Goal: Information Seeking & Learning: Learn about a topic

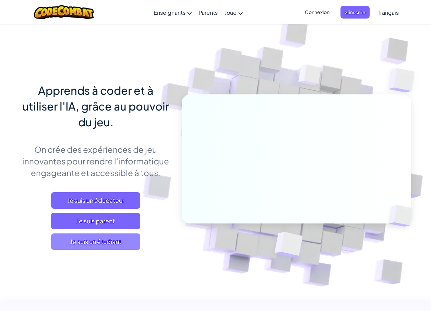
click at [118, 246] on span "Je suis un étudiant" at bounding box center [95, 241] width 89 height 16
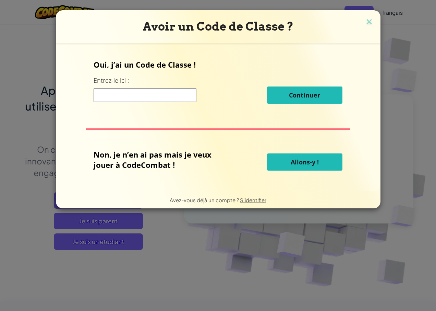
click at [122, 99] on input at bounding box center [145, 95] width 103 height 14
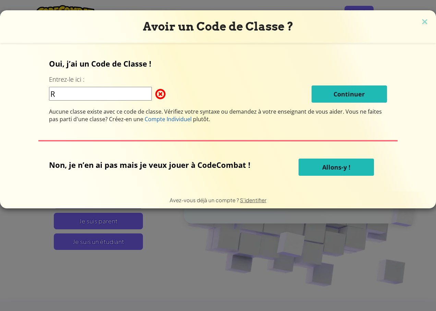
click at [84, 97] on input "R" at bounding box center [100, 94] width 103 height 14
click at [88, 93] on input "R" at bounding box center [100, 94] width 103 height 14
click at [68, 91] on input "R" at bounding box center [100, 94] width 103 height 14
type input "RightlegEast"
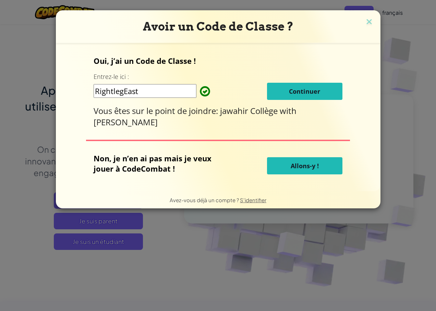
click at [307, 96] on button "Continuer" at bounding box center [304, 91] width 75 height 17
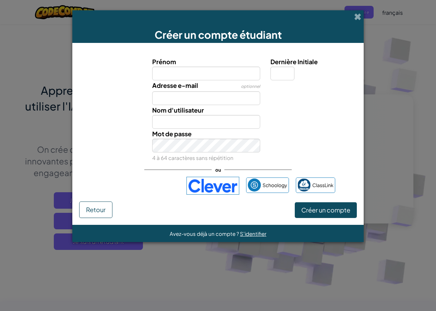
type input "N"
type input "MOHAMED ELASRI"
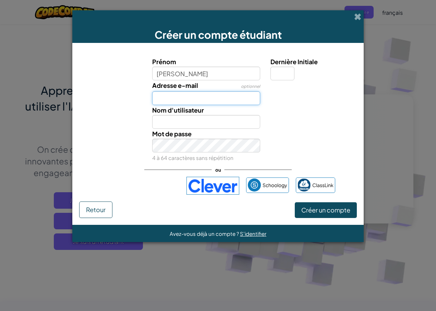
type input "MOHAMED ELASRI"
click at [192, 97] on input "Adresse e-mail" at bounding box center [206, 98] width 108 height 14
click at [194, 95] on input "Adresse e-mail" at bounding box center [206, 98] width 108 height 14
type input "M"
click at [217, 98] on input "mohamedasri863" at bounding box center [206, 98] width 108 height 14
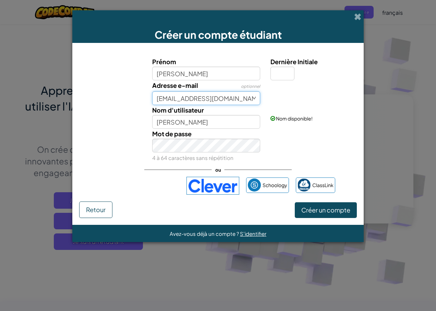
type input "mohamedasri863@gmail.com"
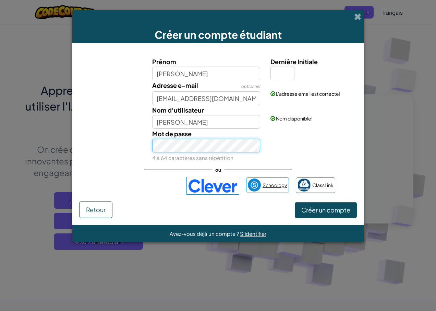
click at [269, 191] on div "Prénom MOHAMED ELASRI Dernière Initiale Adresse e-mail optionnel mohamedasri863…" at bounding box center [218, 126] width 278 height 152
click at [335, 210] on span "Créer un compte" at bounding box center [326, 210] width 49 height 8
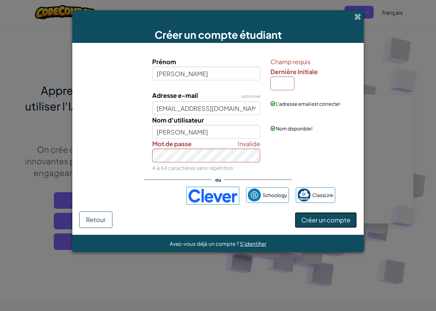
click at [339, 221] on span "Créer un compte" at bounding box center [326, 220] width 49 height 8
click at [343, 220] on span "Créer un compte" at bounding box center [326, 220] width 49 height 8
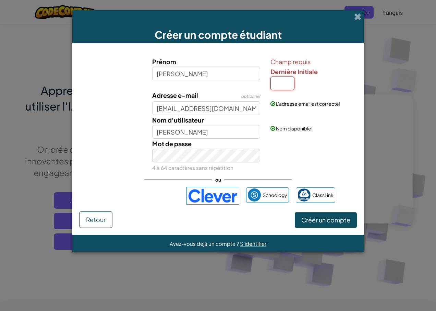
click at [275, 81] on input "Dernière Initiale" at bounding box center [283, 83] width 24 height 14
type input "E"
type input "[PERSON_NAME]"
click at [280, 84] on input "E" at bounding box center [283, 83] width 24 height 14
type input "E"
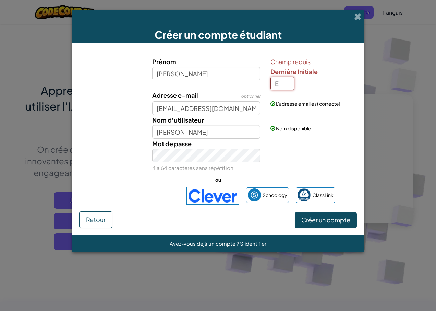
click at [285, 88] on input "E" at bounding box center [283, 83] width 24 height 14
click at [334, 222] on span "Créer un compte" at bounding box center [326, 220] width 49 height 8
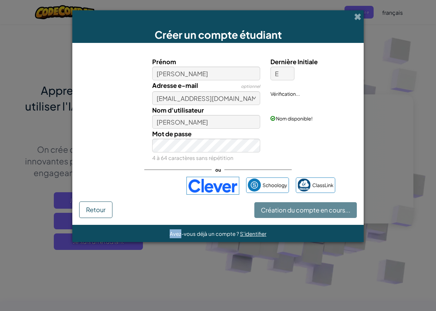
click at [334, 222] on form "Prénom MOHAMED ELASRI Dernière Initiale E Adresse e-mail optionnel mohamedasri8…" at bounding box center [218, 134] width 292 height 182
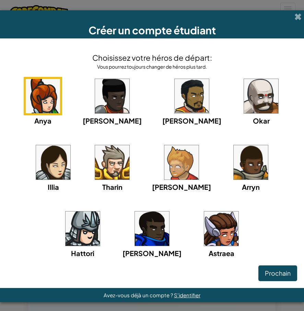
click at [238, 153] on img at bounding box center [251, 162] width 34 height 34
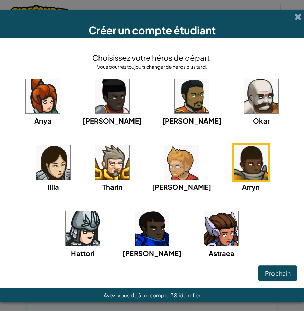
click at [234, 159] on img at bounding box center [251, 162] width 34 height 34
click at [278, 276] on span "Prochain" at bounding box center [278, 273] width 26 height 8
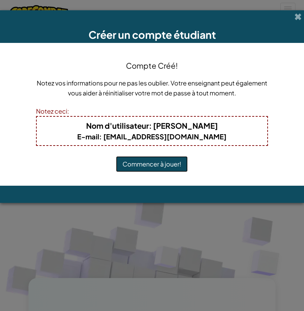
click at [149, 161] on button "Commencer à jouer!" at bounding box center [152, 164] width 72 height 16
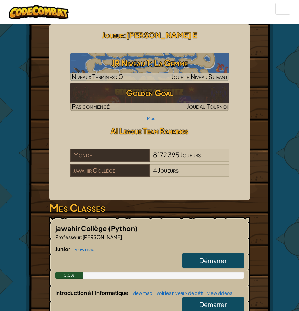
drag, startPoint x: 230, startPoint y: 170, endPoint x: 251, endPoint y: 168, distance: 21.0
drag, startPoint x: 251, startPoint y: 168, endPoint x: 261, endPoint y: 217, distance: 49.7
click at [261, 217] on div "Héros : [PERSON_NAME] Changer le héros Joueur : [PERSON_NAME] 1: La Gemme Nivea…" at bounding box center [149, 231] width 247 height 414
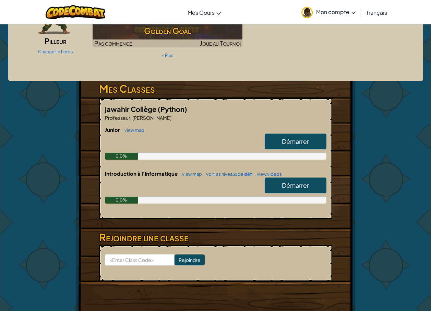
scroll to position [69, 0]
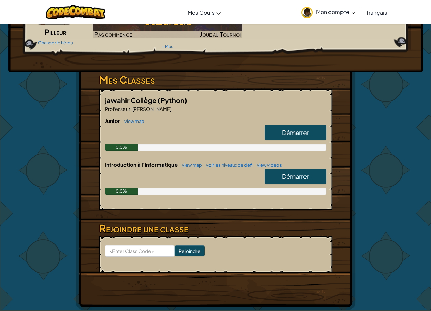
click at [298, 125] on link "Démarrer" at bounding box center [296, 133] width 62 height 16
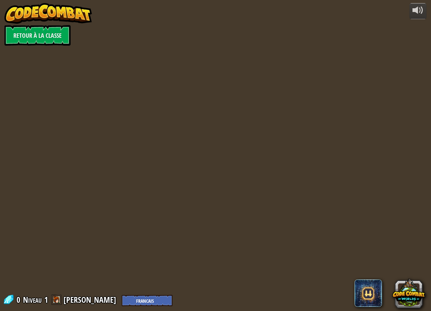
select select "fr"
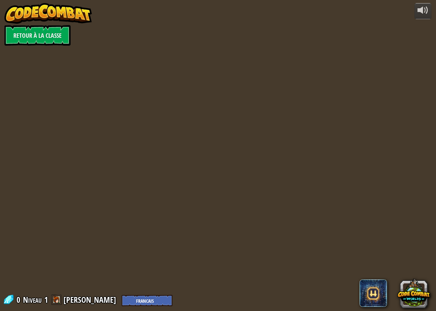
select select "fr"
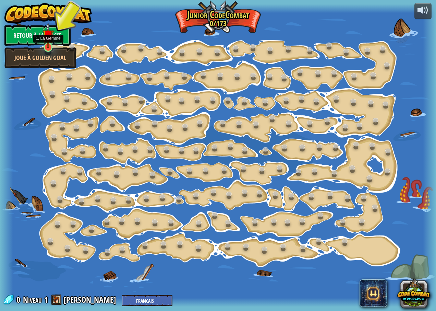
click at [48, 47] on img at bounding box center [48, 35] width 11 height 26
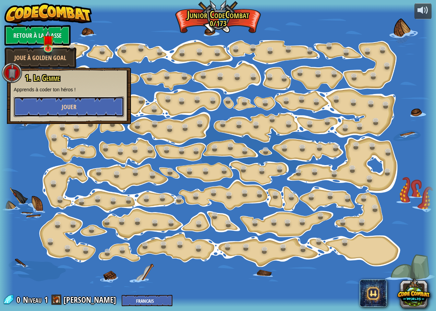
click at [59, 102] on button "Jouer" at bounding box center [69, 106] width 110 height 21
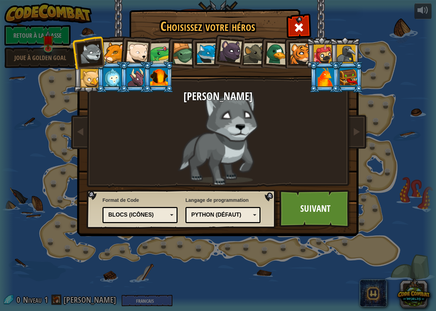
click at [108, 49] on div at bounding box center [114, 52] width 21 height 21
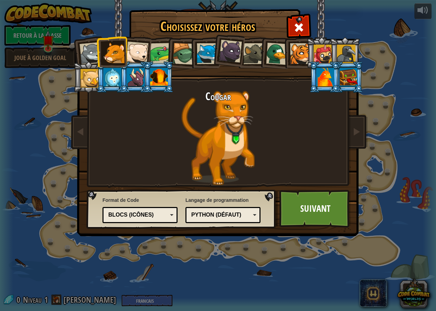
click at [158, 80] on div at bounding box center [159, 77] width 18 height 19
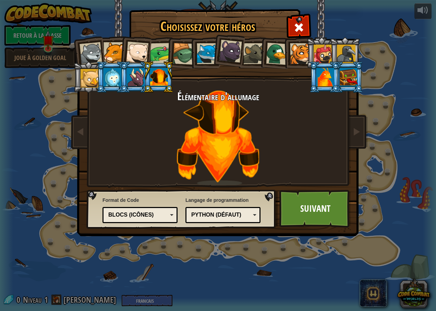
click at [131, 82] on div at bounding box center [136, 77] width 18 height 19
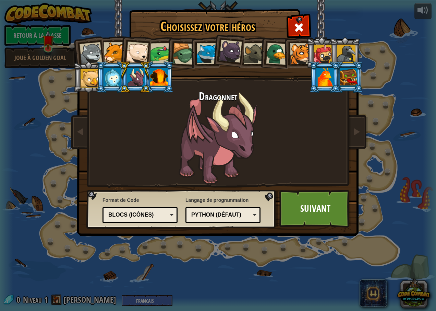
click at [205, 48] on div at bounding box center [207, 53] width 21 height 21
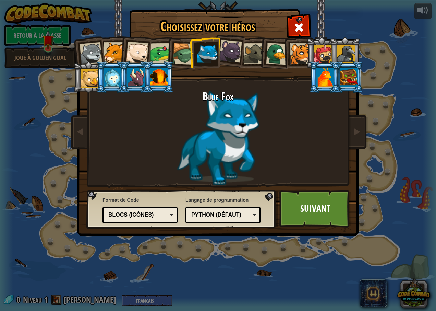
click at [298, 81] on li at bounding box center [324, 76] width 31 height 31
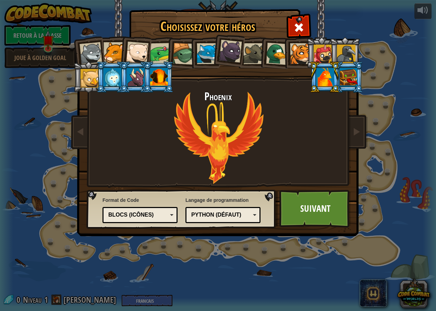
click at [298, 79] on div at bounding box center [349, 77] width 18 height 19
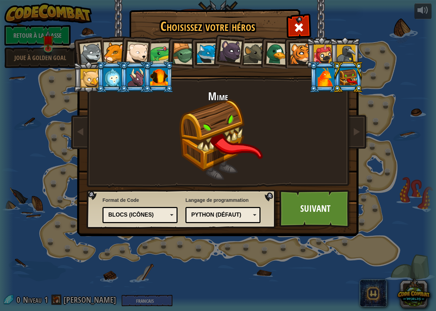
click at [298, 46] on div at bounding box center [346, 54] width 19 height 19
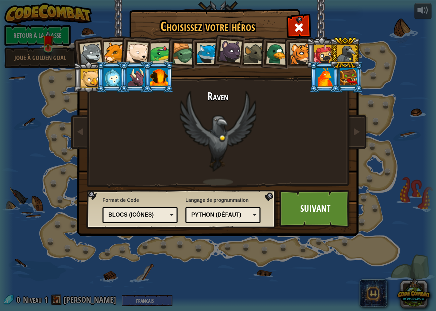
click at [298, 54] on div at bounding box center [323, 54] width 19 height 19
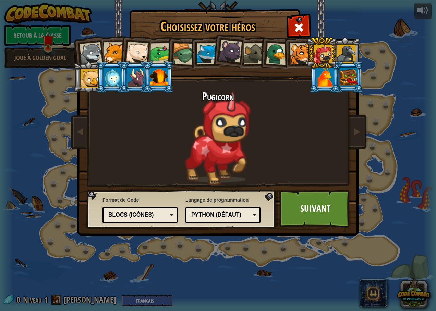
click at [85, 52] on div at bounding box center [91, 53] width 23 height 23
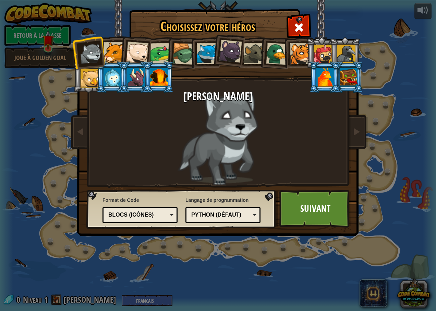
click at [91, 70] on div at bounding box center [90, 78] width 19 height 19
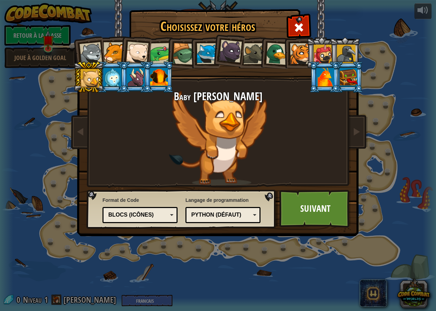
click at [298, 47] on div at bounding box center [323, 54] width 19 height 19
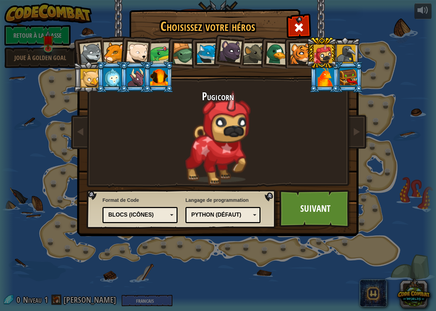
click at [98, 76] on li at bounding box center [111, 76] width 31 height 31
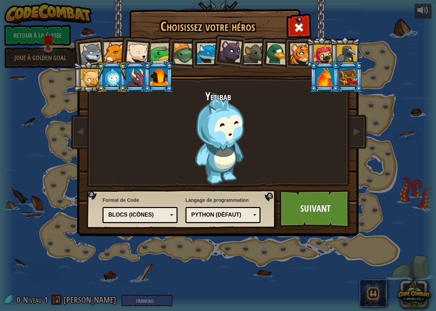
click at [96, 37] on ol at bounding box center [218, 37] width 283 height 0
click at [95, 76] on div at bounding box center [90, 78] width 19 height 19
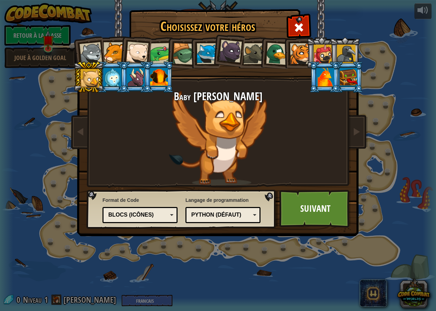
click at [234, 60] on div at bounding box center [230, 51] width 23 height 23
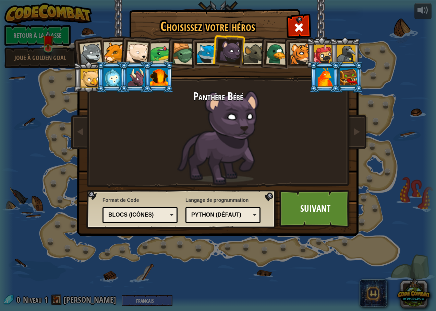
click at [240, 58] on div at bounding box center [230, 51] width 23 height 23
click at [244, 57] on div at bounding box center [254, 53] width 21 height 21
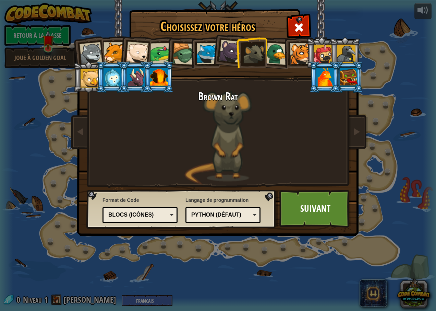
click at [275, 53] on div at bounding box center [277, 54] width 22 height 22
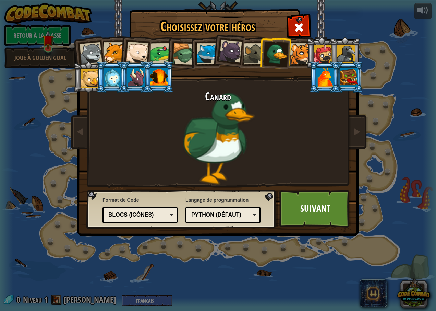
click at [298, 78] on div at bounding box center [326, 77] width 18 height 19
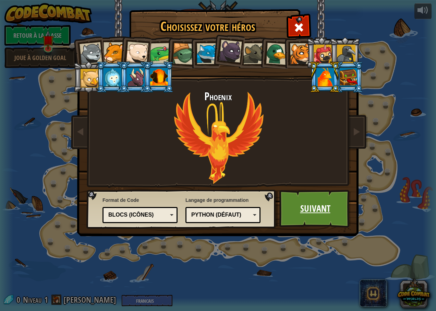
click at [298, 217] on link "Suivant" at bounding box center [316, 209] width 72 height 38
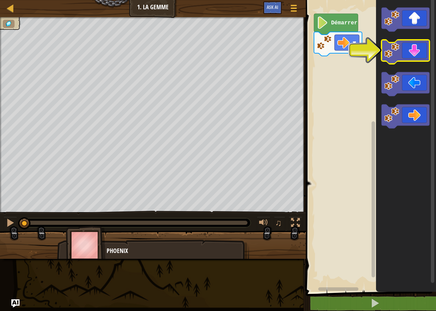
click at [298, 47] on icon "Espace de travail de Blocky" at bounding box center [406, 52] width 48 height 24
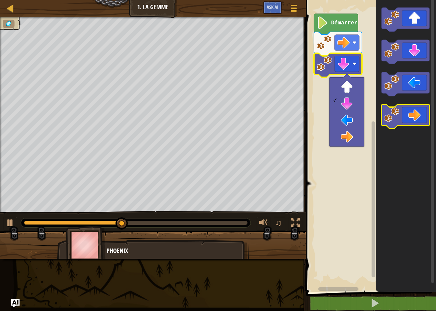
click at [298, 119] on icon "Espace de travail de Blocky" at bounding box center [406, 116] width 48 height 24
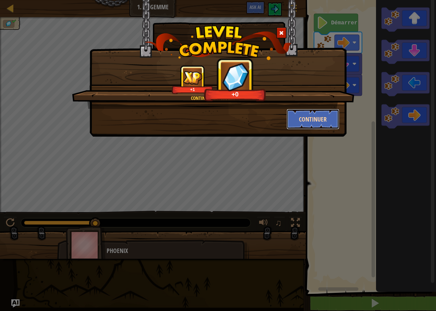
click at [298, 119] on button "Continuer" at bounding box center [313, 119] width 53 height 21
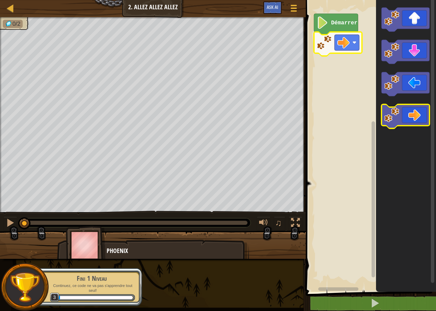
click at [298, 114] on icon "Espace de travail de Blocky" at bounding box center [406, 116] width 48 height 24
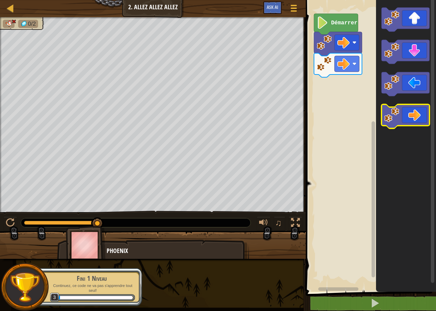
click at [298, 120] on icon "Espace de travail de Blocky" at bounding box center [406, 116] width 48 height 24
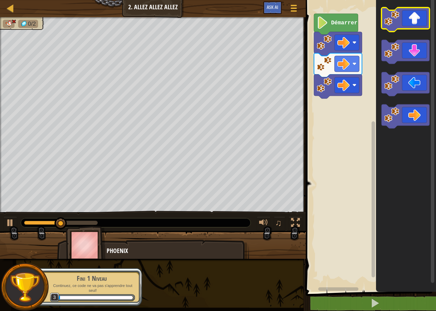
click at [298, 0] on html "Carte Junior 2. Allez allez allez Menu du jeu Ask AI 1 הההההההההההההההההההההההה…" at bounding box center [218, 0] width 436 height 0
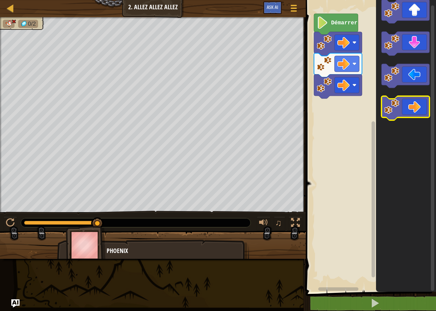
click at [298, 104] on icon "Espace de travail de Blocky" at bounding box center [406, 108] width 48 height 24
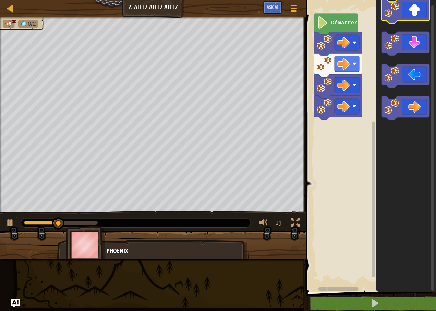
click at [298, 3] on icon "Espace de travail de Blocky" at bounding box center [406, 11] width 48 height 24
click at [298, 7] on icon "Espace de travail de Blocky" at bounding box center [406, 11] width 48 height 24
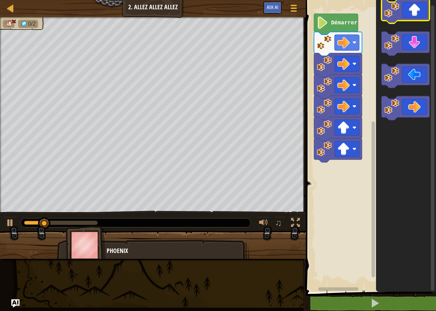
click at [298, 7] on icon "Espace de travail de Blocky" at bounding box center [406, 11] width 48 height 24
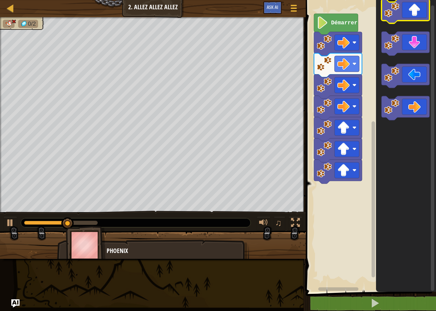
click at [298, 7] on icon "Espace de travail de Blocky" at bounding box center [406, 11] width 48 height 24
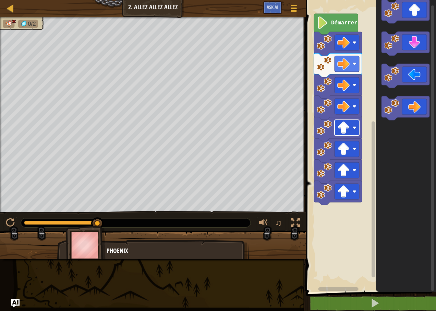
click at [298, 131] on image "Espace de travail de Blocky" at bounding box center [344, 127] width 12 height 12
click at [298, 106] on icon "Espace de travail de Blocky" at bounding box center [406, 108] width 48 height 24
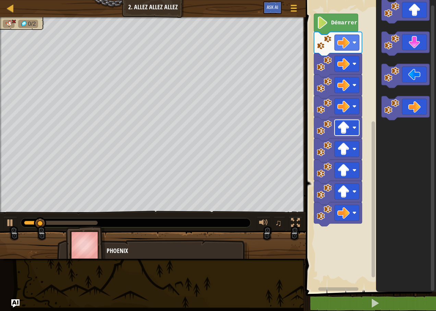
click at [298, 122] on image "Espace de travail de Blocky" at bounding box center [344, 127] width 12 height 12
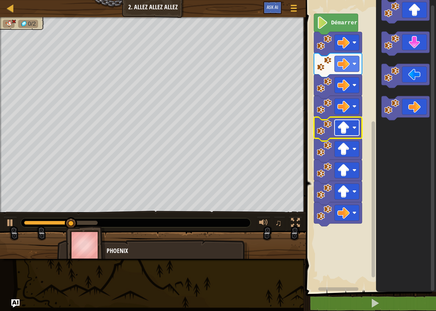
click at [298, 122] on image "Espace de travail de Blocky" at bounding box center [344, 127] width 12 height 12
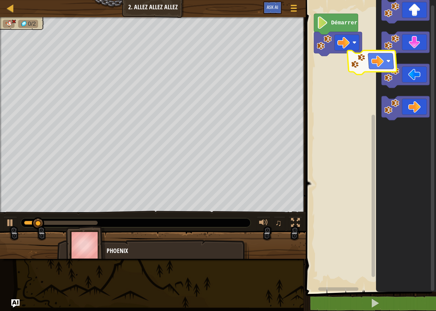
click at [298, 68] on icon "Espace de travail de Blocky" at bounding box center [406, 144] width 60 height 295
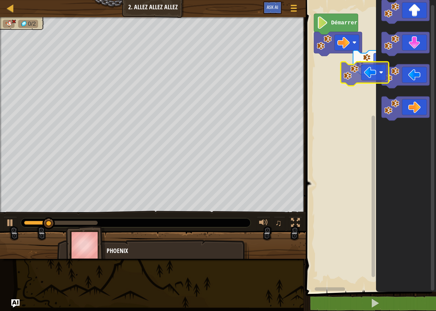
click at [298, 66] on div "Démarrer" at bounding box center [370, 144] width 132 height 295
click at [298, 83] on div "Démarrer" at bounding box center [370, 144] width 132 height 295
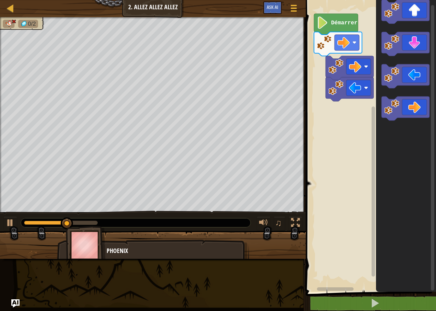
click at [298, 0] on html "Carte Junior 2. Allez allez allez Menu du jeu Ask AI 1 הההההההההההההההההההההההה…" at bounding box center [218, 0] width 436 height 0
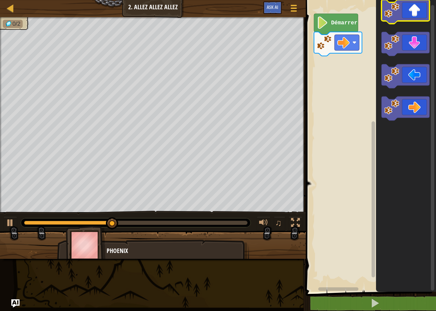
click at [298, 10] on icon "Espace de travail de Blocky" at bounding box center [406, 12] width 48 height 24
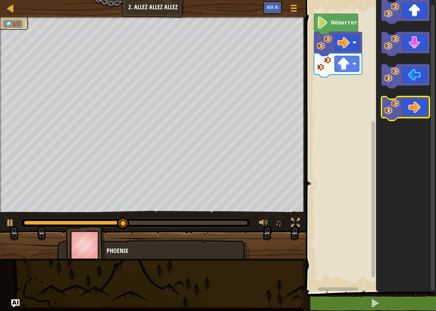
click at [298, 111] on icon "Espace de travail de Blocky" at bounding box center [406, 108] width 48 height 24
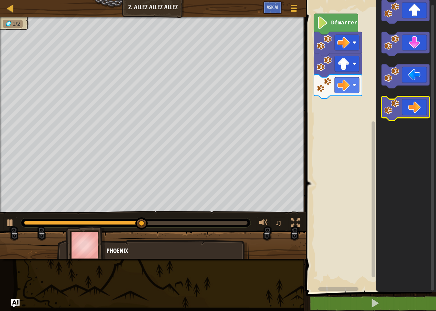
click at [298, 101] on icon "Espace de travail de Blocky" at bounding box center [406, 108] width 48 height 24
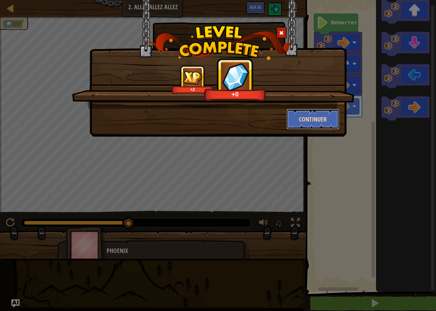
click at [298, 115] on button "Continuer" at bounding box center [313, 119] width 53 height 21
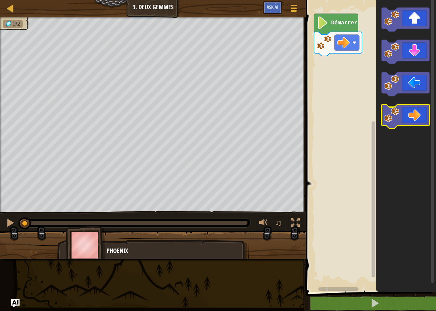
click at [298, 124] on icon "Espace de travail de Blocky" at bounding box center [406, 116] width 48 height 24
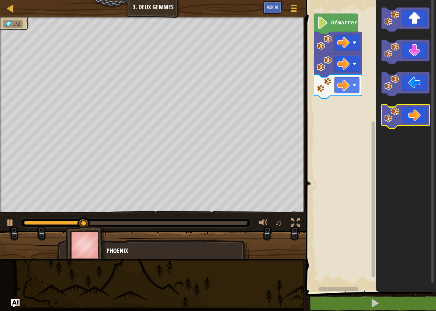
click at [298, 124] on icon "Espace de travail de Blocky" at bounding box center [406, 116] width 48 height 24
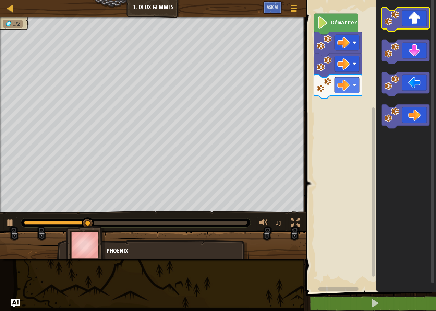
click at [298, 28] on icon "Espace de travail de Blocky" at bounding box center [406, 20] width 48 height 24
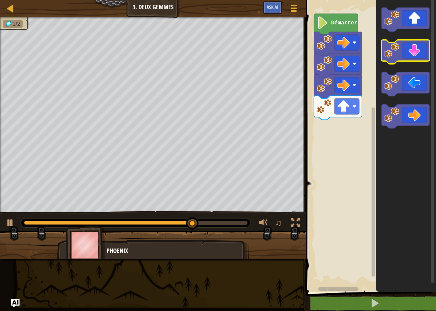
click at [298, 61] on icon "Espace de travail de Blocky" at bounding box center [406, 52] width 48 height 24
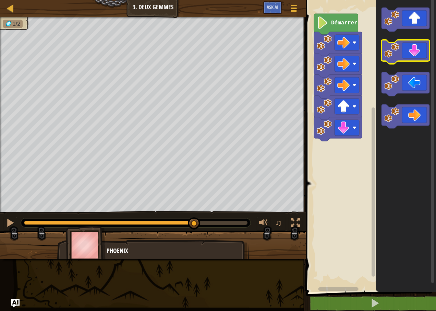
click at [298, 61] on icon "Espace de travail de Blocky" at bounding box center [406, 52] width 48 height 24
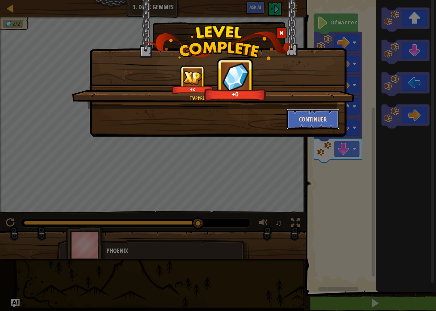
click at [298, 112] on button "Continuer" at bounding box center [313, 119] width 53 height 21
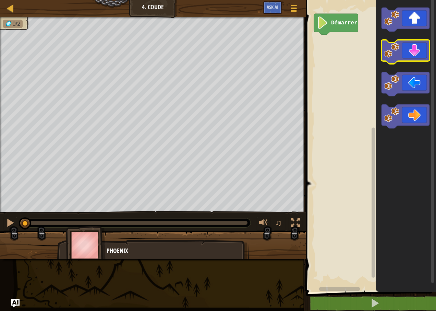
click at [298, 60] on icon "Espace de travail de Blocky" at bounding box center [406, 52] width 48 height 24
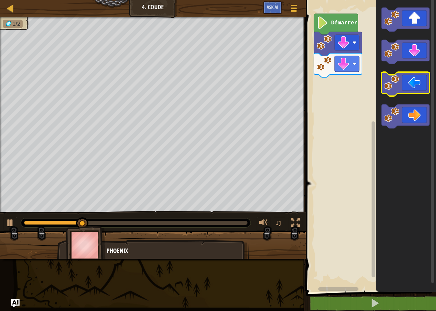
click at [298, 91] on icon "Espace de travail de Blocky" at bounding box center [406, 84] width 48 height 24
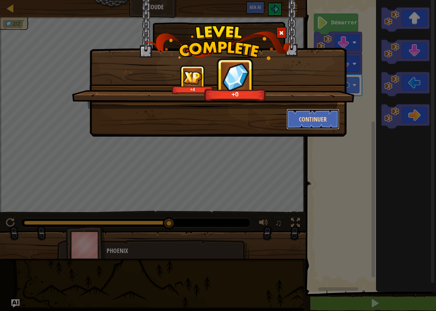
click at [298, 121] on button "Continuer" at bounding box center [313, 119] width 53 height 21
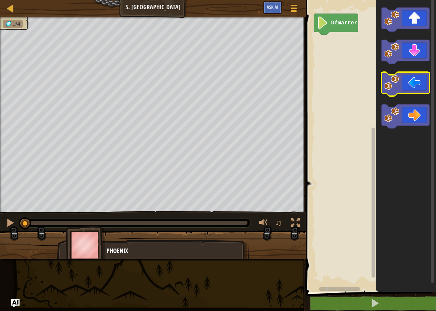
click at [298, 87] on icon "Espace de travail de Blocky" at bounding box center [406, 84] width 48 height 24
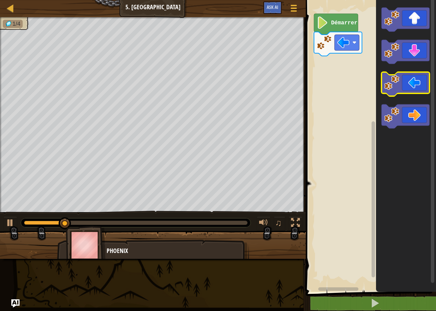
click at [298, 87] on icon "Espace de travail de Blocky" at bounding box center [406, 84] width 48 height 24
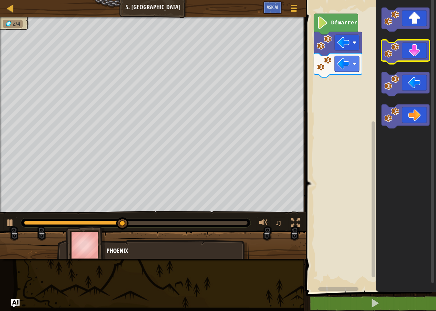
click at [298, 58] on icon "Espace de travail de Blocky" at bounding box center [406, 52] width 48 height 24
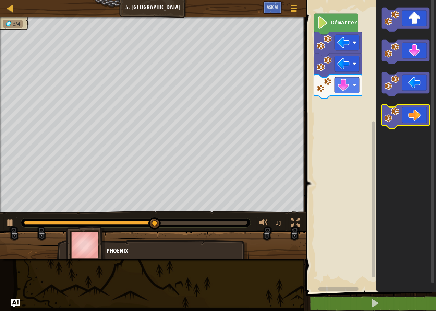
click at [298, 109] on icon "Espace de travail de Blocky" at bounding box center [406, 116] width 48 height 24
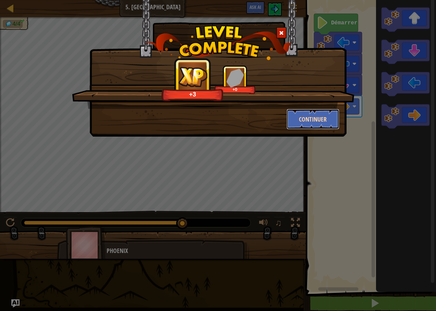
click at [298, 127] on button "Continuer" at bounding box center [313, 119] width 53 height 21
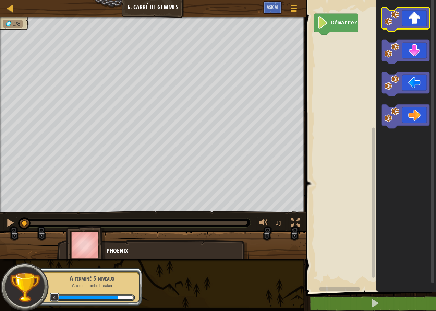
click at [298, 22] on icon "Espace de travail de Blocky" at bounding box center [406, 20] width 48 height 24
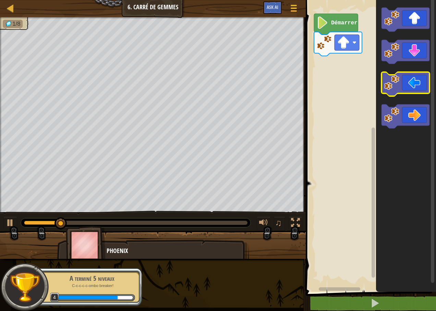
click at [298, 89] on icon "Espace de travail de Blocky" at bounding box center [406, 84] width 48 height 24
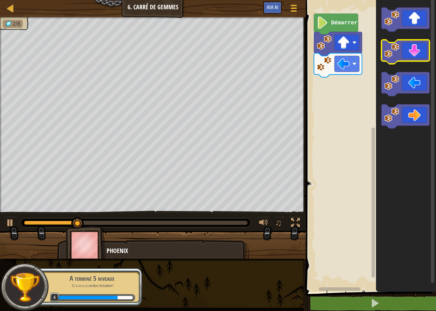
click at [298, 54] on icon "Espace de travail de Blocky" at bounding box center [406, 52] width 48 height 24
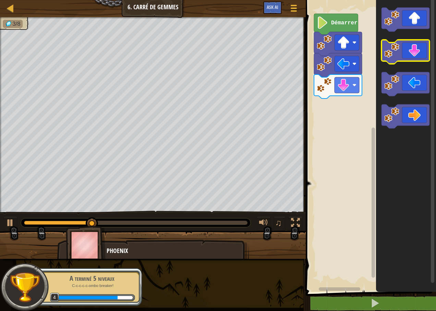
click at [298, 54] on icon "Espace de travail de Blocky" at bounding box center [406, 52] width 48 height 24
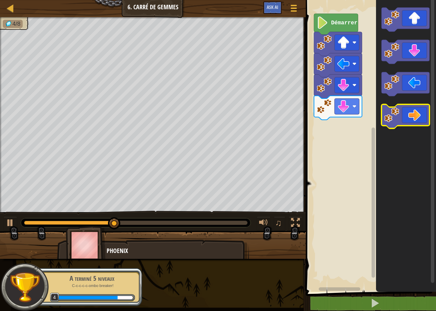
click at [298, 111] on icon "Espace de travail de Blocky" at bounding box center [406, 116] width 48 height 24
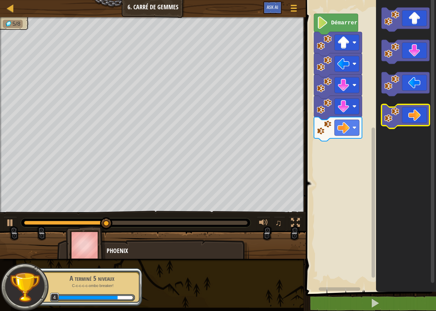
click at [298, 111] on icon "Espace de travail de Blocky" at bounding box center [406, 116] width 48 height 24
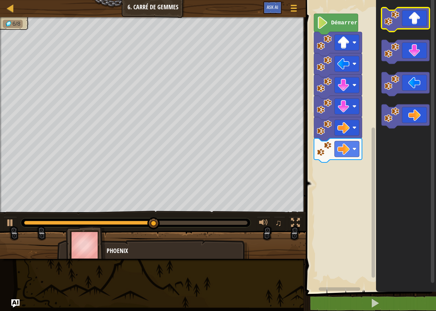
click at [298, 19] on icon "Espace de travail de Blocky" at bounding box center [406, 20] width 48 height 24
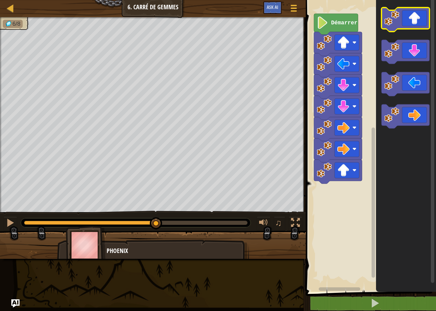
click at [298, 19] on icon "Espace de travail de Blocky" at bounding box center [406, 20] width 48 height 24
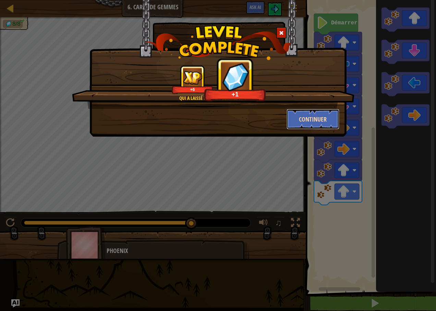
click at [298, 119] on button "Continuer" at bounding box center [313, 119] width 53 height 21
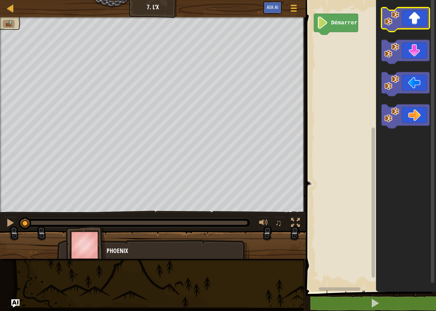
click at [298, 23] on icon "Espace de travail de Blocky" at bounding box center [406, 20] width 48 height 24
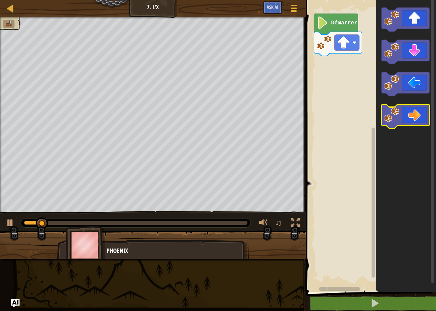
click at [298, 108] on icon "Espace de travail de Blocky" at bounding box center [406, 116] width 48 height 24
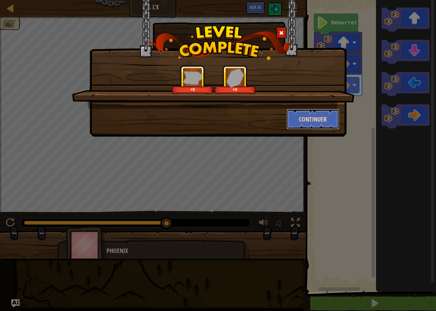
click at [298, 113] on button "Continuer" at bounding box center [313, 119] width 53 height 21
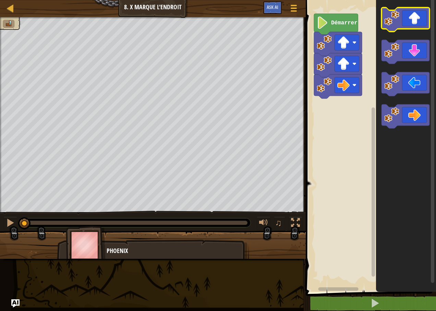
click at [298, 16] on icon "Espace de travail de Blocky" at bounding box center [406, 20] width 48 height 24
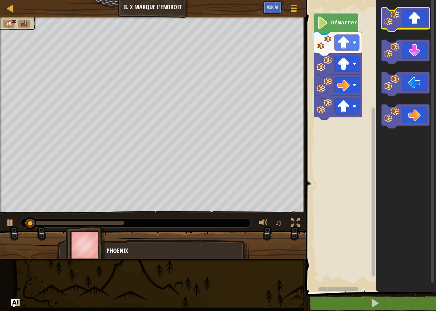
click at [298, 16] on icon "Espace de travail de Blocky" at bounding box center [406, 20] width 48 height 24
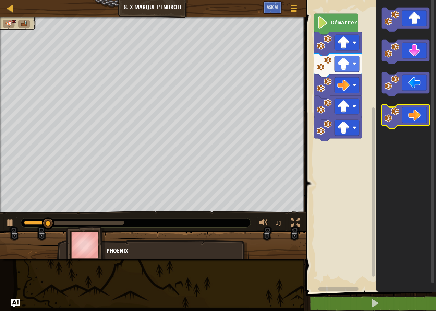
click at [298, 109] on icon "Espace de travail de Blocky" at bounding box center [406, 116] width 48 height 24
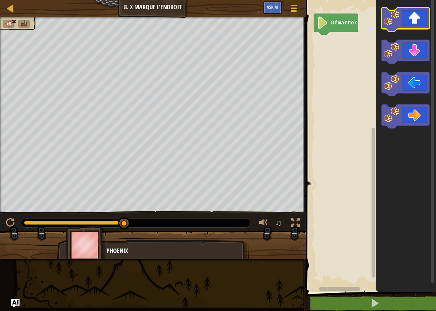
click at [298, 22] on icon "Espace de travail de Blocky" at bounding box center [406, 20] width 48 height 24
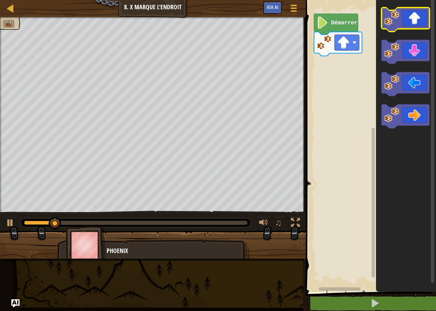
click at [298, 22] on icon "Espace de travail de Blocky" at bounding box center [406, 20] width 48 height 24
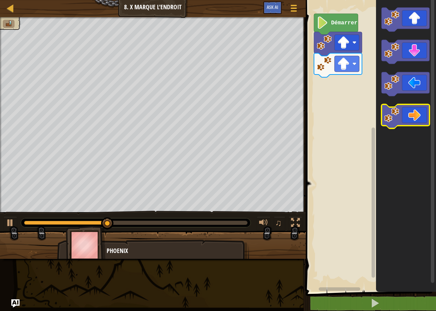
click at [298, 111] on icon "Espace de travail de Blocky" at bounding box center [406, 116] width 48 height 24
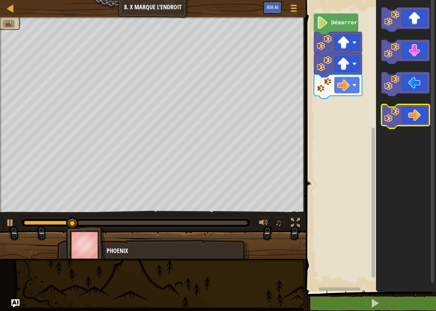
click at [298, 111] on icon "Espace de travail de Blocky" at bounding box center [406, 116] width 48 height 24
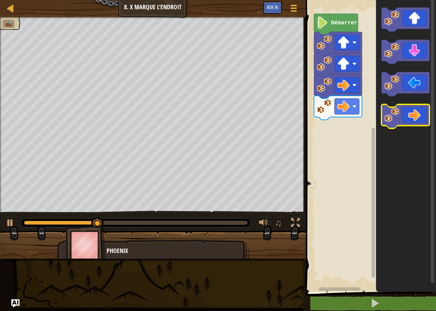
click at [298, 111] on icon "Espace de travail de Blocky" at bounding box center [406, 116] width 48 height 24
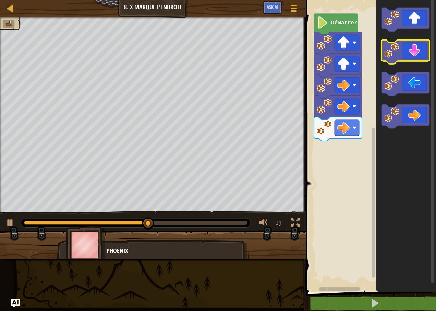
click at [298, 51] on icon "Espace de travail de Blocky" at bounding box center [406, 52] width 48 height 24
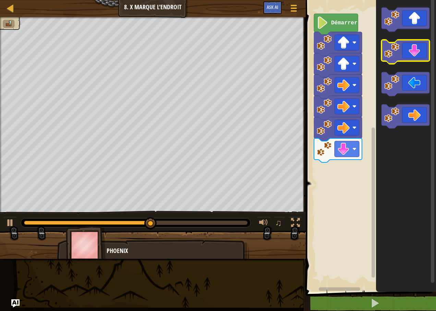
click at [298, 51] on icon "Espace de travail de Blocky" at bounding box center [406, 52] width 48 height 24
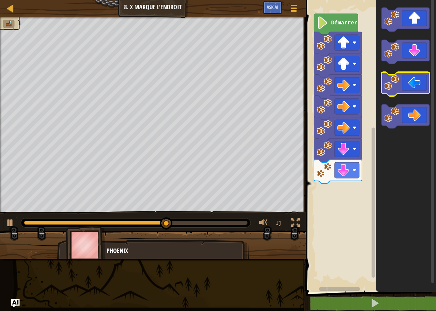
click at [298, 83] on icon "Espace de travail de Blocky" at bounding box center [406, 84] width 48 height 24
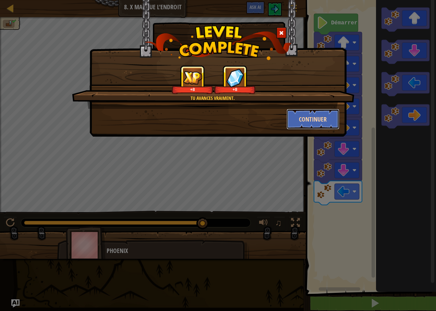
click at [293, 110] on button "Continuer" at bounding box center [313, 119] width 53 height 21
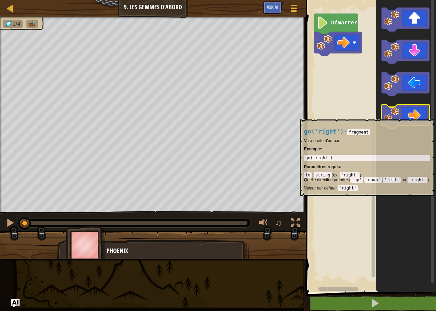
click at [298, 116] on icon "Espace de travail de Blocky" at bounding box center [406, 116] width 48 height 24
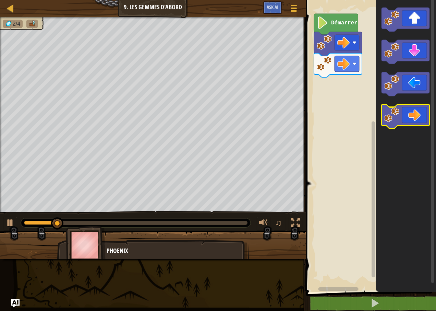
click at [298, 116] on icon "Espace de travail de Blocky" at bounding box center [406, 116] width 48 height 24
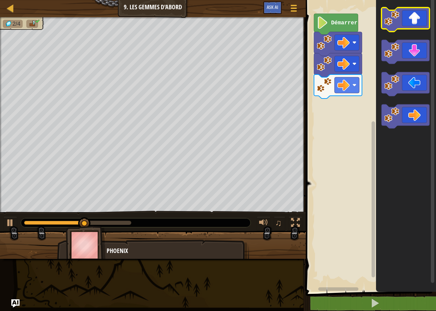
click at [298, 24] on icon "Espace de travail de Blocky" at bounding box center [406, 20] width 48 height 24
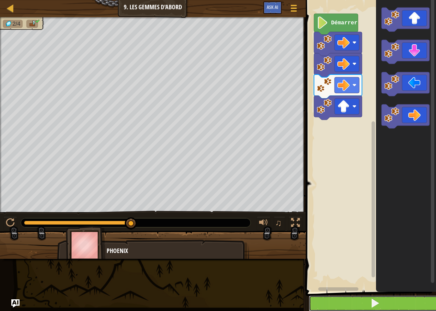
click at [298, 301] on button at bounding box center [375, 303] width 132 height 16
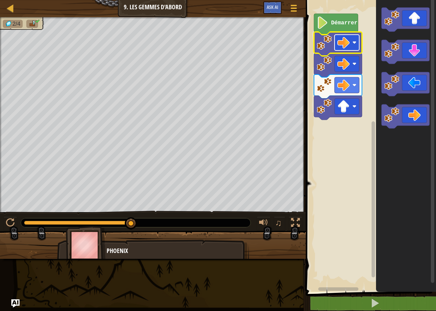
click at [298, 45] on rect "Espace de travail de Blocky" at bounding box center [347, 43] width 25 height 16
click at [298, 96] on rect "Espace de travail de Blocky" at bounding box center [370, 144] width 132 height 295
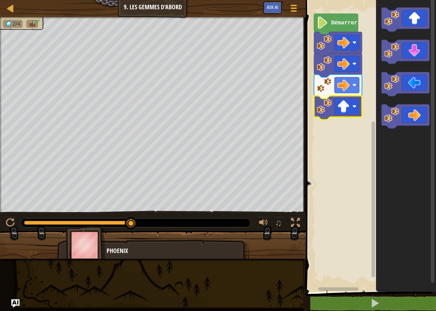
click at [298, 113] on image "Espace de travail de Blocky" at bounding box center [324, 106] width 15 height 15
click at [298, 91] on icon "Espace de travail de Blocky" at bounding box center [406, 84] width 48 height 24
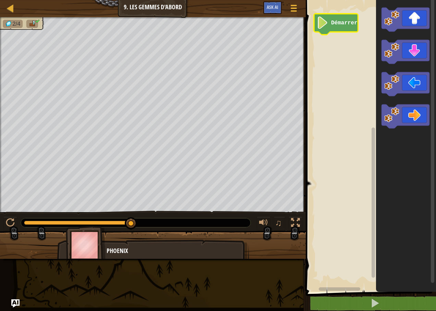
click at [298, 21] on image "Espace de travail de Blocky" at bounding box center [323, 22] width 12 height 12
click at [298, 22] on image "Espace de travail de Blocky" at bounding box center [323, 22] width 12 height 12
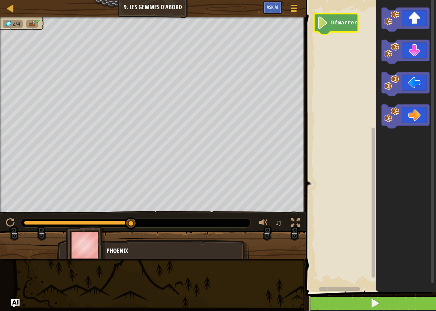
click at [298, 300] on button at bounding box center [375, 303] width 132 height 16
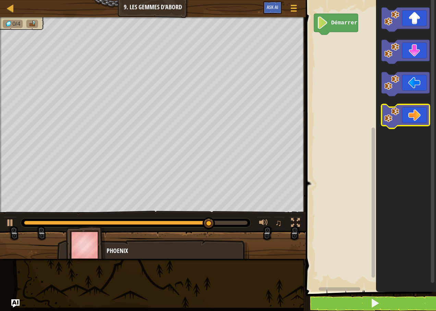
click at [298, 116] on icon "Espace de travail de Blocky" at bounding box center [406, 116] width 48 height 24
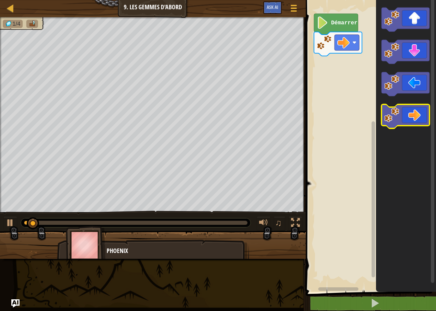
click at [298, 116] on icon "Espace de travail de Blocky" at bounding box center [406, 116] width 48 height 24
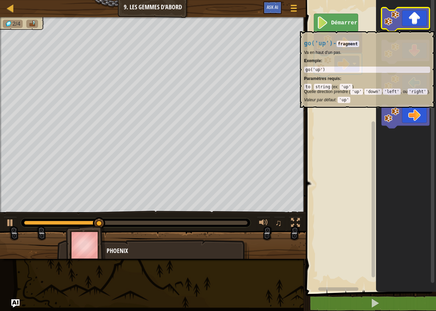
click at [298, 28] on icon "Espace de travail de Blocky" at bounding box center [406, 20] width 48 height 24
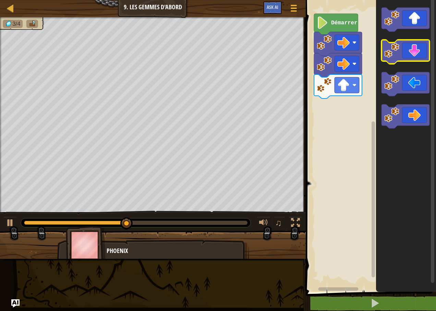
click at [298, 56] on icon "Espace de travail de Blocky" at bounding box center [406, 52] width 48 height 24
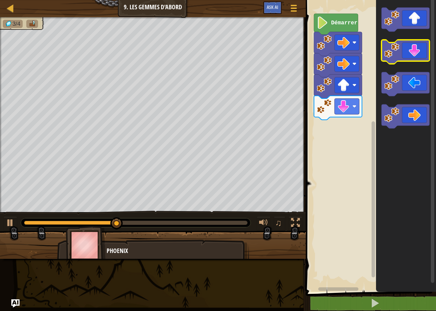
click at [298, 56] on icon "Espace de travail de Blocky" at bounding box center [406, 52] width 48 height 24
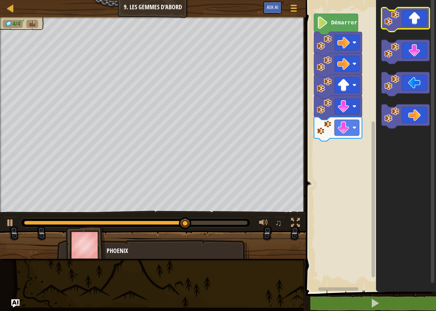
click at [298, 12] on icon "Espace de travail de Blocky" at bounding box center [406, 20] width 48 height 24
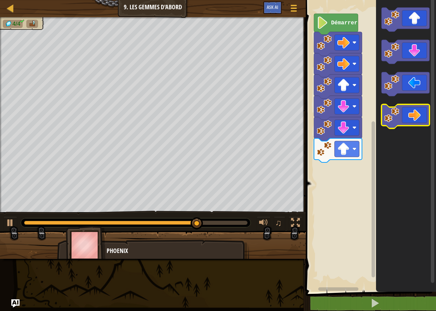
click at [298, 111] on icon "Espace de travail de Blocky" at bounding box center [406, 116] width 48 height 24
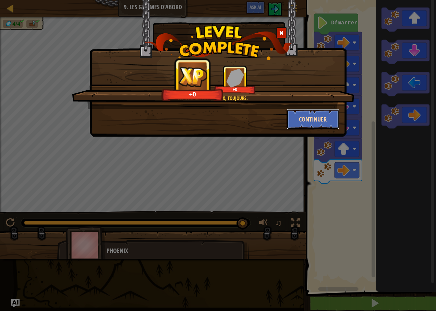
click at [298, 122] on button "Continuer" at bounding box center [313, 119] width 53 height 21
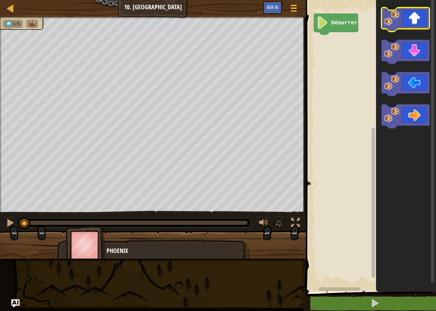
click at [298, 27] on icon "Espace de travail de Blocky" at bounding box center [406, 20] width 48 height 24
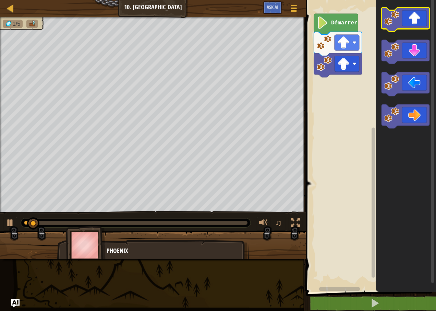
click at [298, 27] on icon "Espace de travail de Blocky" at bounding box center [406, 20] width 48 height 24
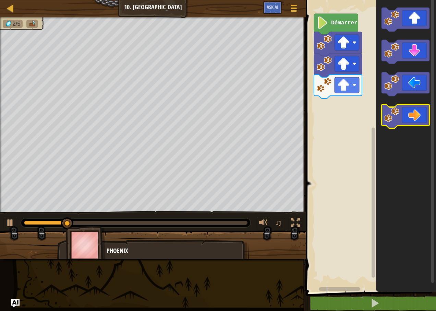
click at [298, 107] on icon "Espace de travail de Blocky" at bounding box center [406, 116] width 48 height 24
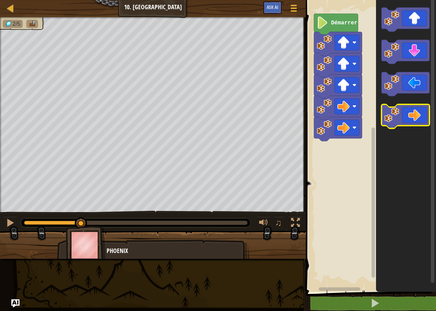
click at [298, 106] on icon "Espace de travail de Blocky" at bounding box center [406, 116] width 48 height 24
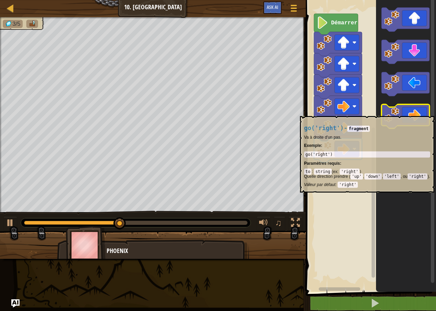
click at [298, 113] on icon "Espace de travail de Blocky" at bounding box center [406, 116] width 48 height 24
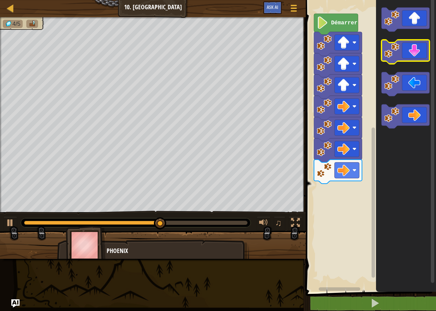
click at [298, 52] on icon "Espace de travail de Blocky" at bounding box center [406, 52] width 48 height 24
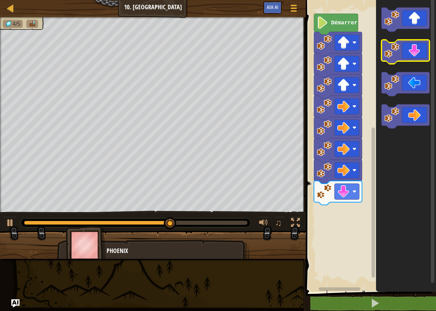
click at [298, 61] on icon "Espace de travail de Blocky" at bounding box center [406, 52] width 48 height 24
click at [298, 56] on icon "Espace de travail de Blocky" at bounding box center [406, 52] width 48 height 24
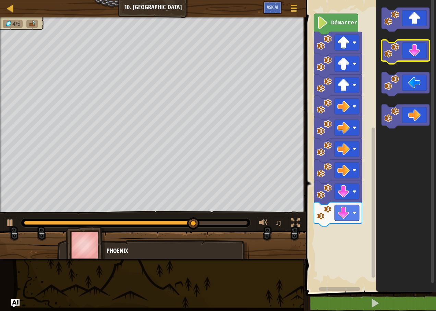
click at [298, 56] on icon "Espace de travail de Blocky" at bounding box center [406, 52] width 48 height 24
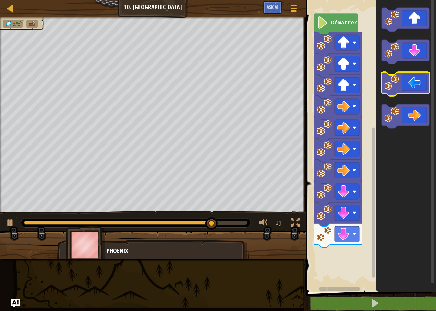
click at [298, 87] on icon "Espace de travail de Blocky" at bounding box center [406, 84] width 48 height 24
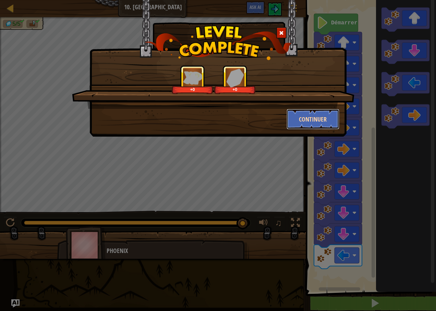
click at [298, 112] on button "Continuer" at bounding box center [313, 119] width 53 height 21
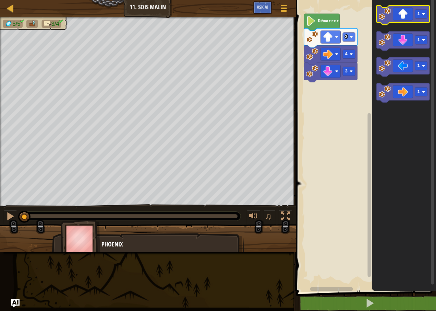
click at [298, 17] on icon "Espace de travail de Blocky" at bounding box center [403, 14] width 53 height 19
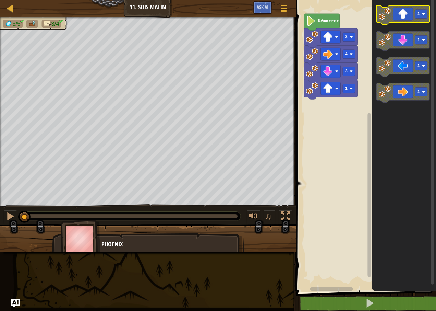
click at [298, 17] on icon "Espace de travail de Blocky" at bounding box center [403, 14] width 53 height 19
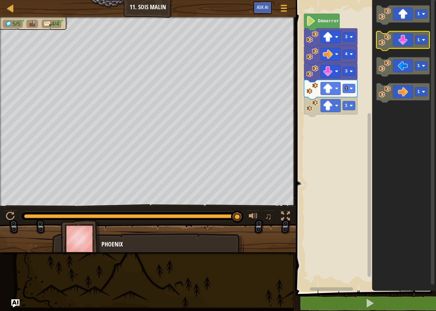
click at [298, 34] on icon "Espace de travail de Blocky" at bounding box center [403, 41] width 53 height 19
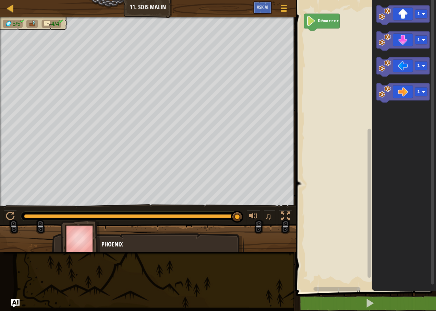
click at [298, 12] on rect "Espace de travail de Blocky" at bounding box center [365, 144] width 142 height 295
click at [298, 19] on icon "Espace de travail de Blocky" at bounding box center [322, 22] width 36 height 17
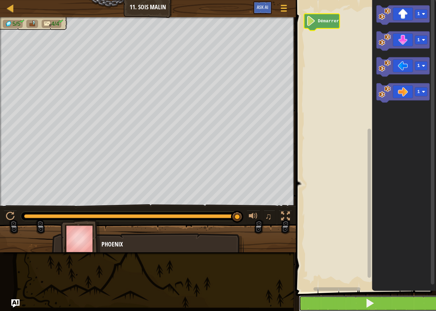
click at [298, 301] on button at bounding box center [370, 303] width 142 height 16
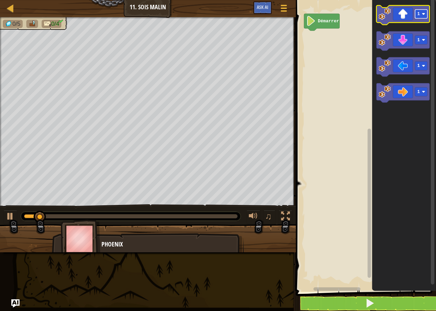
click at [298, 11] on rect "Espace de travail de Blocky" at bounding box center [421, 14] width 12 height 9
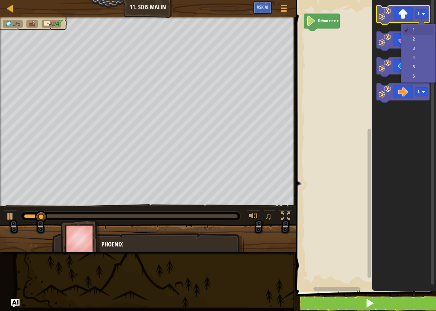
click at [298, 61] on g "1 1 1 1" at bounding box center [403, 53] width 53 height 97
click at [298, 61] on icon "Espace de travail de Blocky" at bounding box center [403, 66] width 53 height 19
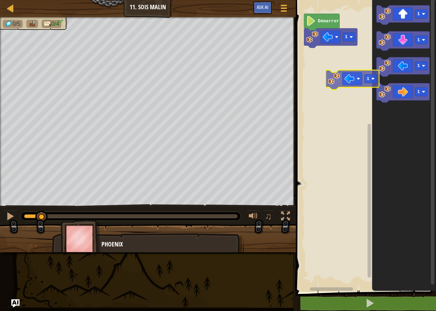
click at [298, 73] on div "1 Démarrer 1 1 1 1 1" at bounding box center [365, 144] width 142 height 295
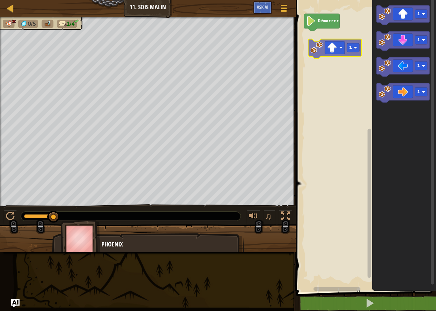
click at [298, 53] on div "Démarrer 1 1 1 1 1" at bounding box center [365, 144] width 142 height 295
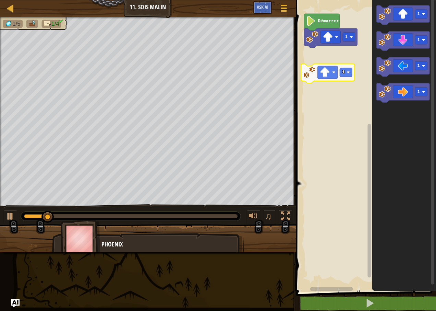
click at [298, 78] on div "1 Démarrer 1 1 1 1 1" at bounding box center [365, 144] width 142 height 295
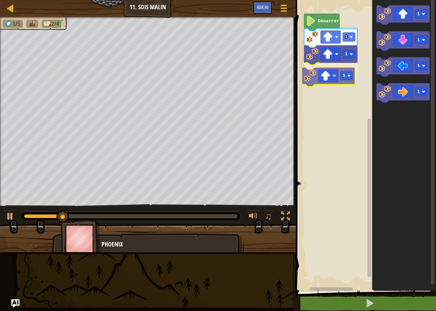
click at [298, 88] on div "1 1 1 Démarrer 1 1 1 1 1" at bounding box center [365, 144] width 142 height 295
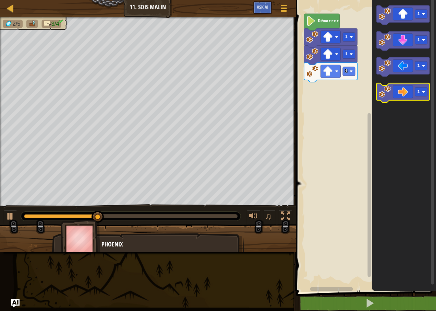
click at [298, 88] on icon "Espace de travail de Blocky" at bounding box center [403, 92] width 53 height 19
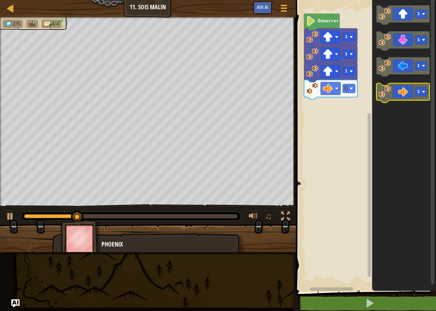
click at [298, 96] on icon "Espace de travail de Blocky" at bounding box center [403, 92] width 53 height 19
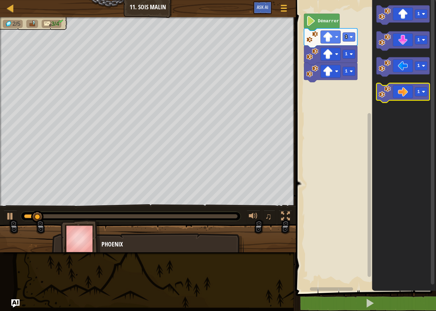
click at [298, 96] on icon "Espace de travail de Blocky" at bounding box center [403, 92] width 53 height 19
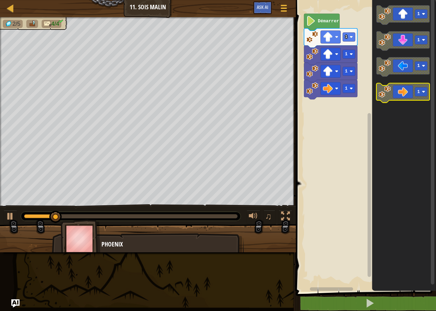
click at [298, 96] on icon "Espace de travail de Blocky" at bounding box center [403, 92] width 53 height 19
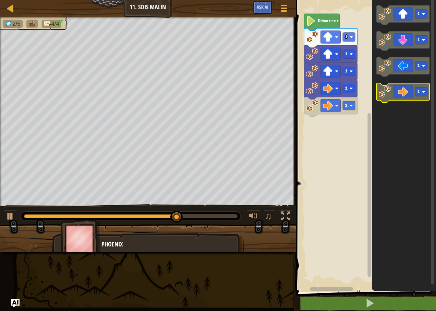
click at [298, 90] on icon "Espace de travail de Blocky" at bounding box center [403, 92] width 53 height 19
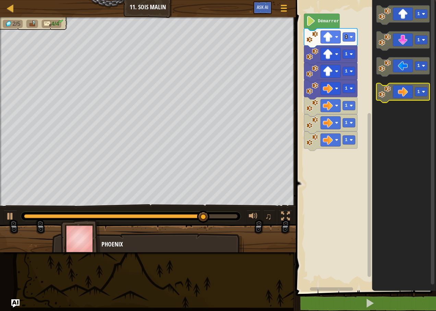
click at [298, 92] on image "Espace de travail de Blocky" at bounding box center [385, 92] width 12 height 12
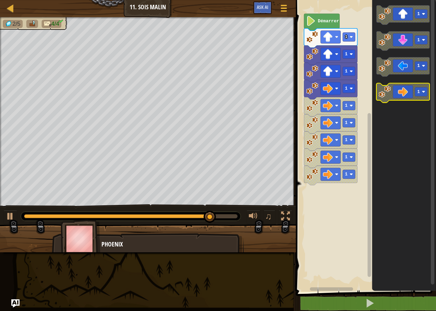
click at [298, 92] on image "Espace de travail de Blocky" at bounding box center [385, 92] width 12 height 12
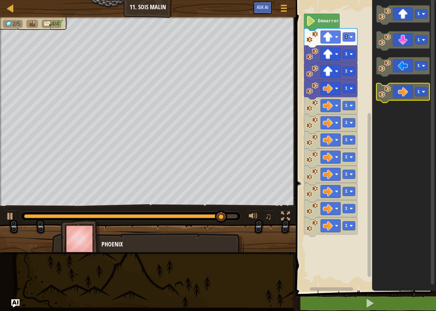
click at [298, 92] on image "Espace de travail de Blocky" at bounding box center [385, 92] width 12 height 12
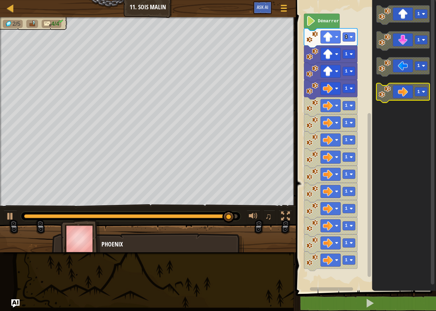
click at [298, 92] on image "Espace de travail de Blocky" at bounding box center [385, 92] width 12 height 12
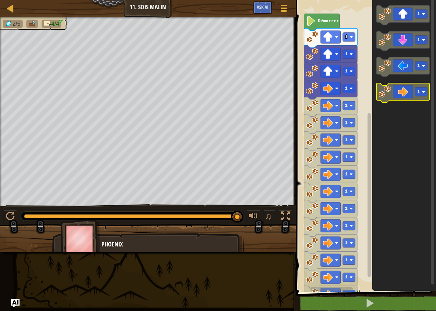
click at [298, 92] on image "Espace de travail de Blocky" at bounding box center [385, 92] width 12 height 12
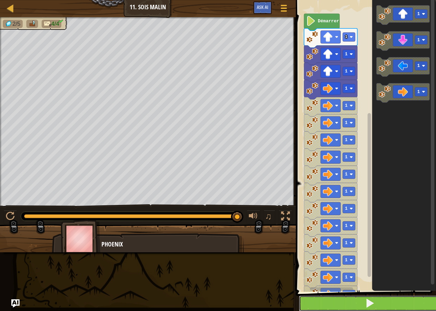
click at [298, 309] on button at bounding box center [370, 303] width 142 height 16
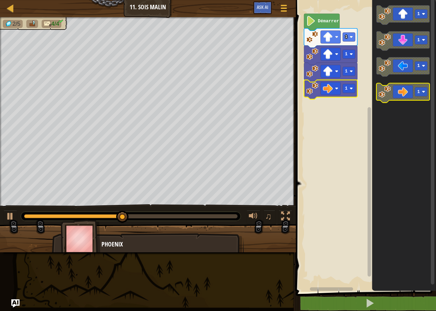
click at [298, 90] on icon "Espace de travail de Blocky" at bounding box center [403, 92] width 53 height 19
click at [298, 92] on icon "Espace de travail de Blocky" at bounding box center [403, 92] width 53 height 19
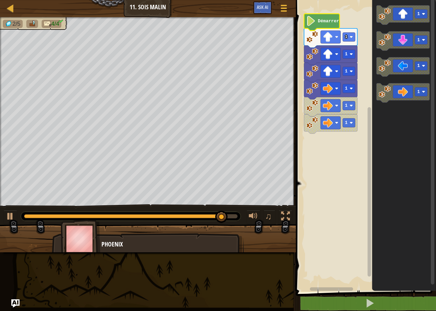
click at [298, 20] on text "Démarrer" at bounding box center [328, 21] width 21 height 5
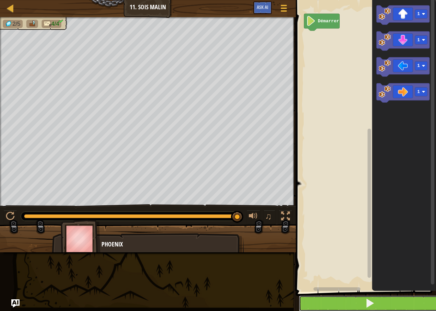
click at [298, 299] on button at bounding box center [370, 303] width 142 height 16
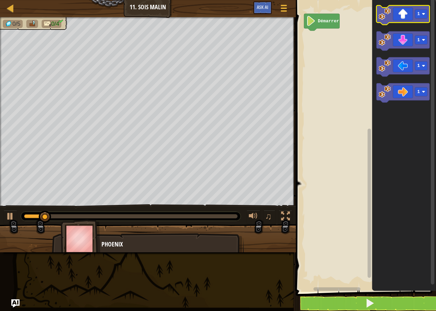
click at [298, 15] on icon "Espace de travail de Blocky" at bounding box center [403, 14] width 53 height 19
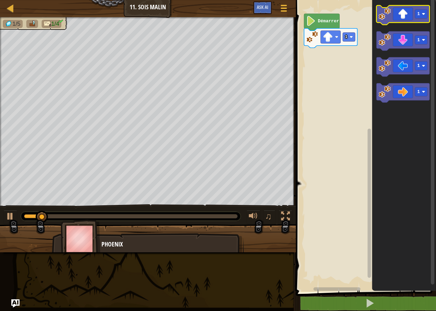
click at [298, 15] on icon "Espace de travail de Blocky" at bounding box center [403, 14] width 53 height 19
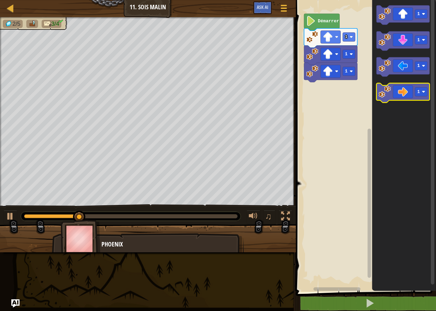
click at [298, 90] on icon "Espace de travail de Blocky" at bounding box center [403, 92] width 53 height 19
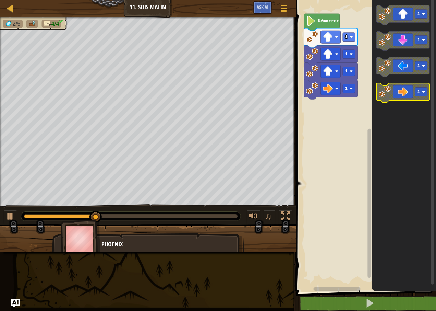
click at [298, 90] on icon "Espace de travail de Blocky" at bounding box center [403, 92] width 53 height 19
click at [298, 98] on image "Espace de travail de Blocky" at bounding box center [385, 92] width 12 height 12
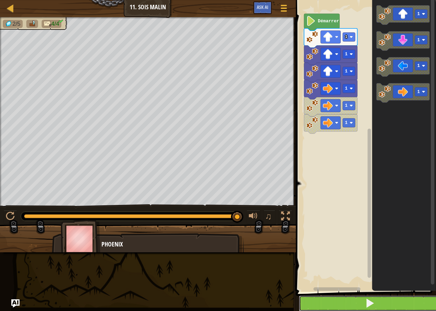
click at [298, 302] on button at bounding box center [370, 303] width 142 height 16
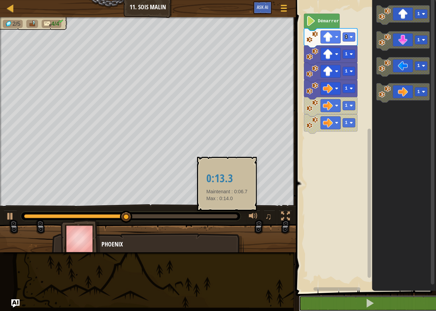
click at [227, 214] on div at bounding box center [131, 216] width 214 height 4
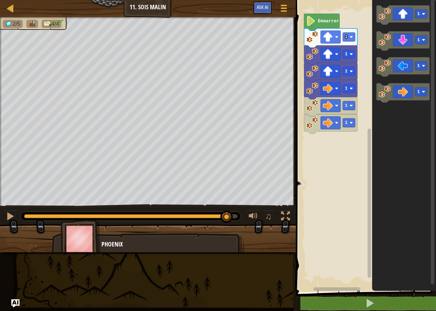
click at [149, 197] on div "2/5 4/4 ♫ Phoenix" at bounding box center [218, 134] width 436 height 235
click at [48, 181] on div "2/5 4/4 ♫ Phoenix" at bounding box center [218, 134] width 436 height 235
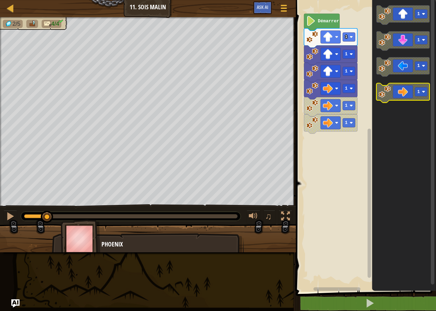
click at [298, 95] on icon "Espace de travail de Blocky" at bounding box center [403, 92] width 53 height 19
click at [298, 90] on image "Espace de travail de Blocky" at bounding box center [385, 92] width 12 height 12
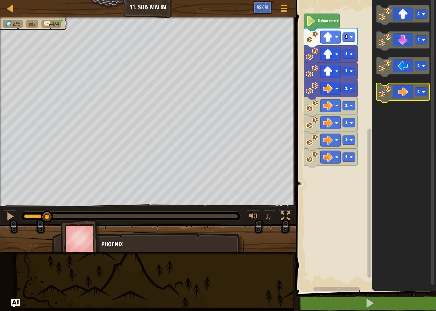
click at [298, 90] on image "Espace de travail de Blocky" at bounding box center [385, 92] width 12 height 12
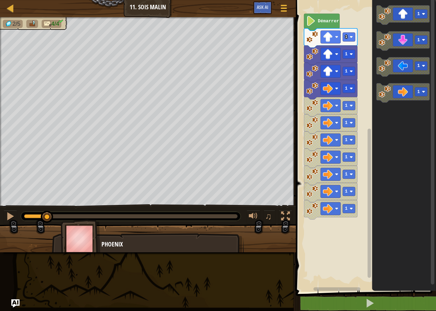
click at [298, 77] on rect "Espace de travail de Blocky" at bounding box center [365, 144] width 142 height 295
click at [298, 69] on text "1" at bounding box center [346, 71] width 3 height 5
click at [298, 88] on icon "Espace de travail de Blocky" at bounding box center [403, 92] width 53 height 19
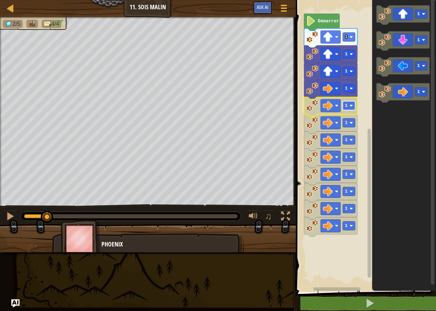
click at [298, 104] on image "Espace de travail de Blocky" at bounding box center [351, 105] width 3 height 3
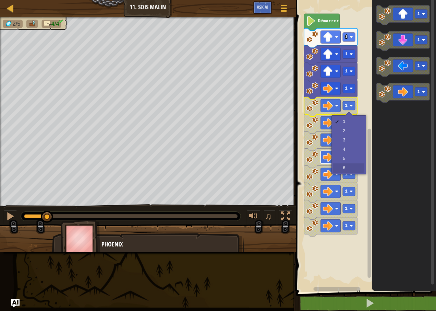
drag, startPoint x: 350, startPoint y: 166, endPoint x: 326, endPoint y: 155, distance: 26.4
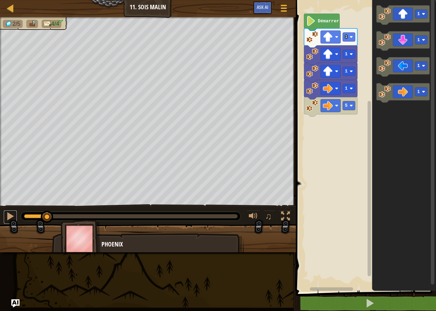
drag, startPoint x: 10, startPoint y: 217, endPoint x: 30, endPoint y: 222, distance: 20.6
click at [25, 221] on div "♫" at bounding box center [148, 214] width 296 height 21
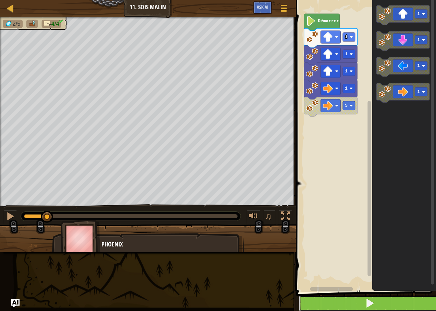
click at [298, 298] on button at bounding box center [370, 303] width 142 height 16
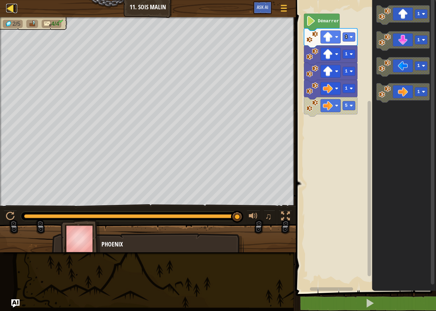
click at [10, 7] on div at bounding box center [10, 8] width 9 height 9
select select "fr"
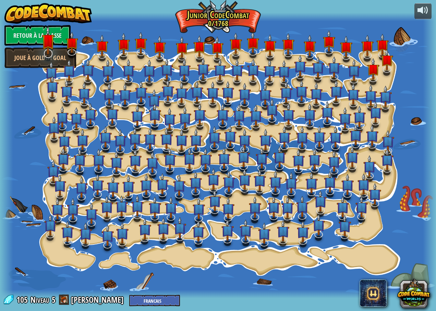
select select "fr"
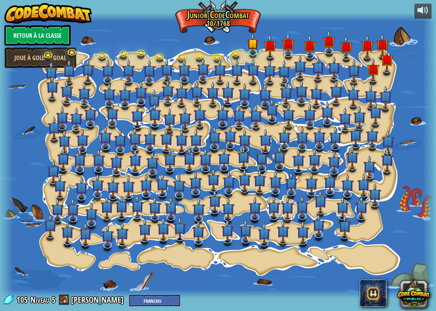
select select "fr"
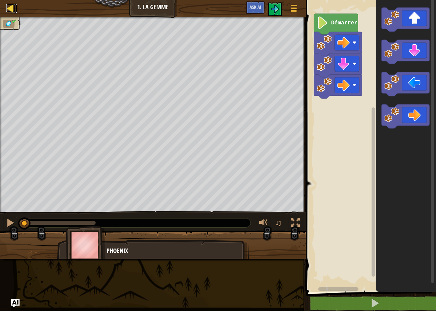
click at [10, 5] on div at bounding box center [10, 8] width 9 height 9
select select "fr"
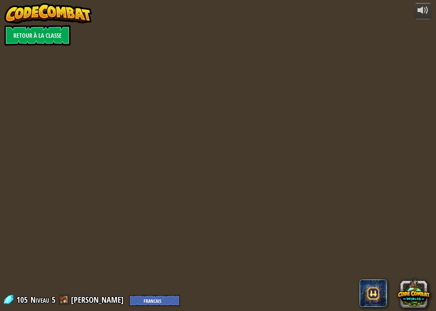
select select "fr"
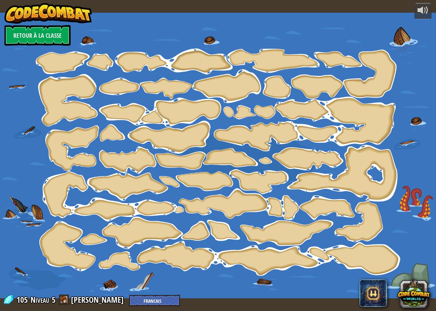
select select "fr"
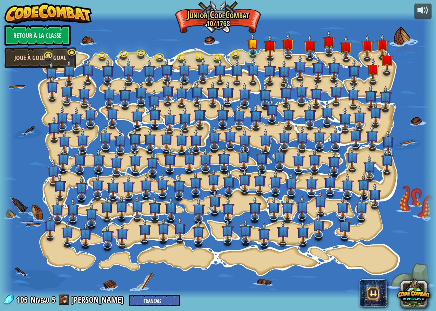
select select "fr"
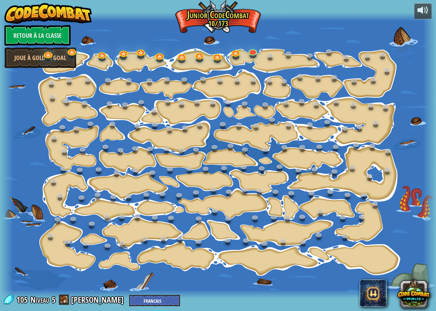
select select "fr"
click at [41, 51] on link "Joue à Golden Goal" at bounding box center [40, 57] width 72 height 21
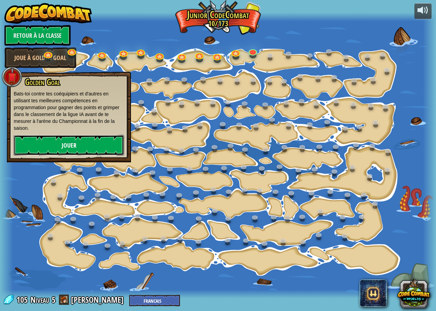
click at [68, 144] on link "Jouer" at bounding box center [69, 145] width 110 height 21
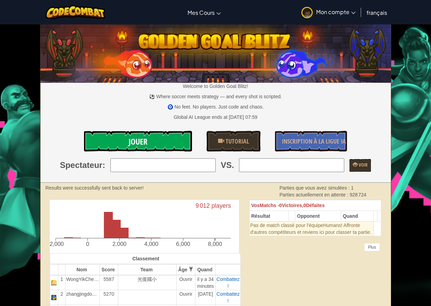
click at [102, 142] on link "Jouer" at bounding box center [138, 141] width 108 height 21
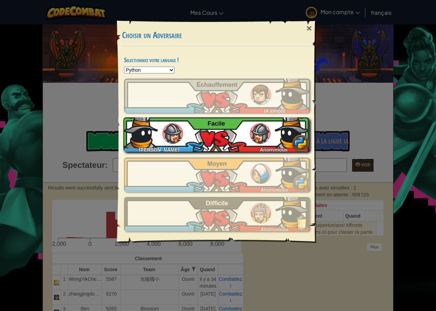
click at [214, 137] on div "[PERSON_NAME] ELASRIE Anonymous Facile" at bounding box center [216, 134] width 186 height 34
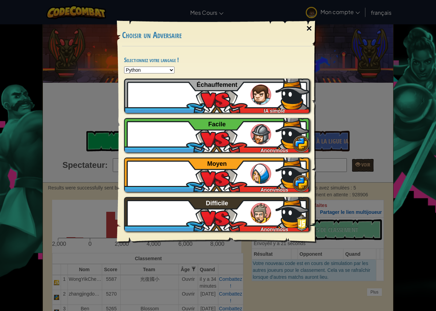
click at [307, 29] on div "×" at bounding box center [310, 29] width 16 height 20
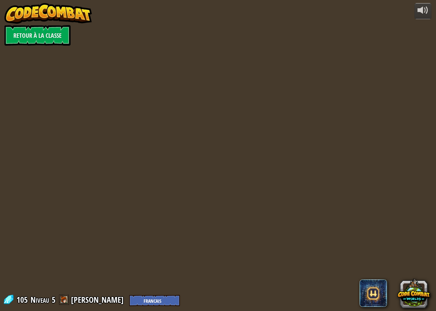
select select "fr"
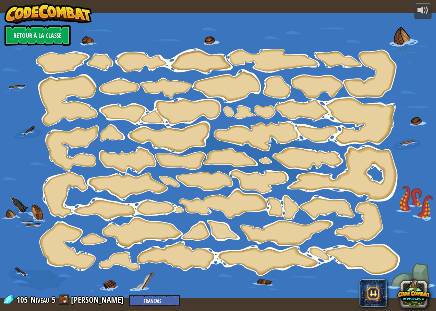
select select "fr"
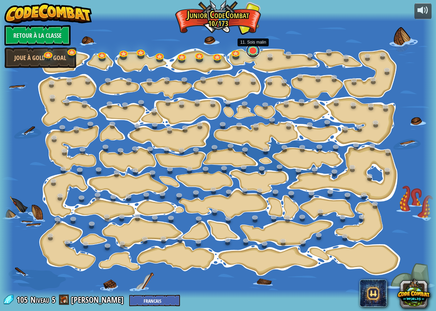
click at [255, 49] on link at bounding box center [253, 51] width 14 height 14
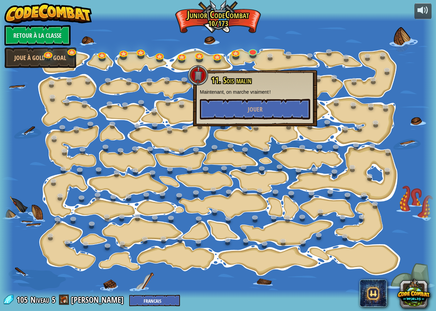
click at [275, 39] on div at bounding box center [218, 155] width 436 height 285
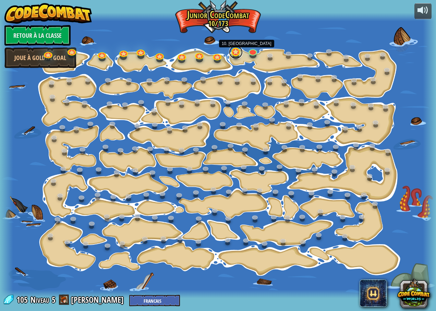
click at [236, 48] on link at bounding box center [236, 52] width 14 height 14
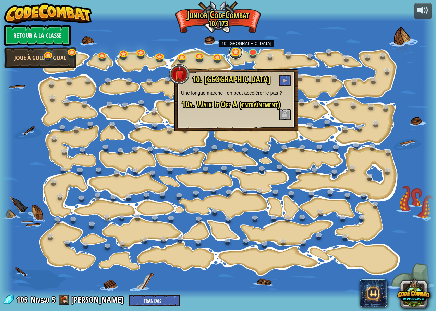
click at [237, 54] on link at bounding box center [236, 52] width 14 height 14
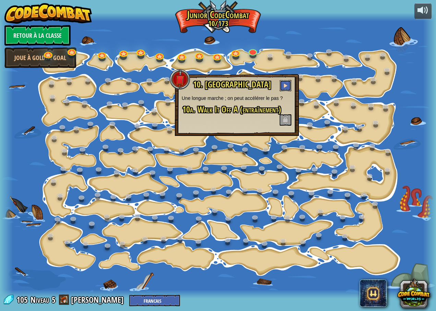
click at [284, 82] on button at bounding box center [286, 85] width 12 height 11
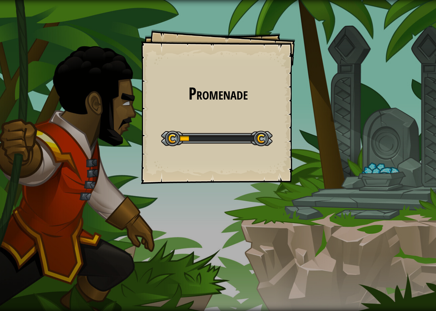
click at [285, 83] on div "Promenade Goals Start Level Erreur de chargement du serveur Vous avez besoin d'…" at bounding box center [218, 106] width 154 height 154
click at [292, 86] on div "Promenade Goals Start Level Erreur de chargement du serveur Vous avez besoin d'…" at bounding box center [218, 106] width 154 height 154
click at [290, 86] on div "Promenade Goals Start Level Erreur de chargement du serveur Vous avez besoin d'…" at bounding box center [218, 106] width 154 height 154
click at [282, 88] on div "Promenade Goals Start Level Erreur de chargement du serveur Vous avez besoin d'…" at bounding box center [218, 106] width 154 height 154
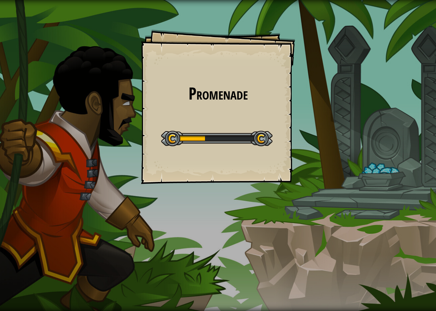
click at [241, 56] on div "Promenade Goals Start Level Erreur de chargement du serveur Vous avez besoin d'…" at bounding box center [218, 106] width 154 height 154
click at [320, 51] on div "Promenade Goals Start Level Erreur de chargement du serveur Vous avez besoin d'…" at bounding box center [218, 155] width 436 height 311
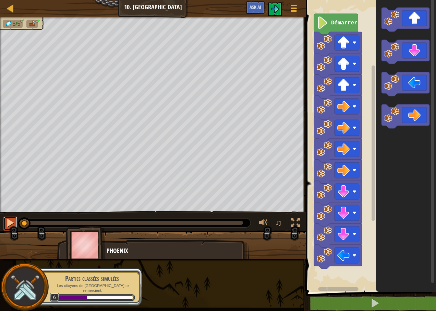
click at [13, 222] on div at bounding box center [10, 222] width 9 height 9
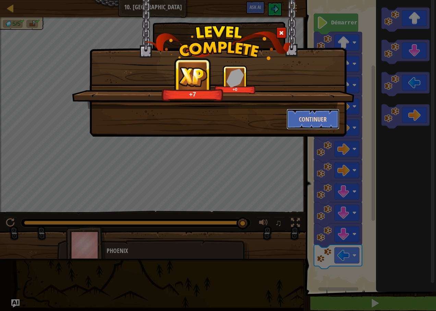
click at [324, 111] on button "Continuer" at bounding box center [313, 119] width 53 height 21
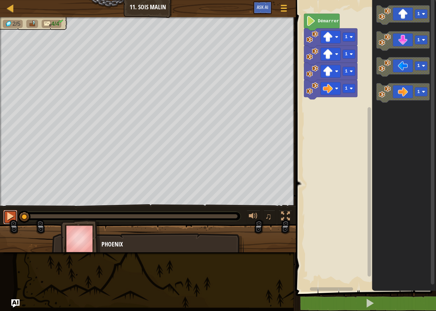
click at [10, 213] on div at bounding box center [10, 216] width 9 height 9
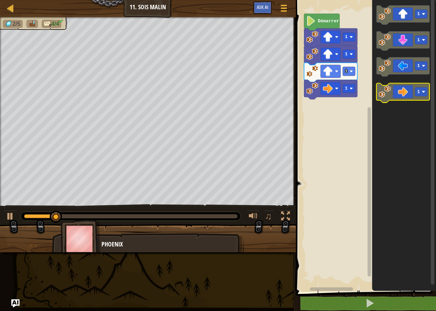
click at [384, 94] on image "Espace de travail de Blocky" at bounding box center [385, 92] width 12 height 12
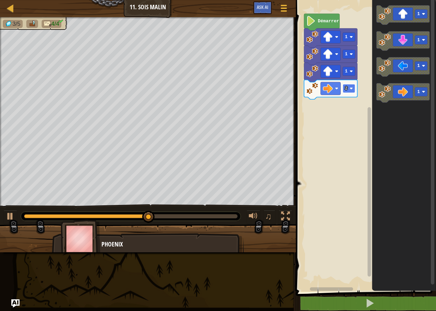
click at [353, 91] on rect "Espace de travail de Blocky" at bounding box center [349, 88] width 12 height 9
click at [411, 39] on icon "Espace de travail de Blocky" at bounding box center [403, 41] width 53 height 19
click at [352, 106] on image "Espace de travail de Blocky" at bounding box center [351, 105] width 3 height 3
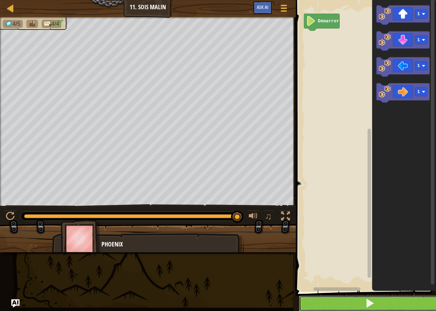
click at [381, 304] on button at bounding box center [370, 303] width 142 height 16
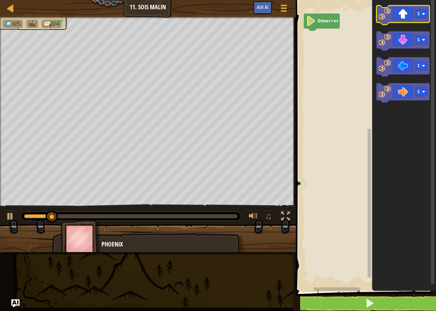
click at [412, 15] on icon "Espace de travail de Blocky" at bounding box center [403, 14] width 53 height 19
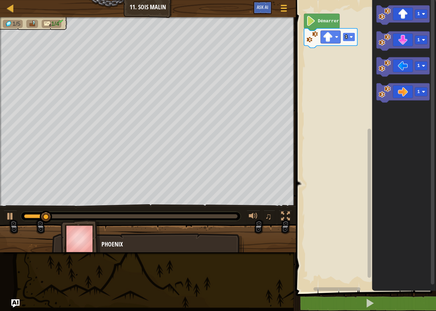
click at [350, 37] on rect "Espace de travail de Blocky" at bounding box center [349, 37] width 12 height 9
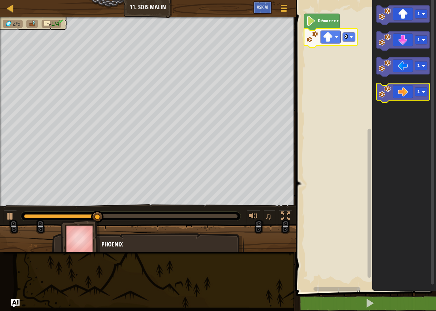
click at [407, 91] on icon "Espace de travail de Blocky" at bounding box center [403, 92] width 53 height 19
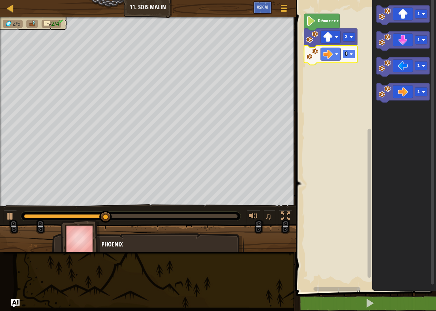
click at [351, 54] on image "Espace de travail de Blocky" at bounding box center [351, 53] width 3 height 3
click at [412, 38] on icon "Espace de travail de Blocky" at bounding box center [403, 41] width 53 height 19
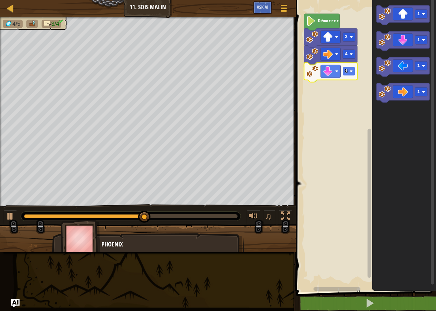
click at [351, 68] on rect "Espace de travail de Blocky" at bounding box center [349, 71] width 12 height 9
click at [398, 72] on icon "Espace de travail de Blocky" at bounding box center [403, 66] width 53 height 19
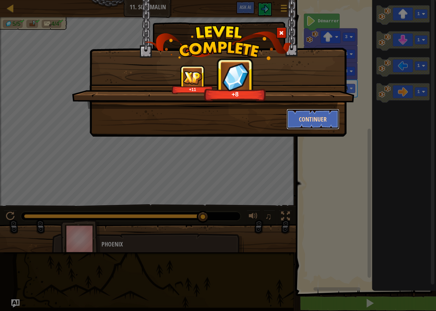
click at [318, 113] on button "Continuer" at bounding box center [313, 119] width 53 height 21
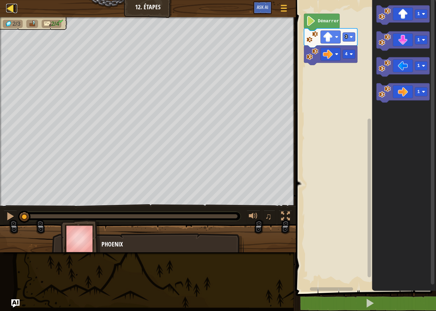
click at [10, 7] on div at bounding box center [10, 8] width 9 height 9
select select "fr"
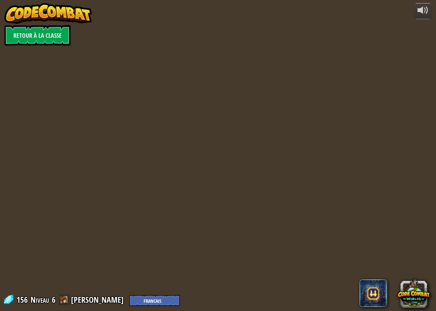
select select "fr"
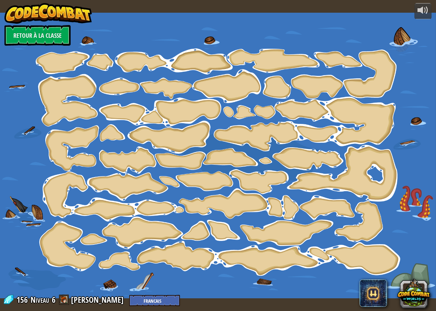
select select "fr"
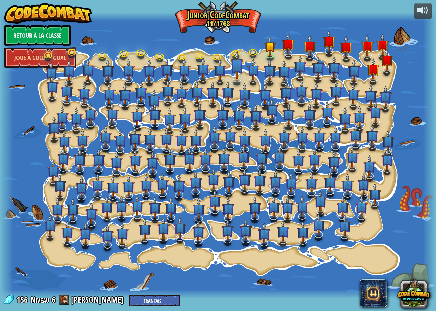
select select "fr"
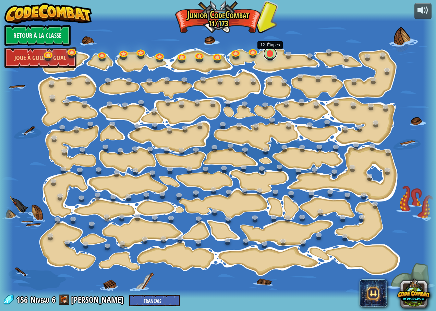
click at [269, 58] on link at bounding box center [270, 54] width 14 height 14
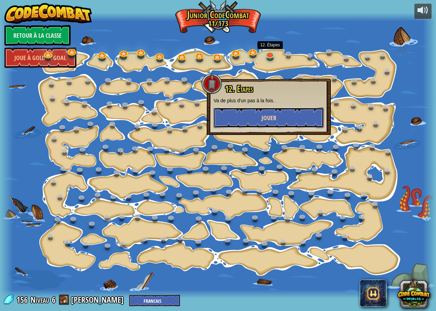
click at [255, 111] on button "Jouer" at bounding box center [269, 117] width 110 height 21
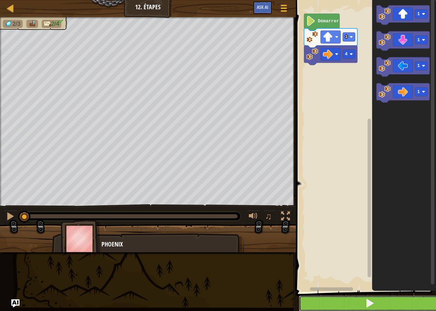
click at [402, 304] on button at bounding box center [370, 303] width 142 height 16
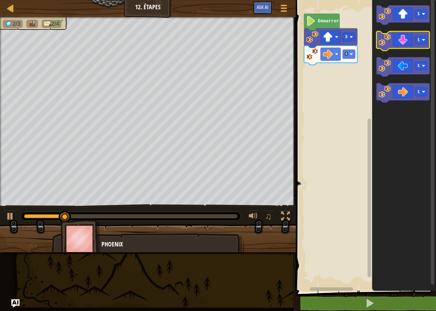
click at [404, 42] on icon "Espace de travail de Blocky" at bounding box center [403, 41] width 53 height 19
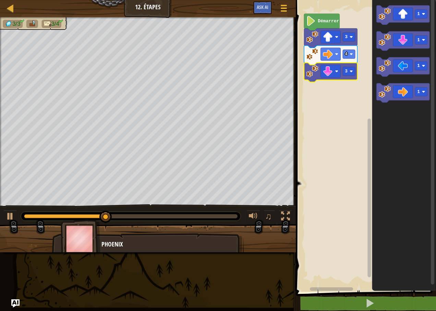
click at [343, 98] on rect "Espace de travail de Blocky" at bounding box center [365, 144] width 142 height 295
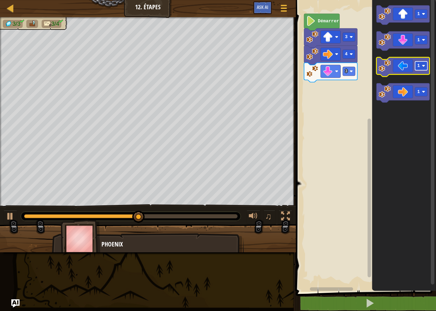
click at [415, 68] on g "1" at bounding box center [403, 66] width 53 height 19
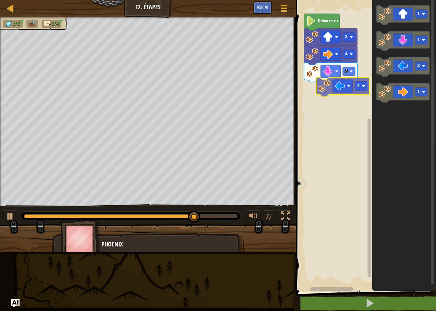
click at [322, 87] on div "Démarrer 3 4 3 1 1 2 1 2" at bounding box center [365, 144] width 142 height 295
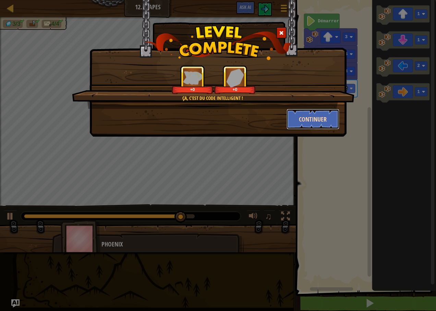
click at [316, 119] on button "Continuer" at bounding box center [313, 119] width 53 height 21
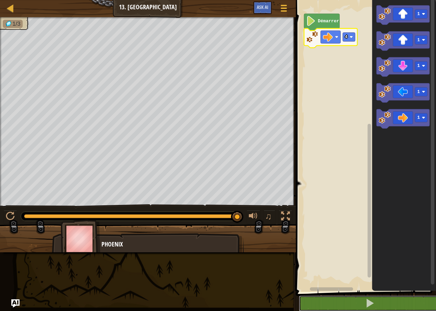
drag, startPoint x: 373, startPoint y: 302, endPoint x: 322, endPoint y: 85, distance: 222.7
click at [373, 297] on button at bounding box center [370, 303] width 142 height 16
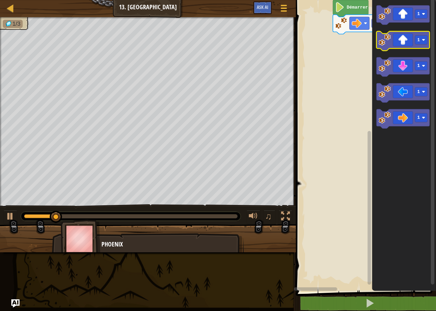
click at [393, 36] on div "Démarrer 4 1 1 1 1 1" at bounding box center [365, 144] width 142 height 295
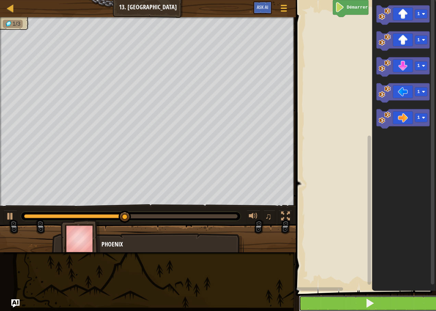
click at [398, 304] on button at bounding box center [370, 303] width 142 height 16
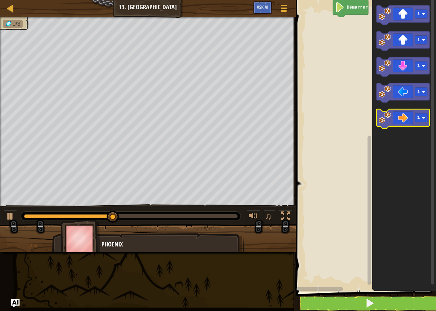
click at [413, 116] on icon "Espace de travail de Blocky" at bounding box center [403, 118] width 53 height 19
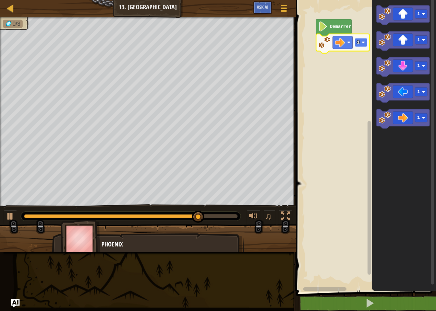
click at [359, 39] on rect "Espace de travail de Blocky" at bounding box center [361, 42] width 12 height 9
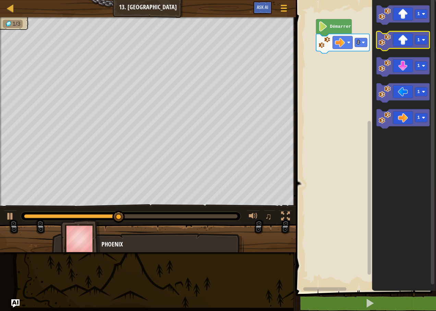
click at [391, 37] on image "Espace de travail de Blocky" at bounding box center [385, 40] width 12 height 12
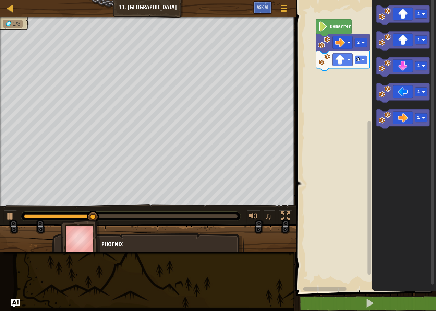
click at [364, 60] on image "Espace de travail de Blocky" at bounding box center [363, 59] width 3 height 3
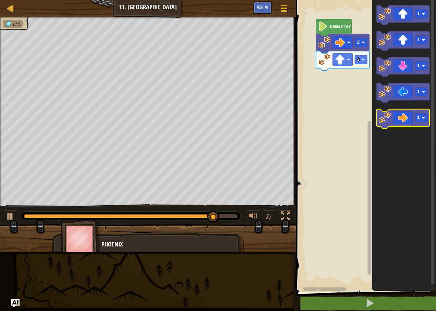
click at [409, 114] on icon "Espace de travail de Blocky" at bounding box center [403, 118] width 53 height 19
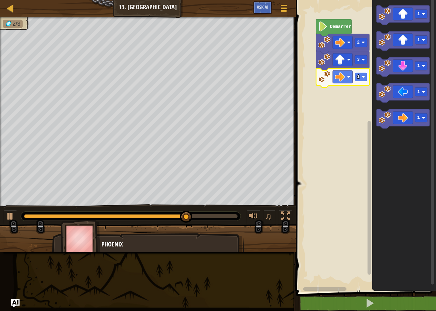
click at [363, 75] on image "Espace de travail de Blocky" at bounding box center [363, 76] width 3 height 3
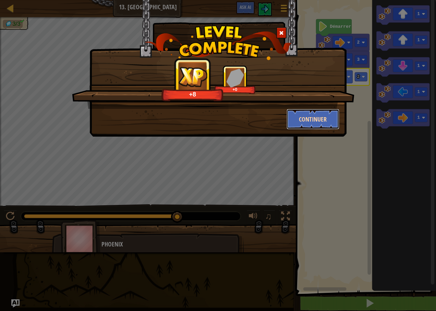
click at [321, 116] on button "Continuer" at bounding box center [313, 119] width 53 height 21
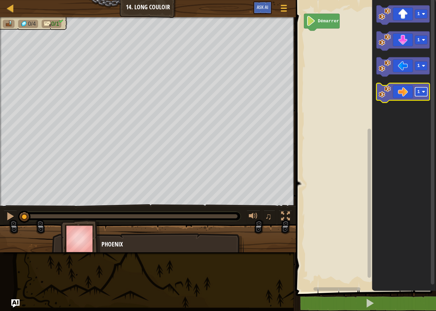
click at [422, 89] on rect "Espace de travail de Blocky" at bounding box center [421, 91] width 12 height 9
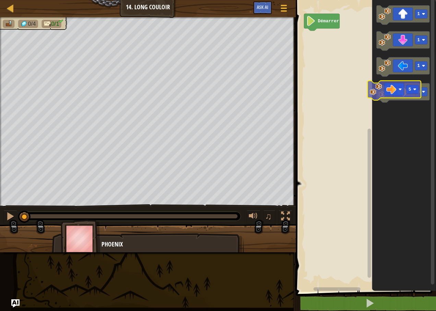
click at [365, 73] on div "Démarrer 1 1 1 5 5" at bounding box center [365, 144] width 142 height 295
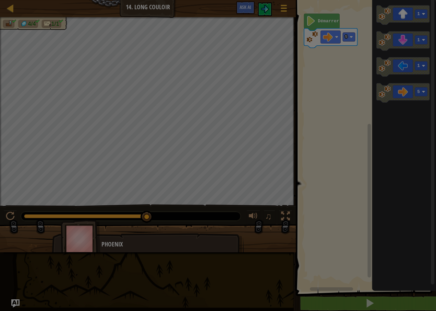
click at [209, 1] on body "Carte Junior 14. Long Couloir Menu du jeu Ask AI 1 הההההההההההההההההההההההההההה…" at bounding box center [218, 0] width 436 height 1
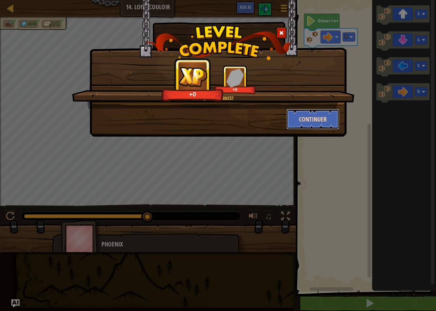
click at [307, 111] on button "Continuer" at bounding box center [313, 119] width 53 height 21
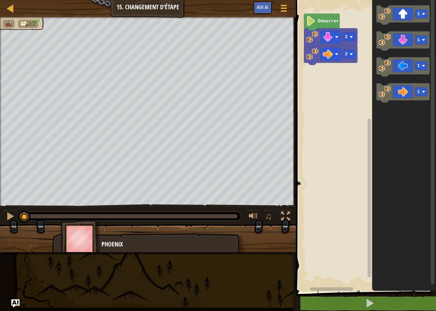
click at [311, 25] on image "Espace de travail de Blocky" at bounding box center [310, 21] width 9 height 10
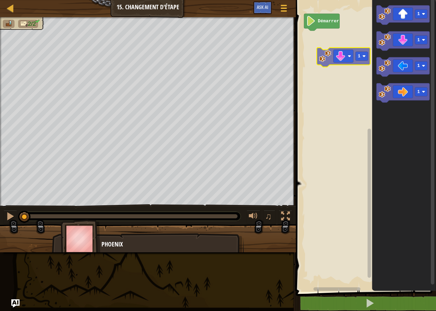
click at [327, 63] on div "Démarrer 1 1 1 1 1" at bounding box center [365, 144] width 142 height 295
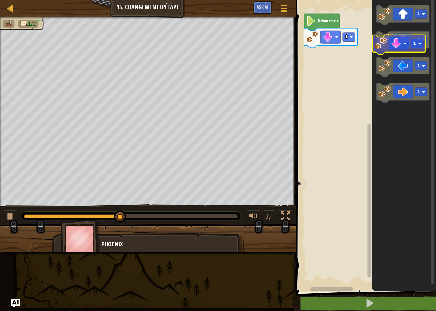
click at [334, 75] on div "1 Démarrer 1 1 1 1 1" at bounding box center [365, 144] width 142 height 295
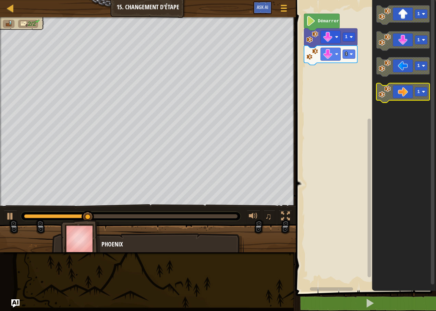
click at [423, 92] on image "Espace de travail de Blocky" at bounding box center [423, 91] width 3 height 3
click at [329, 89] on div "1 1 Démarrer 1 1 1 6" at bounding box center [365, 144] width 142 height 295
click at [361, 79] on div "1 1 Démarrer 1 1 1 6" at bounding box center [365, 144] width 142 height 295
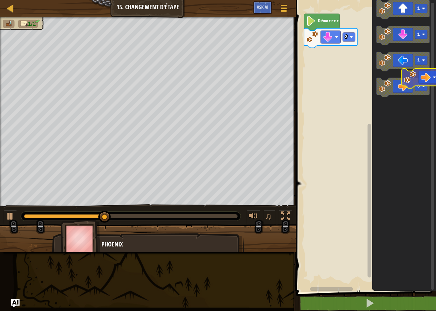
click at [432, 81] on div "Démarrer 2 1 1 1 6 6" at bounding box center [365, 144] width 142 height 295
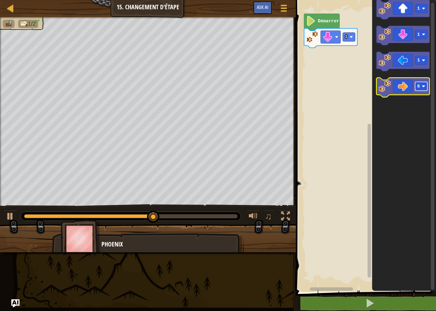
click at [422, 87] on rect "Espace de travail de Blocky" at bounding box center [421, 86] width 12 height 9
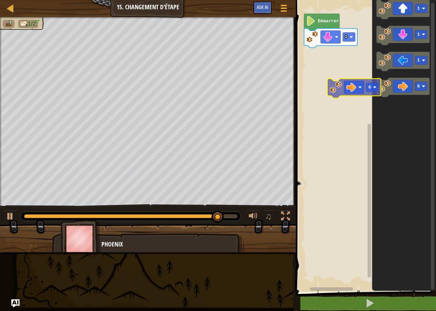
click at [350, 73] on div "Démarrer 2 1 1 1 6 6" at bounding box center [365, 144] width 142 height 295
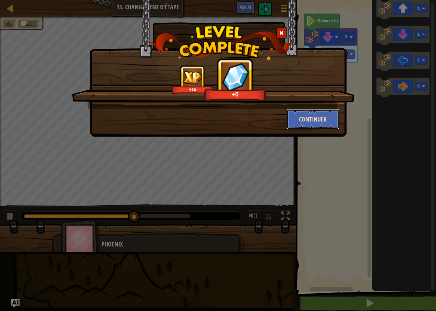
click at [334, 124] on button "Continuer" at bounding box center [313, 119] width 53 height 21
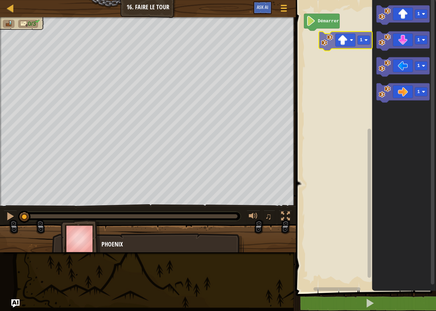
click at [318, 43] on div "Démarrer 1 1 1 1 1" at bounding box center [365, 144] width 142 height 295
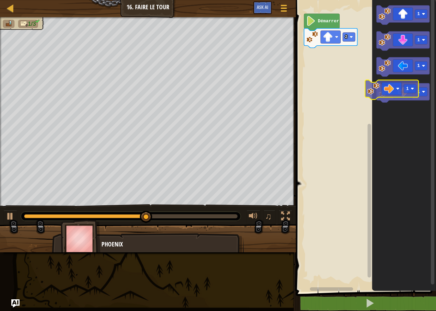
click at [373, 81] on icon "1 1 1 1" at bounding box center [404, 144] width 64 height 295
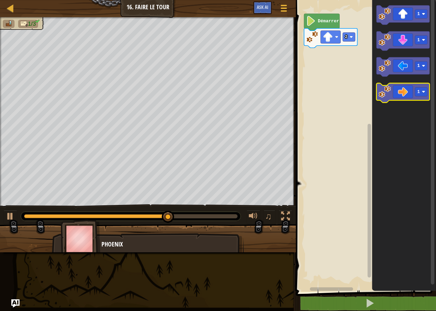
click at [380, 86] on image "Espace de travail de Blocky" at bounding box center [385, 92] width 12 height 12
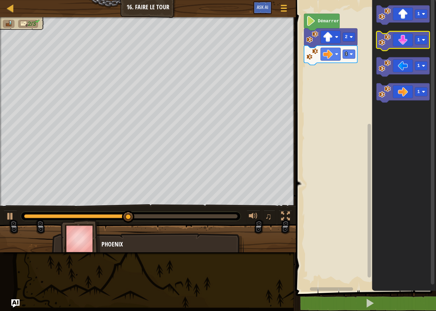
click at [393, 39] on icon "Espace de travail de Blocky" at bounding box center [403, 41] width 53 height 19
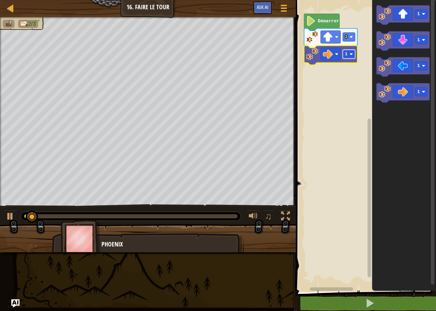
click at [350, 54] on image "Espace de travail de Blocky" at bounding box center [351, 53] width 3 height 3
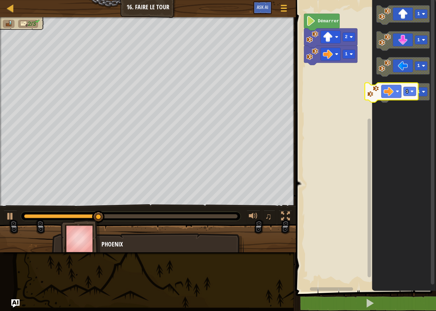
click at [339, 67] on div "Démarrer 2 1 1 1 1 1 1" at bounding box center [365, 144] width 142 height 295
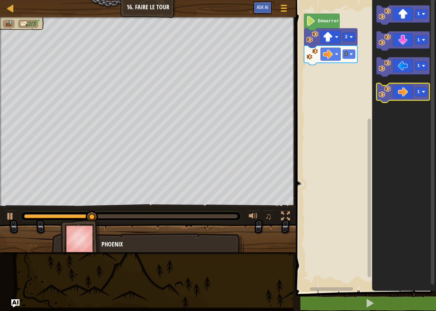
click at [385, 92] on image "Espace de travail de Blocky" at bounding box center [385, 92] width 12 height 12
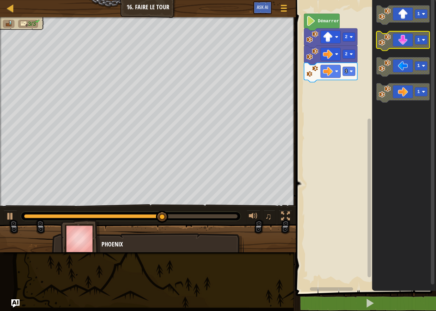
click at [390, 46] on image "Espace de travail de Blocky" at bounding box center [385, 40] width 12 height 12
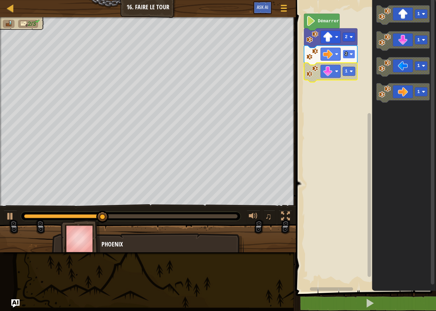
click at [350, 53] on image "Espace de travail de Blocky" at bounding box center [351, 53] width 3 height 3
click at [352, 72] on image "Espace de travail de Blocky" at bounding box center [351, 71] width 3 height 3
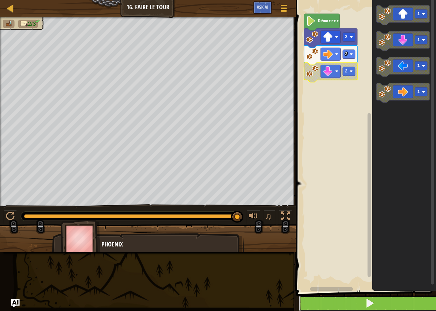
click at [360, 302] on button at bounding box center [370, 303] width 142 height 16
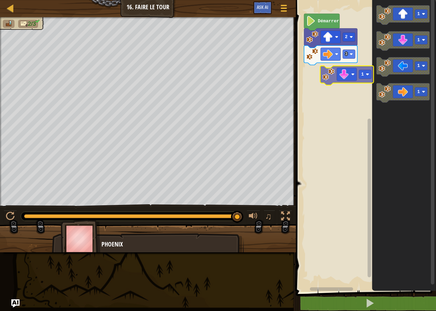
click at [329, 71] on div "Démarrer 2 3 1 1 1 1 1" at bounding box center [365, 144] width 142 height 295
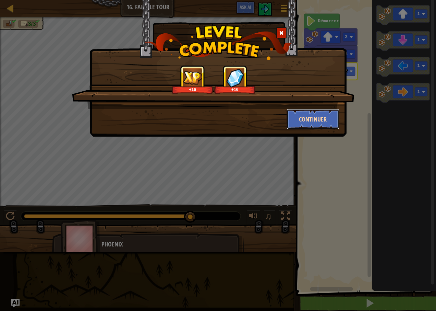
click at [324, 112] on button "Continuer" at bounding box center [313, 119] width 53 height 21
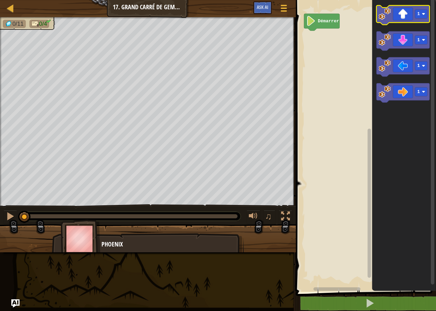
click at [386, 18] on image "Espace de travail de Blocky" at bounding box center [385, 14] width 12 height 12
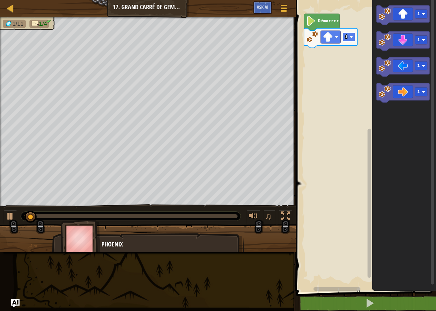
click at [352, 35] on image "Espace de travail de Blocky" at bounding box center [351, 36] width 3 height 3
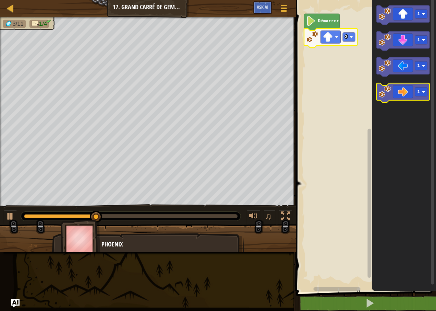
click at [384, 101] on icon "Espace de travail de Blocky" at bounding box center [403, 92] width 53 height 19
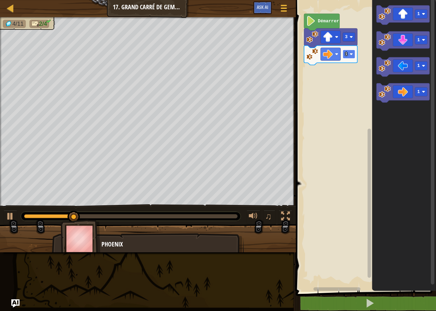
click at [351, 52] on rect "Espace de travail de Blocky" at bounding box center [349, 54] width 12 height 9
click at [392, 41] on icon "Espace de travail de Blocky" at bounding box center [403, 41] width 53 height 19
click at [353, 73] on rect "Espace de travail de Blocky" at bounding box center [349, 71] width 12 height 9
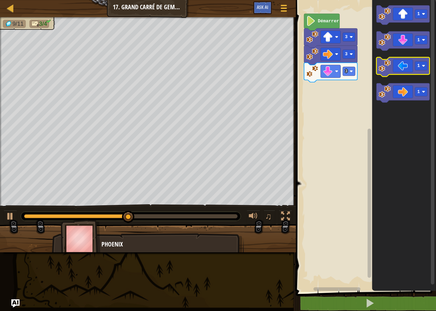
click at [383, 69] on image "Espace de travail de Blocky" at bounding box center [385, 66] width 12 height 12
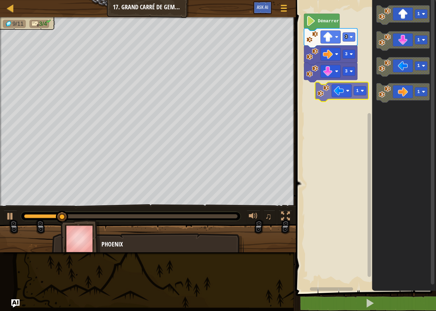
click at [324, 99] on div "Démarrer 3 3 3 1 1 1 1 1" at bounding box center [365, 144] width 142 height 295
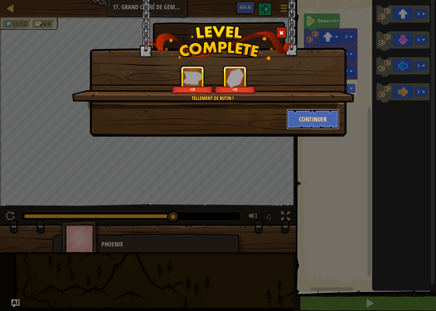
click at [323, 114] on button "Continuer" at bounding box center [313, 119] width 53 height 21
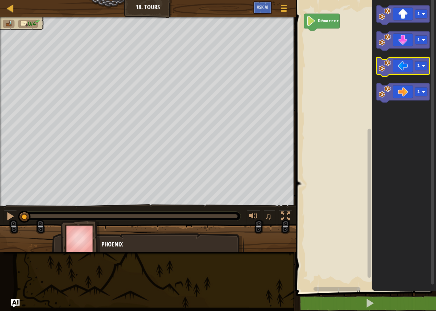
click at [383, 58] on rect "Espace de travail de Blocky" at bounding box center [403, 66] width 53 height 19
click at [382, 66] on image "Espace de travail de Blocky" at bounding box center [385, 66] width 12 height 12
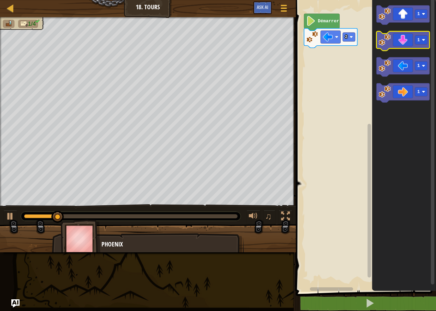
click at [388, 43] on image "Espace de travail de Blocky" at bounding box center [385, 40] width 12 height 12
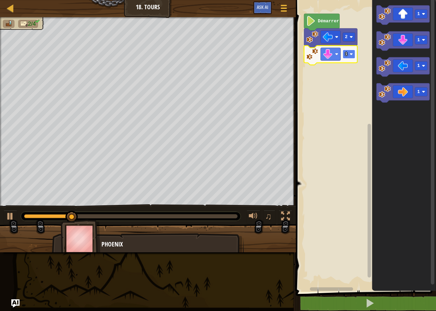
click at [349, 54] on rect "Espace de travail de Blocky" at bounding box center [349, 54] width 12 height 9
click at [382, 87] on image "Espace de travail de Blocky" at bounding box center [385, 92] width 12 height 12
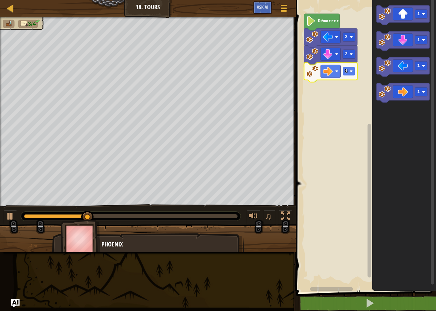
click at [352, 69] on rect "Espace de travail de Blocky" at bounding box center [349, 71] width 12 height 9
click at [352, 71] on image "Espace de travail de Blocky" at bounding box center [351, 71] width 3 height 3
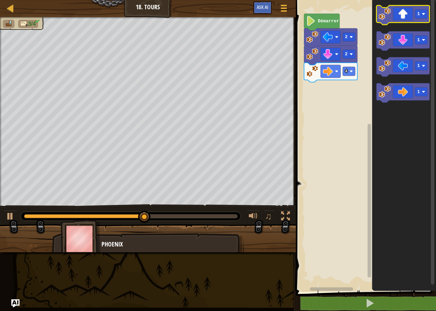
click at [403, 15] on icon "Espace de travail de Blocky" at bounding box center [403, 14] width 53 height 19
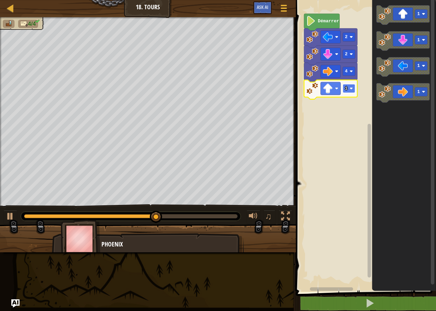
click at [353, 88] on image "Espace de travail de Blocky" at bounding box center [351, 88] width 3 height 3
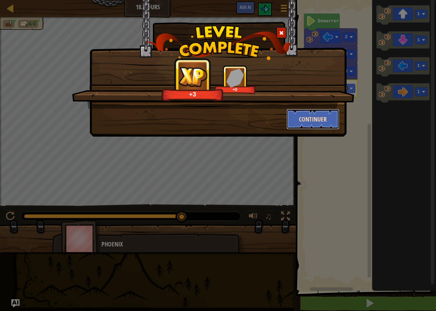
click at [314, 120] on button "Continuer" at bounding box center [313, 119] width 53 height 21
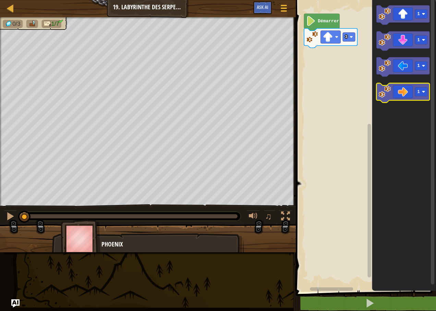
click at [393, 90] on icon "Espace de travail de Blocky" at bounding box center [403, 92] width 53 height 19
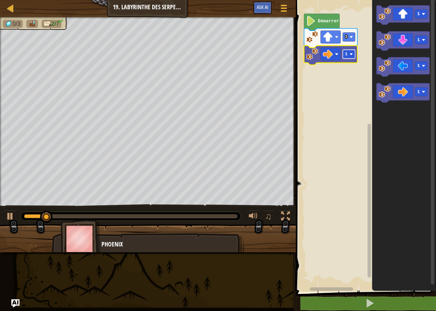
click at [352, 56] on rect "Espace de travail de Blocky" at bounding box center [349, 54] width 12 height 9
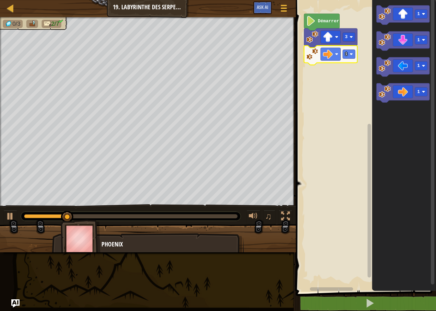
click at [352, 56] on rect "Espace de travail de Blocky" at bounding box center [349, 54] width 12 height 9
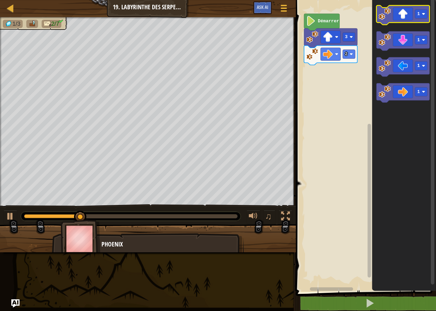
click at [408, 23] on rect "Espace de travail de Blocky" at bounding box center [403, 14] width 53 height 19
click at [412, 22] on icon "Espace de travail de Blocky" at bounding box center [403, 14] width 53 height 19
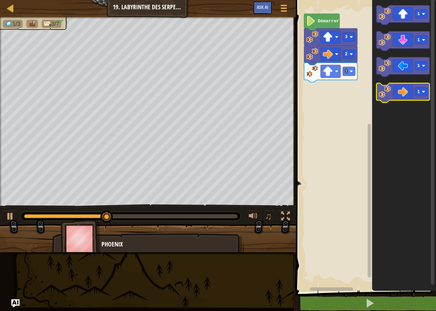
click at [391, 94] on image "Espace de travail de Blocky" at bounding box center [385, 92] width 12 height 12
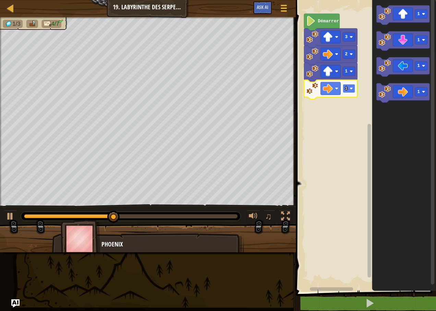
click at [351, 91] on rect "Espace de travail de Blocky" at bounding box center [349, 88] width 12 height 9
click at [399, 35] on icon "Espace de travail de Blocky" at bounding box center [403, 41] width 53 height 19
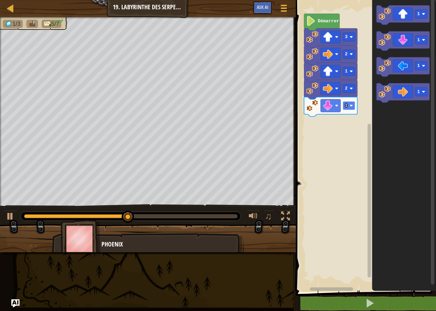
click at [347, 104] on text "1" at bounding box center [346, 105] width 3 height 5
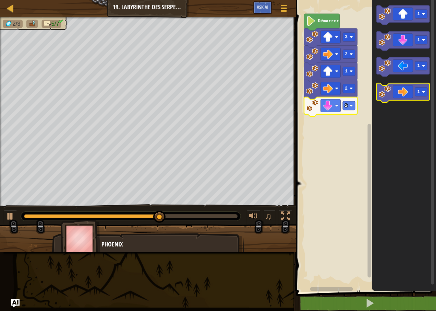
click at [392, 95] on icon "Espace de travail de Blocky" at bounding box center [403, 92] width 53 height 19
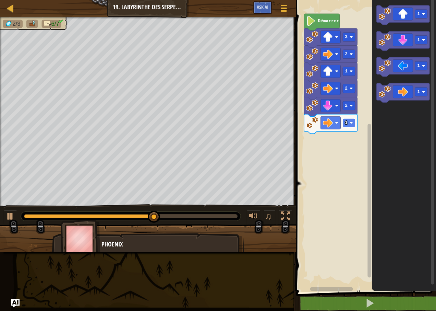
click at [354, 126] on rect "Espace de travail de Blocky" at bounding box center [349, 122] width 12 height 9
click at [402, 11] on icon "Espace de travail de Blocky" at bounding box center [403, 14] width 53 height 19
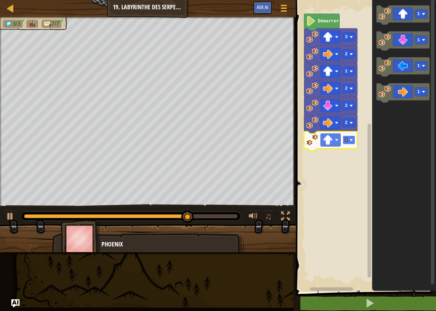
click at [350, 141] on image "Espace de travail de Blocky" at bounding box center [351, 139] width 3 height 3
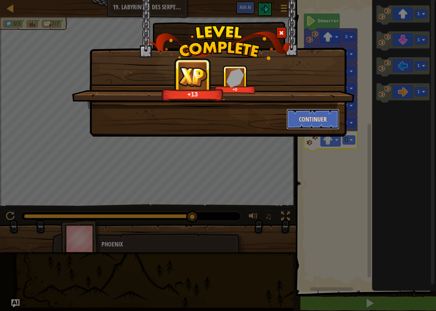
click at [313, 115] on button "Continuer" at bounding box center [313, 119] width 53 height 21
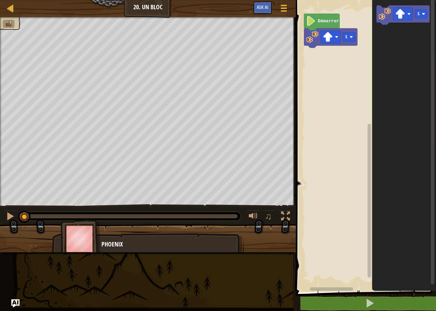
click at [390, 38] on icon "Espace de travail de Blocky" at bounding box center [404, 144] width 64 height 295
click at [356, 171] on div "1 Démarrer 1" at bounding box center [365, 144] width 142 height 295
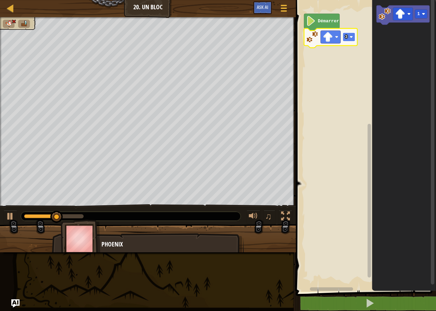
click at [354, 40] on rect "Espace de travail de Blocky" at bounding box center [349, 37] width 12 height 9
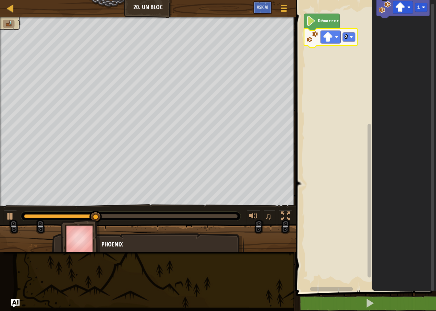
click at [410, 144] on div "Démarrer 2 1" at bounding box center [365, 144] width 142 height 295
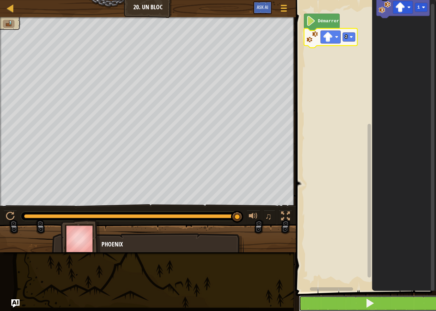
click at [319, 299] on button at bounding box center [370, 303] width 142 height 16
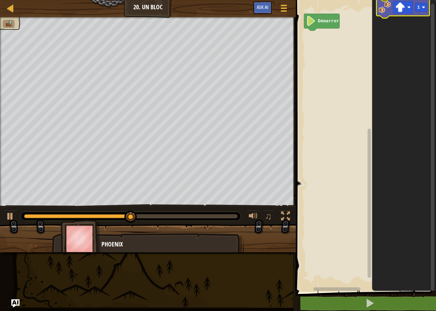
click at [387, 11] on image "Espace de travail de Blocky" at bounding box center [385, 7] width 12 height 12
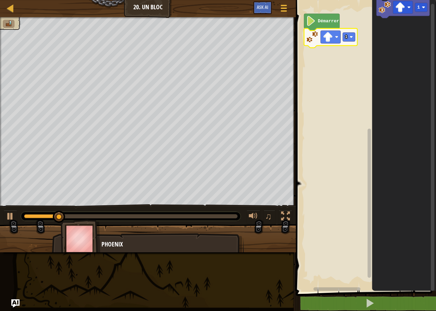
click at [332, 45] on icon "Espace de travail de Blocky" at bounding box center [330, 37] width 53 height 19
click at [337, 41] on rect "Espace de travail de Blocky" at bounding box center [331, 37] width 20 height 13
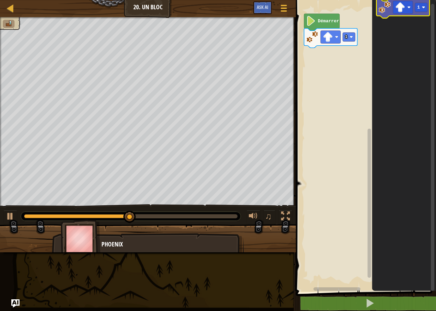
click at [383, 9] on image "Espace de travail de Blocky" at bounding box center [385, 7] width 12 height 12
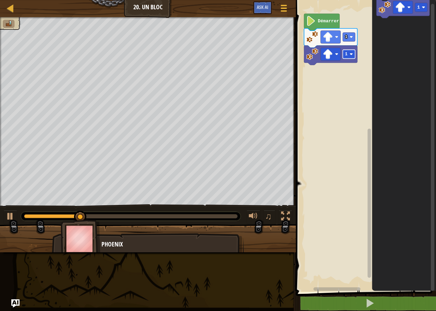
click at [351, 55] on image "Espace de travail de Blocky" at bounding box center [351, 53] width 3 height 3
click at [328, 52] on image "Espace de travail de Blocky" at bounding box center [328, 54] width 10 height 10
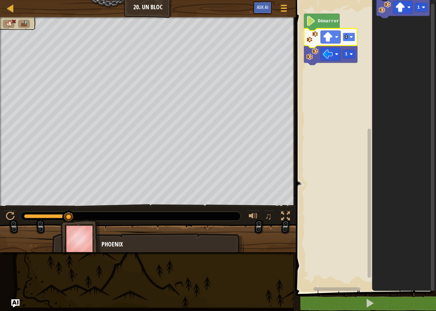
click at [353, 37] on rect "Espace de travail de Blocky" at bounding box center [349, 37] width 12 height 9
click at [352, 42] on icon "Espace de travail de Blocky" at bounding box center [330, 37] width 53 height 19
click at [350, 37] on rect "Espace de travail de Blocky" at bounding box center [349, 37] width 12 height 9
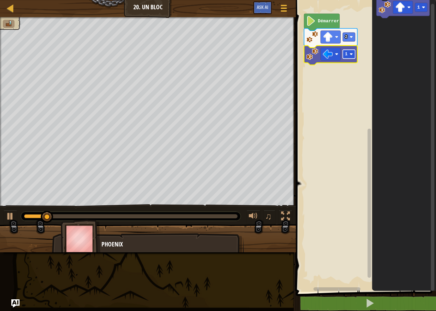
click at [348, 57] on rect "Espace de travail de Blocky" at bounding box center [349, 54] width 12 height 9
click at [398, 8] on image "Espace de travail de Blocky" at bounding box center [400, 7] width 10 height 10
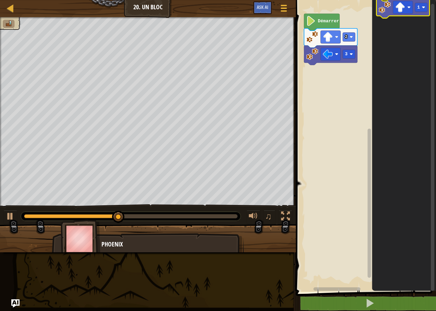
click at [383, 18] on icon "Espace de travail de Blocky" at bounding box center [403, 8] width 53 height 19
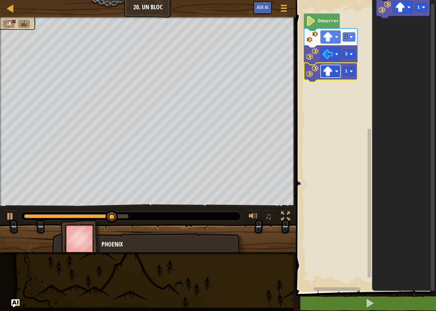
click at [338, 67] on rect "Espace de travail de Blocky" at bounding box center [331, 71] width 20 height 13
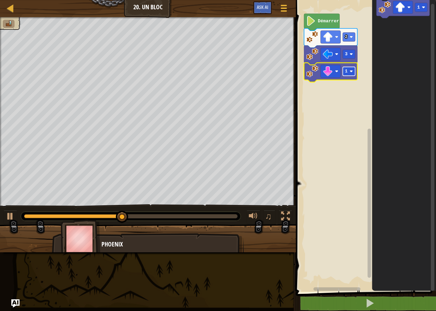
click at [353, 69] on rect "Espace de travail de Blocky" at bounding box center [349, 71] width 12 height 9
click at [353, 72] on image "Espace de travail de Blocky" at bounding box center [351, 71] width 3 height 3
click at [388, 12] on image "Espace de travail de Blocky" at bounding box center [385, 7] width 12 height 12
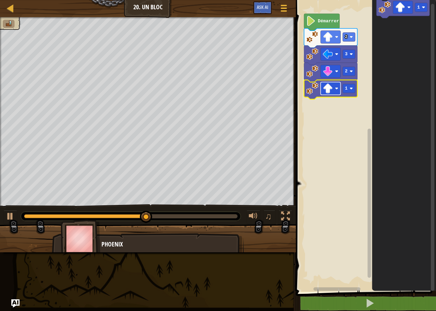
click at [337, 87] on image "Espace de travail de Blocky" at bounding box center [336, 88] width 3 height 3
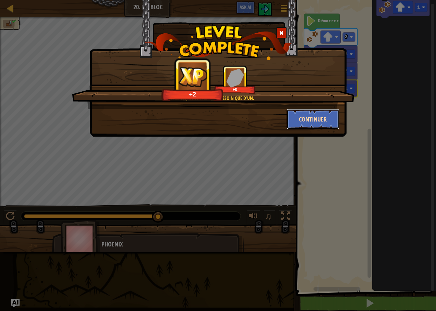
click at [312, 113] on button "Continuer" at bounding box center [313, 119] width 53 height 21
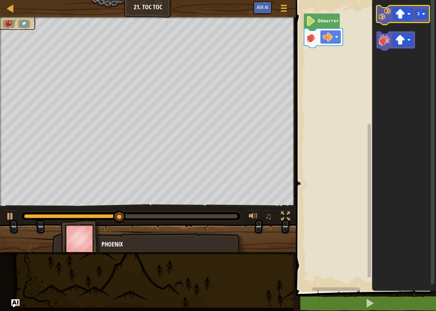
click at [384, 20] on image "Espace de travail de Blocky" at bounding box center [385, 14] width 12 height 12
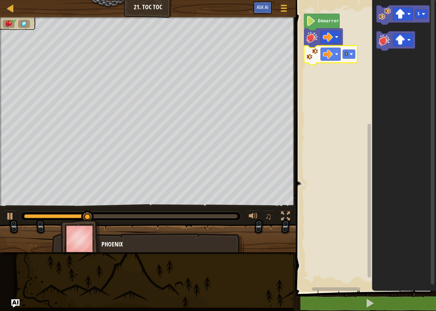
click at [355, 59] on icon "Espace de travail de Blocky" at bounding box center [330, 55] width 53 height 19
click at [353, 59] on icon "Espace de travail de Blocky" at bounding box center [330, 55] width 53 height 19
click at [352, 51] on rect "Espace de travail de Blocky" at bounding box center [349, 54] width 12 height 9
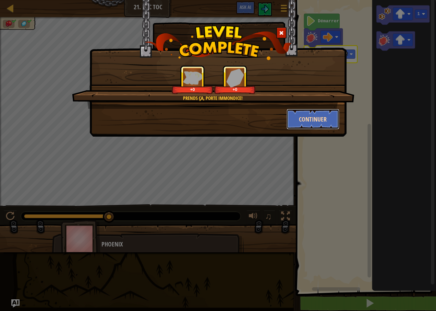
click at [305, 109] on button "Continuer" at bounding box center [313, 119] width 53 height 21
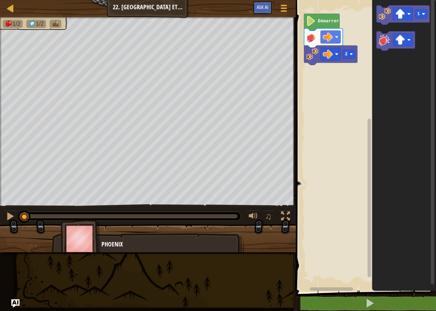
click at [335, 79] on rect "Espace de travail de Blocky" at bounding box center [365, 144] width 142 height 295
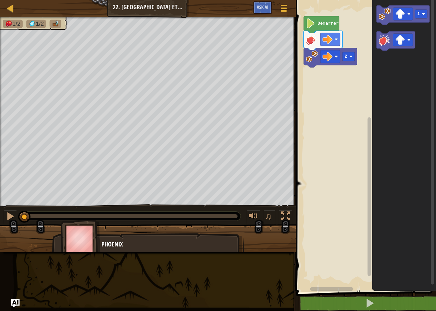
click at [324, 84] on rect "Espace de travail de Blocky" at bounding box center [365, 144] width 142 height 295
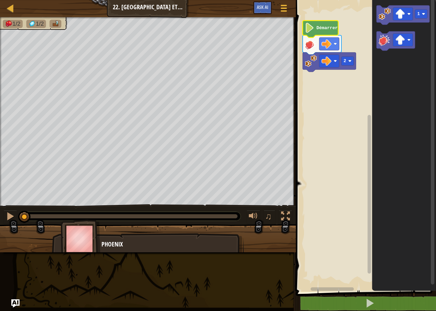
click at [329, 31] on icon "Espace de travail de Blocky" at bounding box center [321, 29] width 36 height 17
click at [9, 213] on div at bounding box center [10, 216] width 9 height 9
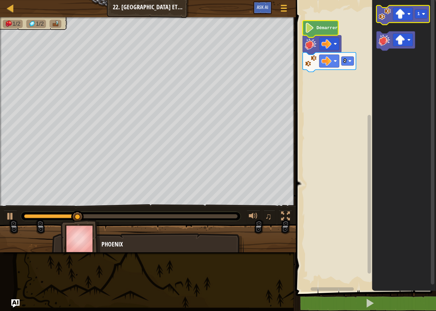
click at [389, 19] on image "Espace de travail de Blocky" at bounding box center [385, 14] width 12 height 12
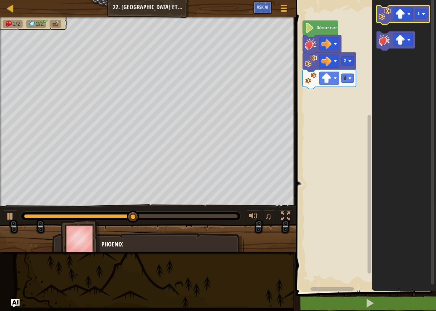
click at [386, 24] on icon "Espace de travail de Blocky" at bounding box center [403, 14] width 53 height 19
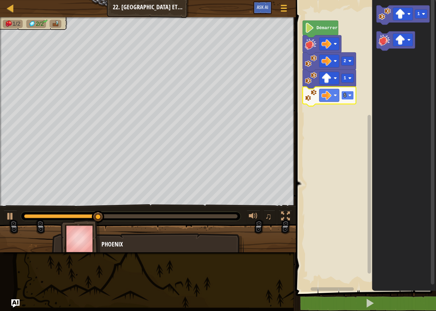
click at [350, 94] on image "Espace de travail de Blocky" at bounding box center [350, 95] width 3 height 3
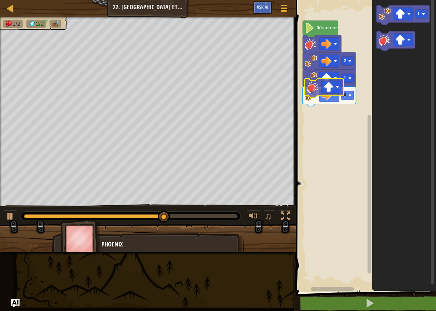
click at [314, 90] on div "Démarrer 2 1 1 1" at bounding box center [365, 144] width 142 height 295
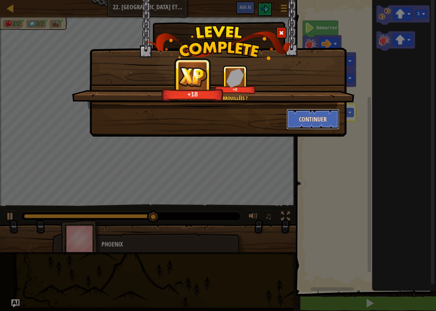
click at [308, 111] on button "Continuer" at bounding box center [313, 119] width 53 height 21
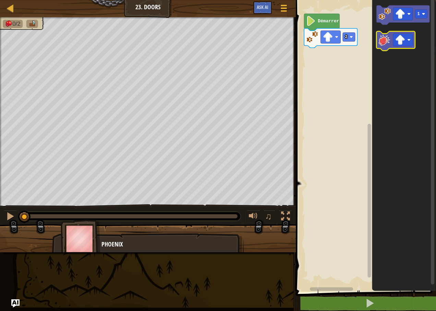
click at [378, 36] on icon "Espace de travail de Blocky" at bounding box center [396, 41] width 39 height 19
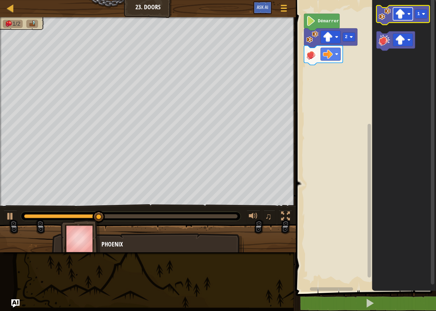
click at [408, 13] on image "Espace de travail de Blocky" at bounding box center [409, 13] width 3 height 3
click at [417, 11] on rect "Espace de travail de Blocky" at bounding box center [421, 14] width 12 height 9
click at [385, 20] on icon "Espace de travail de Blocky" at bounding box center [403, 14] width 53 height 19
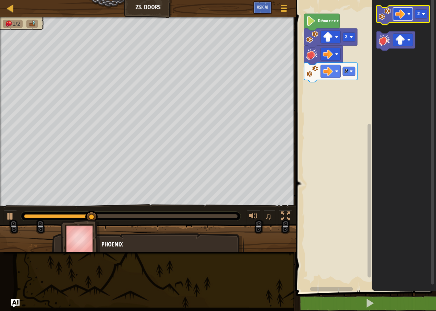
click at [408, 17] on rect "Espace de travail de Blocky" at bounding box center [403, 14] width 20 height 13
click at [424, 17] on rect "Espace de travail de Blocky" at bounding box center [421, 14] width 12 height 9
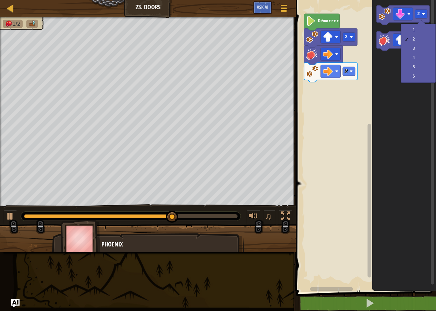
click at [413, 24] on div "1 2 3 4 5 6" at bounding box center [418, 53] width 35 height 59
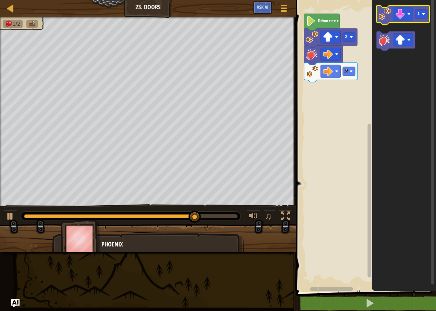
click at [392, 17] on icon "Espace de travail de Blocky" at bounding box center [403, 14] width 53 height 19
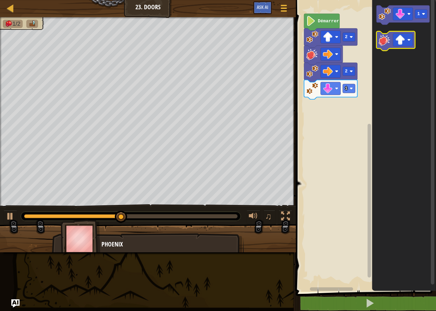
click at [387, 36] on image "Espace de travail de Blocky" at bounding box center [385, 40] width 12 height 12
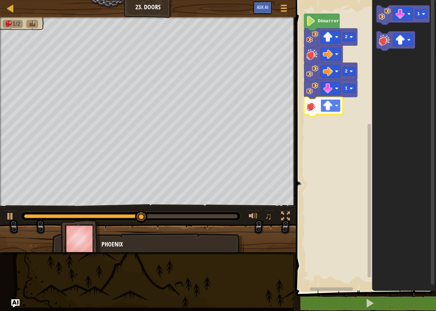
click at [334, 103] on rect "Espace de travail de Blocky" at bounding box center [331, 105] width 20 height 13
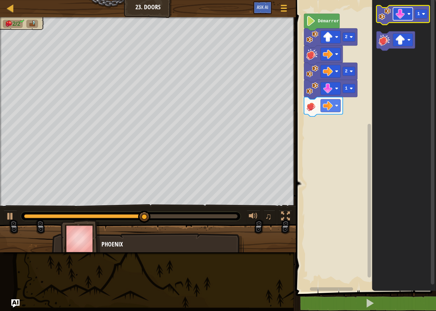
click at [396, 12] on image "Espace de travail de Blocky" at bounding box center [400, 14] width 10 height 10
click at [384, 82] on icon "Espace de travail de Blocky" at bounding box center [404, 144] width 64 height 295
click at [395, 21] on icon "Espace de travail de Blocky" at bounding box center [403, 14] width 53 height 19
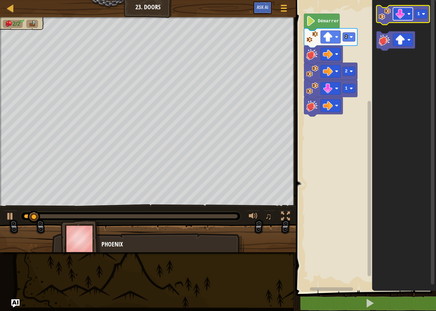
click at [393, 14] on rect "Espace de travail de Blocky" at bounding box center [403, 14] width 20 height 13
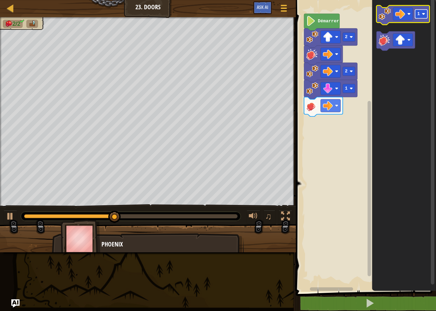
click at [421, 16] on rect "Espace de travail de Blocky" at bounding box center [421, 14] width 12 height 9
click at [391, 22] on icon "Espace de travail de Blocky" at bounding box center [403, 14] width 53 height 19
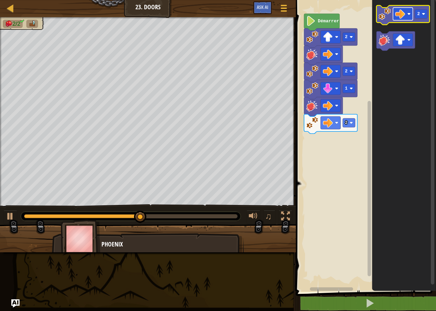
click at [408, 11] on rect "Espace de travail de Blocky" at bounding box center [403, 14] width 20 height 13
click at [418, 13] on g "2" at bounding box center [421, 14] width 12 height 9
click at [389, 17] on image "Espace de travail de Blocky" at bounding box center [385, 14] width 12 height 12
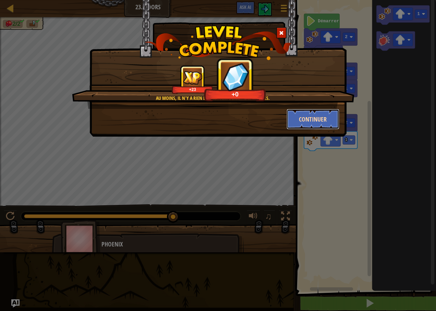
click at [320, 113] on button "Continuer" at bounding box center [313, 119] width 53 height 21
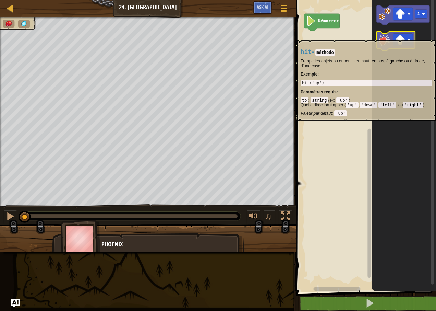
click at [380, 34] on image "Espace de travail de Blocky" at bounding box center [385, 40] width 12 height 12
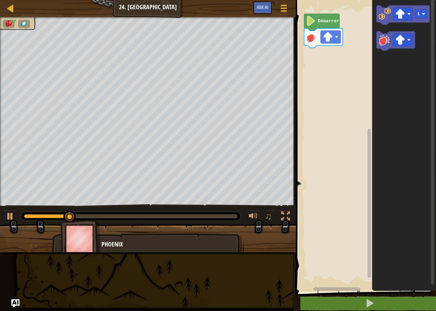
click at [376, 19] on icon "Espace de travail de Blocky" at bounding box center [404, 144] width 64 height 295
click at [416, 12] on rect "Espace de travail de Blocky" at bounding box center [421, 14] width 12 height 9
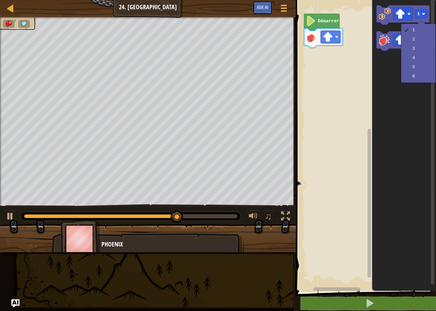
click at [397, 28] on icon "Espace de travail de Blocky" at bounding box center [404, 144] width 64 height 295
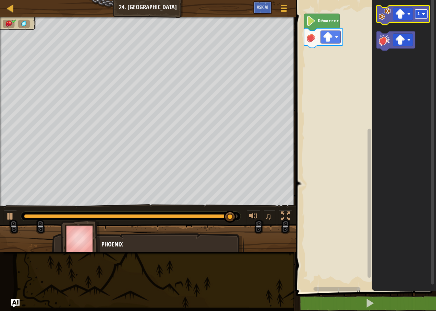
click at [420, 11] on rect "Espace de travail de Blocky" at bounding box center [421, 14] width 12 height 9
click at [390, 20] on image "Espace de travail de Blocky" at bounding box center [385, 14] width 12 height 12
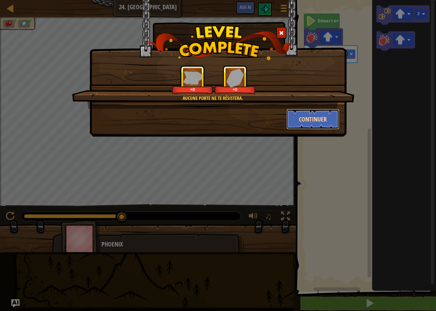
click at [313, 114] on button "Continuer" at bounding box center [313, 119] width 53 height 21
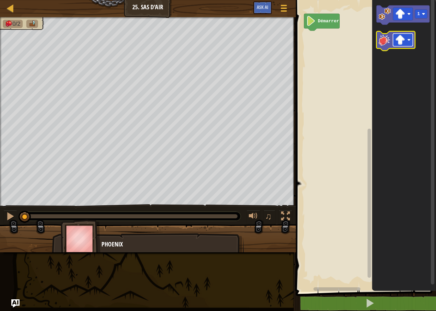
click at [403, 44] on image "Espace de travail de Blocky" at bounding box center [400, 40] width 10 height 10
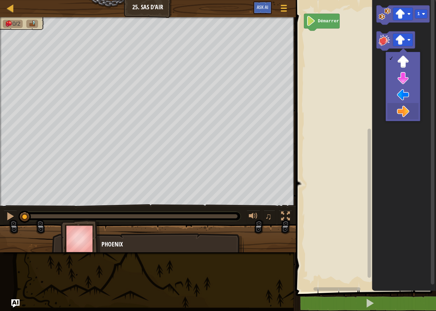
drag, startPoint x: 402, startPoint y: 106, endPoint x: 397, endPoint y: 82, distance: 24.9
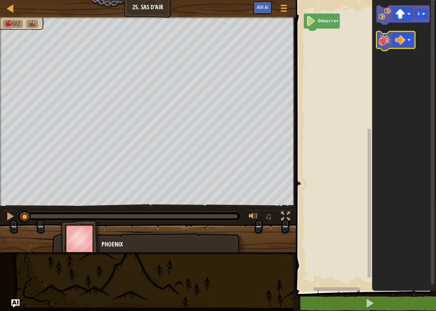
click at [387, 40] on image "Espace de travail de Blocky" at bounding box center [385, 40] width 12 height 12
click at [388, 44] on image "Espace de travail de Blocky" at bounding box center [385, 40] width 12 height 12
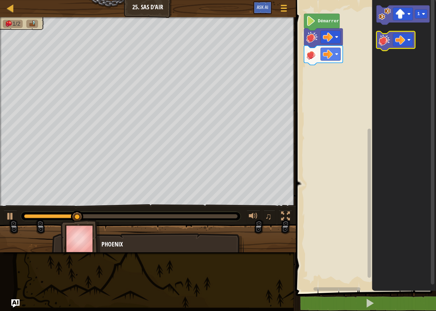
click at [388, 44] on image "Espace de travail de Blocky" at bounding box center [385, 40] width 12 height 12
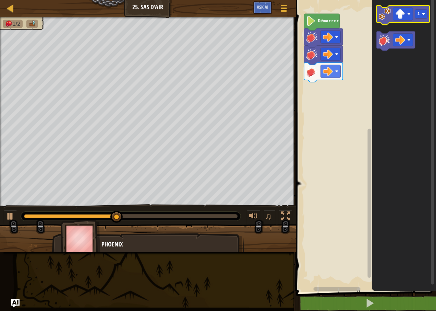
click at [390, 19] on image "Espace de travail de Blocky" at bounding box center [385, 14] width 12 height 12
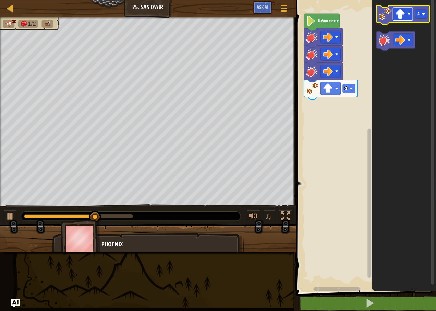
click at [409, 20] on rect "Espace de travail de Blocky" at bounding box center [403, 14] width 20 height 13
click at [426, 17] on rect "Espace de travail de Blocky" at bounding box center [421, 14] width 12 height 9
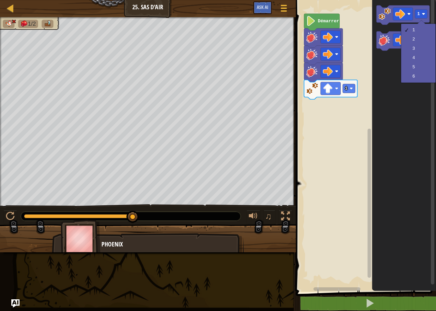
drag, startPoint x: 437, startPoint y: 60, endPoint x: 436, endPoint y: 67, distance: 7.7
click at [436, 0] on html "Carte Junior 25. Sas d'air Menu du jeu Ask AI 1 ההההההההההההההההההההההההההההההה…" at bounding box center [218, 0] width 436 height 0
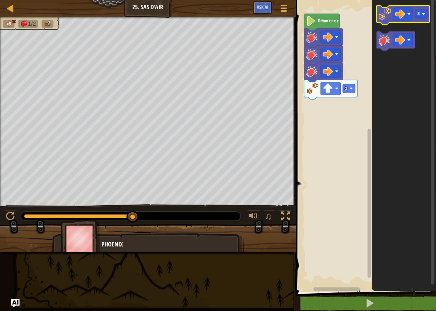
click at [388, 22] on icon "Espace de travail de Blocky" at bounding box center [403, 14] width 53 height 19
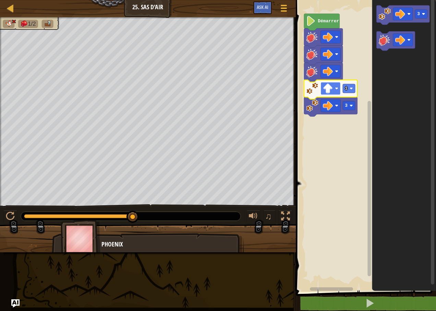
click at [336, 88] on image "Espace de travail de Blocky" at bounding box center [336, 88] width 3 height 3
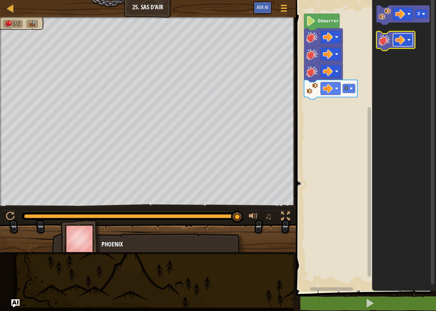
click at [408, 38] on g "Espace de travail de Blocky" at bounding box center [403, 40] width 20 height 13
click at [388, 43] on image "Espace de travail de Blocky" at bounding box center [385, 40] width 12 height 12
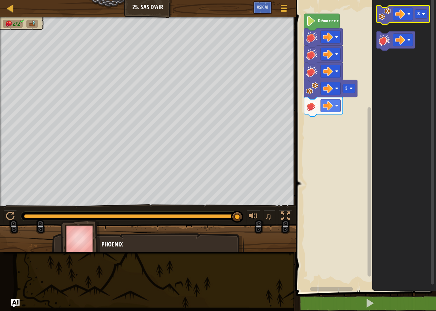
click at [389, 12] on image "Espace de travail de Blocky" at bounding box center [385, 14] width 12 height 12
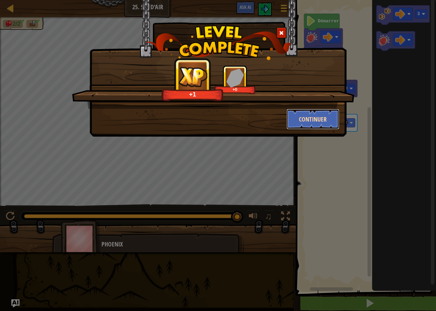
click at [311, 115] on button "Continuer" at bounding box center [313, 119] width 53 height 21
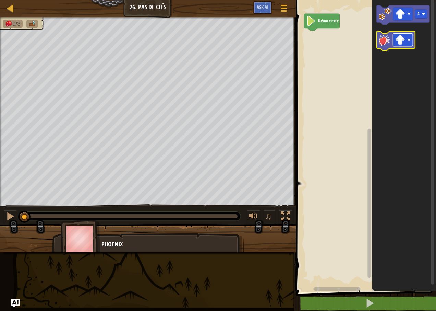
click at [406, 39] on rect "Espace de travail de Blocky" at bounding box center [403, 40] width 20 height 13
click at [390, 42] on image "Espace de travail de Blocky" at bounding box center [385, 40] width 12 height 12
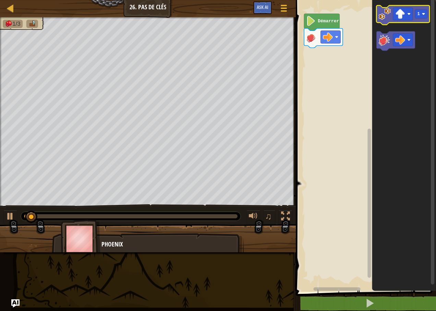
click at [389, 14] on image "Espace de travail de Blocky" at bounding box center [385, 14] width 12 height 12
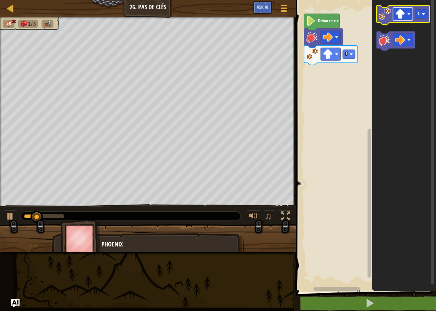
click at [401, 17] on image "Espace de travail de Blocky" at bounding box center [400, 14] width 10 height 10
click at [422, 14] on rect "Espace de travail de Blocky" at bounding box center [421, 14] width 12 height 9
click at [386, 21] on icon "Espace de travail de Blocky" at bounding box center [403, 14] width 53 height 19
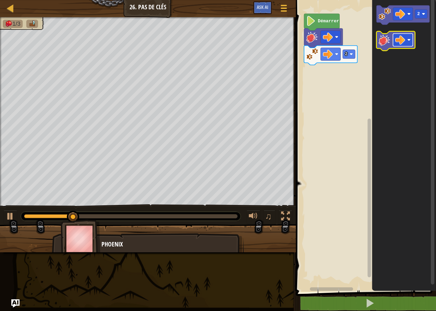
click at [402, 38] on image "Espace de travail de Blocky" at bounding box center [400, 40] width 10 height 10
click at [388, 36] on image "Espace de travail de Blocky" at bounding box center [385, 40] width 12 height 12
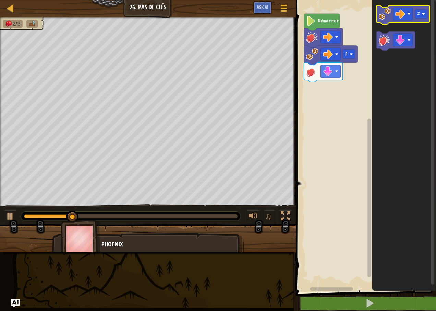
click at [387, 23] on icon "Espace de travail de Blocky" at bounding box center [403, 14] width 53 height 19
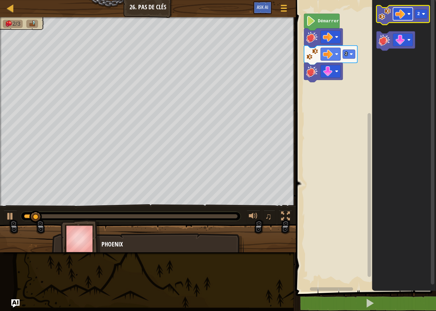
click at [405, 16] on rect "Espace de travail de Blocky" at bounding box center [403, 14] width 20 height 13
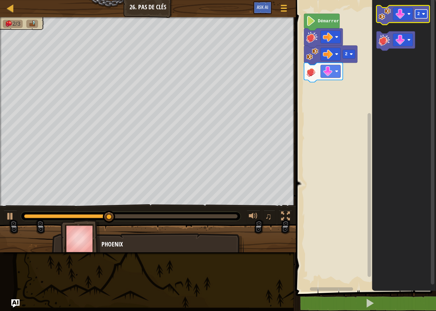
click at [424, 13] on image "Espace de travail de Blocky" at bounding box center [423, 13] width 3 height 3
click at [382, 20] on image "Espace de travail de Blocky" at bounding box center [385, 14] width 12 height 12
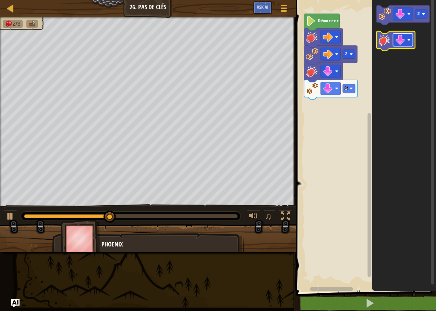
click at [406, 41] on rect "Espace de travail de Blocky" at bounding box center [403, 40] width 20 height 13
click at [381, 43] on image "Espace de travail de Blocky" at bounding box center [385, 40] width 12 height 12
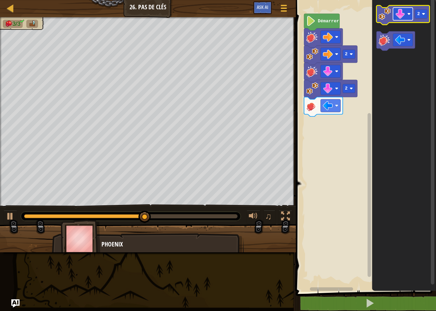
click at [399, 15] on image "Espace de travail de Blocky" at bounding box center [400, 14] width 10 height 10
click at [388, 21] on icon "Espace de travail de Blocky" at bounding box center [403, 14] width 53 height 19
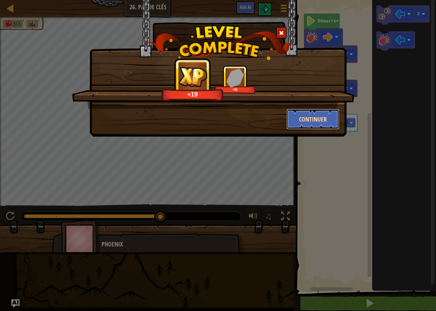
click at [320, 115] on button "Continuer" at bounding box center [313, 119] width 53 height 21
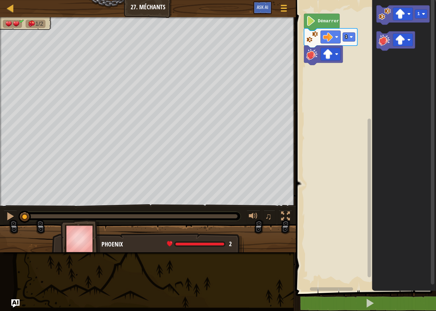
click at [355, 104] on rect "Espace de travail de Blocky" at bounding box center [365, 144] width 142 height 295
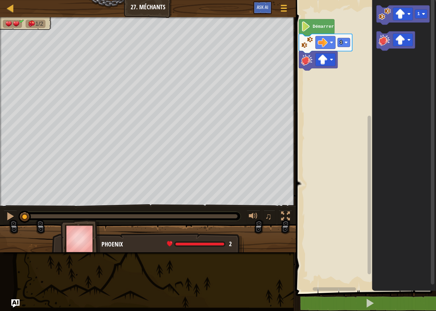
click at [318, 121] on rect "Espace de travail de Blocky" at bounding box center [365, 144] width 142 height 295
click at [333, 110] on rect "Espace de travail de Blocky" at bounding box center [365, 144] width 142 height 295
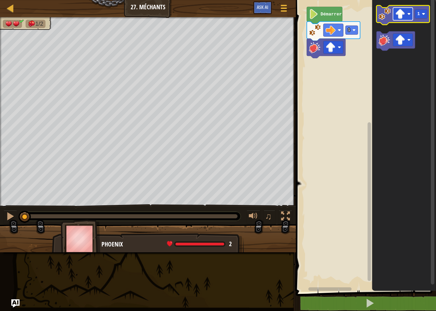
click at [404, 16] on image "Espace de travail de Blocky" at bounding box center [400, 14] width 10 height 10
click at [425, 16] on rect "Espace de travail de Blocky" at bounding box center [421, 14] width 12 height 9
click at [391, 21] on icon "Espace de travail de Blocky" at bounding box center [403, 14] width 53 height 19
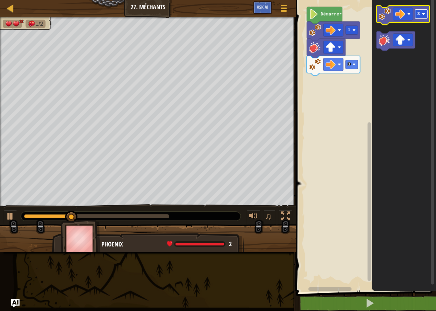
click at [417, 11] on rect "Espace de travail de Blocky" at bounding box center [421, 14] width 12 height 9
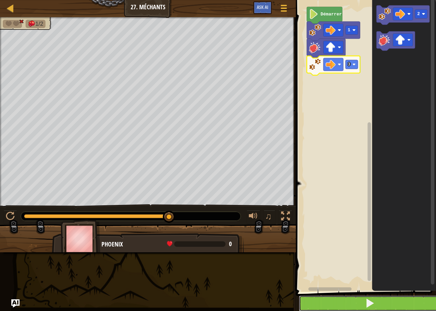
click at [332, 304] on button at bounding box center [370, 303] width 142 height 16
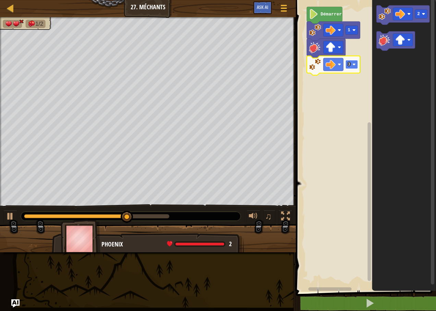
click at [355, 62] on rect "Espace de travail de Blocky" at bounding box center [352, 64] width 12 height 9
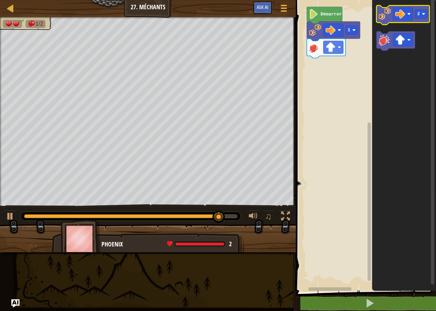
click at [383, 11] on image "Espace de travail de Blocky" at bounding box center [385, 14] width 12 height 12
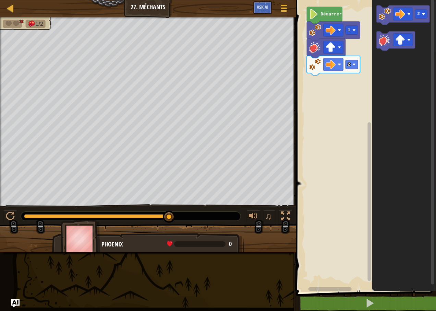
click at [55, 214] on div at bounding box center [96, 216] width 145 height 4
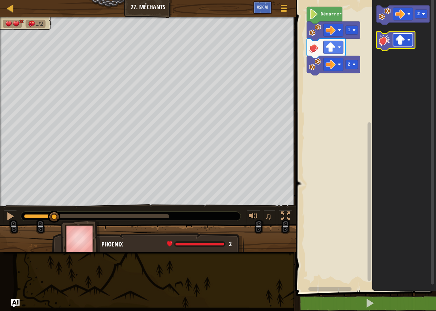
click at [394, 40] on rect "Espace de travail de Blocky" at bounding box center [403, 40] width 20 height 13
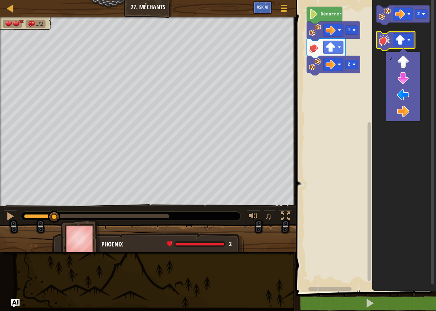
click at [385, 39] on image "Espace de travail de Blocky" at bounding box center [385, 40] width 12 height 12
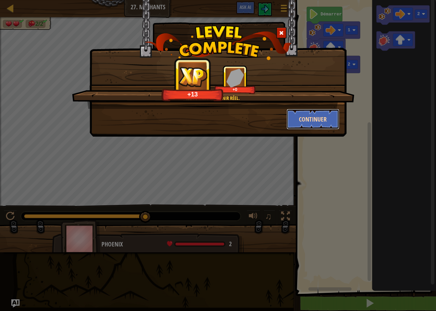
click at [303, 113] on button "Continuer" at bounding box center [313, 119] width 53 height 21
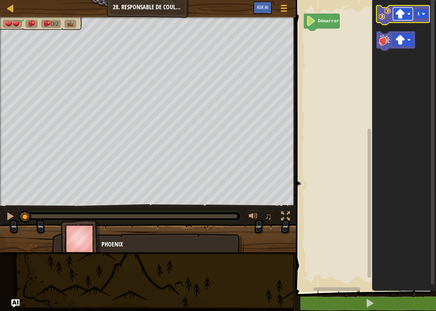
click at [400, 13] on image "Espace de travail de Blocky" at bounding box center [400, 14] width 10 height 10
click at [423, 14] on image "Espace de travail de Blocky" at bounding box center [423, 13] width 3 height 3
click at [426, 14] on rect "Espace de travail de Blocky" at bounding box center [421, 14] width 12 height 9
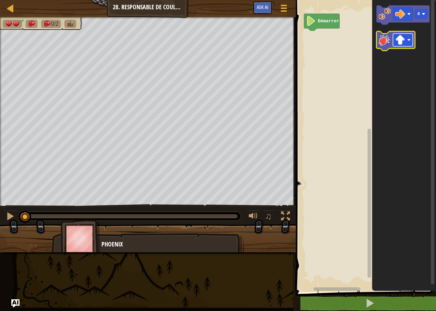
click at [404, 40] on image "Espace de travail de Blocky" at bounding box center [400, 40] width 10 height 10
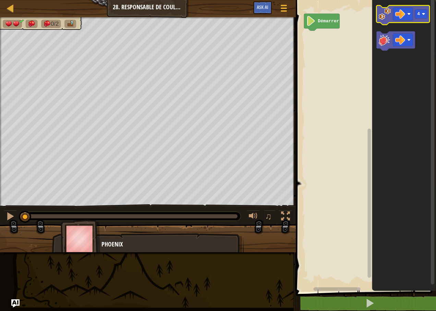
click at [383, 13] on image "Espace de travail de Blocky" at bounding box center [385, 14] width 12 height 12
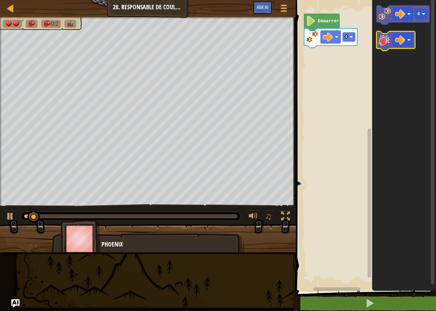
click at [382, 37] on image "Espace de travail de Blocky" at bounding box center [385, 40] width 12 height 12
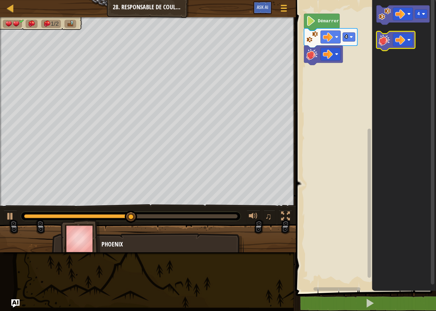
click at [382, 37] on image "Espace de travail de Blocky" at bounding box center [385, 40] width 12 height 12
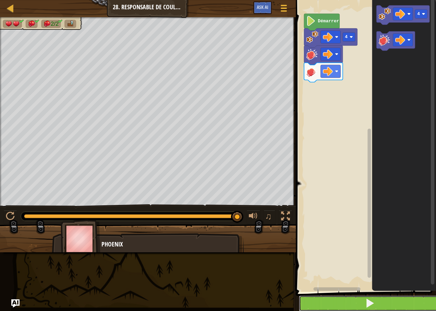
click at [315, 297] on button at bounding box center [370, 303] width 142 height 16
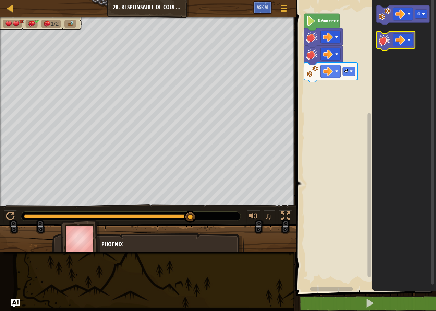
click at [388, 38] on image "Espace de travail de Blocky" at bounding box center [385, 40] width 12 height 12
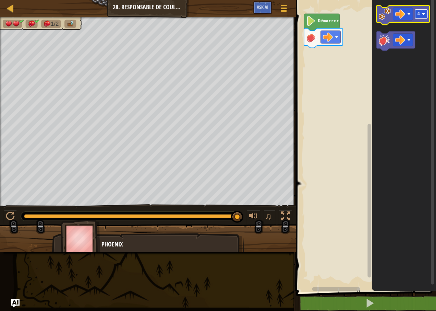
click at [423, 15] on image "Espace de travail de Blocky" at bounding box center [423, 13] width 3 height 3
click at [387, 8] on image "Espace de travail de Blocky" at bounding box center [385, 14] width 12 height 12
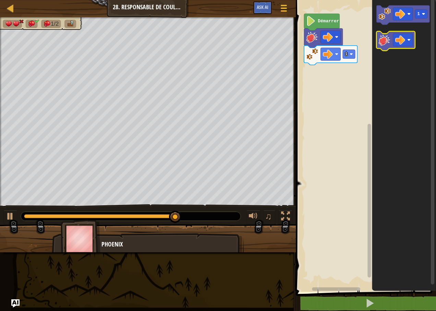
click at [384, 42] on image "Espace de travail de Blocky" at bounding box center [385, 40] width 12 height 12
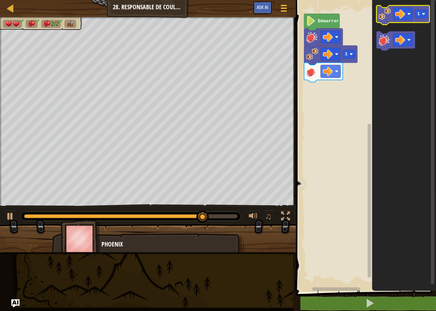
click at [387, 16] on image "Espace de travail de Blocky" at bounding box center [385, 14] width 12 height 12
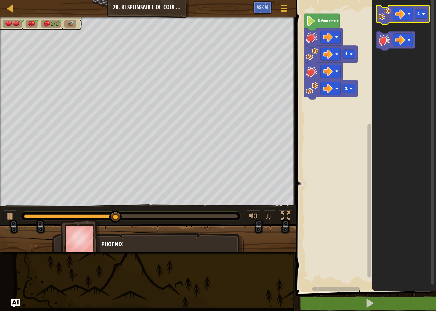
click at [388, 17] on image "Espace de travail de Blocky" at bounding box center [385, 14] width 12 height 12
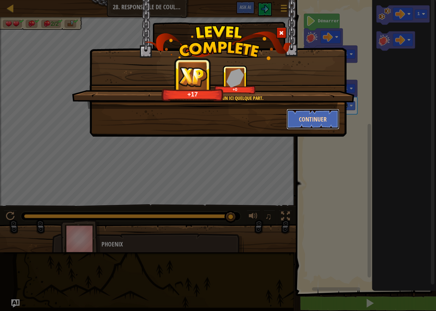
click at [333, 116] on button "Continuer" at bounding box center [313, 119] width 53 height 21
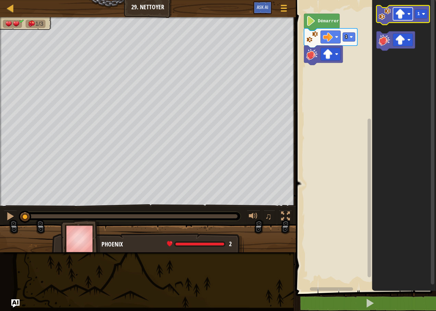
click at [406, 15] on rect "Espace de travail de Blocky" at bounding box center [403, 14] width 20 height 13
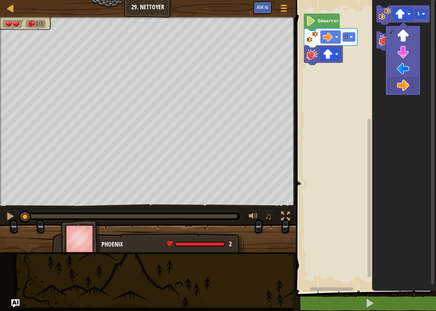
drag, startPoint x: 404, startPoint y: 82, endPoint x: 385, endPoint y: 56, distance: 32.5
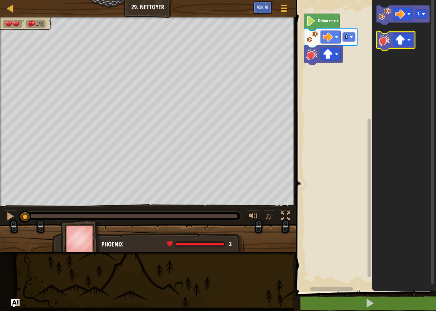
click at [385, 42] on image "Espace de travail de Blocky" at bounding box center [385, 40] width 12 height 12
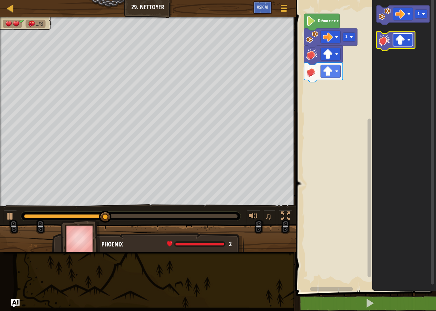
click at [399, 39] on image "Espace de travail de Blocky" at bounding box center [400, 40] width 10 height 10
click at [415, 44] on icon "Espace de travail de Blocky" at bounding box center [396, 41] width 39 height 19
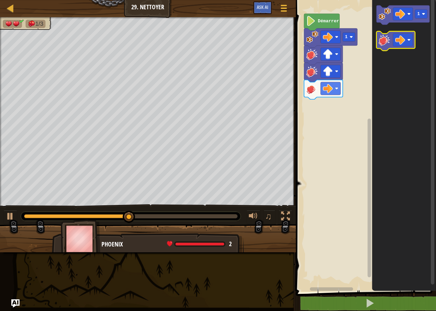
click at [411, 47] on icon "Espace de travail de Blocky" at bounding box center [396, 41] width 39 height 19
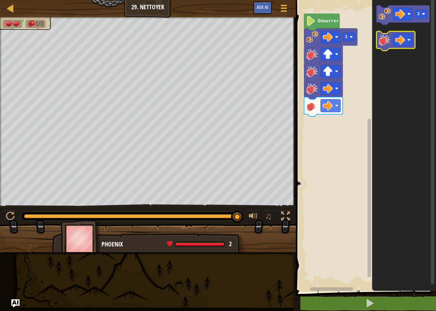
click at [390, 42] on image "Espace de travail de Blocky" at bounding box center [385, 40] width 12 height 12
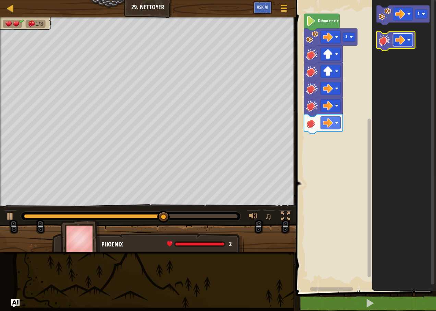
click at [400, 40] on image "Espace de travail de Blocky" at bounding box center [400, 40] width 10 height 10
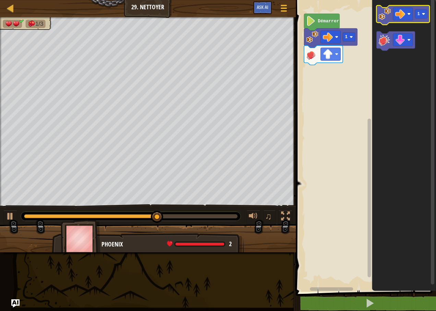
click at [387, 17] on image "Espace de travail de Blocky" at bounding box center [385, 14] width 12 height 12
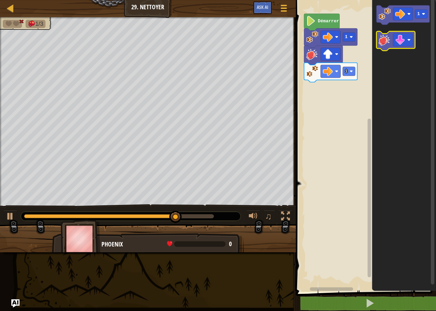
click at [388, 36] on image "Espace de travail de Blocky" at bounding box center [385, 40] width 12 height 12
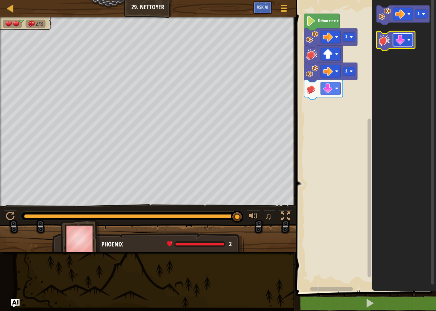
click at [404, 36] on image "Espace de travail de Blocky" at bounding box center [400, 40] width 10 height 10
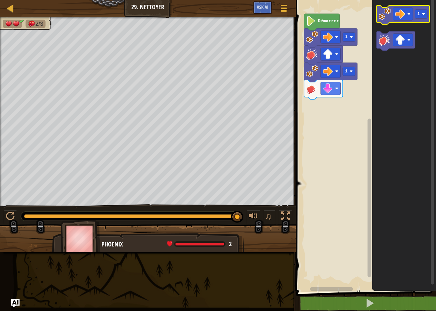
click at [381, 21] on icon "Espace de travail de Blocky" at bounding box center [403, 14] width 53 height 19
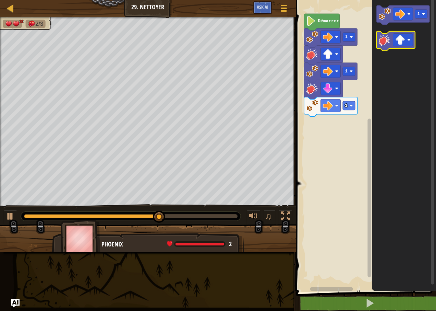
click at [388, 41] on image "Espace de travail de Blocky" at bounding box center [385, 40] width 12 height 12
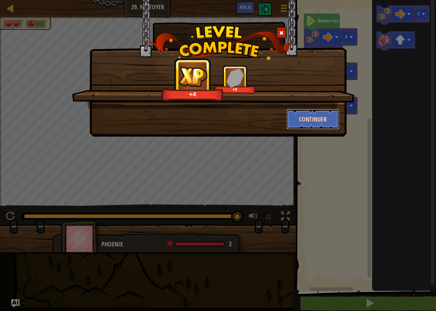
click at [308, 115] on button "Continuer" at bounding box center [313, 119] width 53 height 21
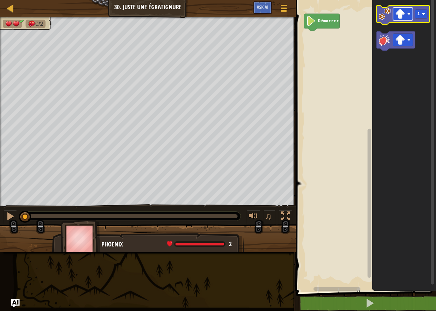
click at [401, 16] on image "Espace de travail de Blocky" at bounding box center [400, 14] width 10 height 10
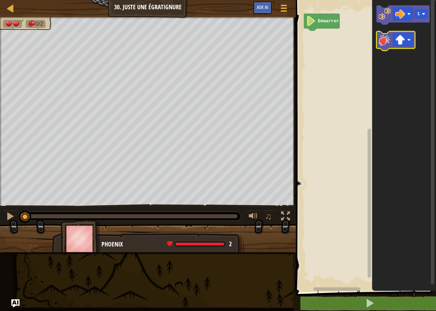
click at [381, 40] on image "Espace de travail de Blocky" at bounding box center [385, 40] width 12 height 12
click at [409, 40] on image "Espace de travail de Blocky" at bounding box center [409, 39] width 3 height 3
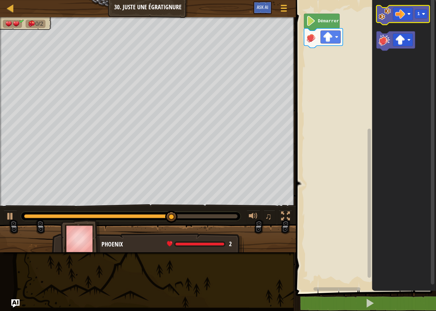
click at [389, 19] on image "Espace de travail de Blocky" at bounding box center [385, 14] width 12 height 12
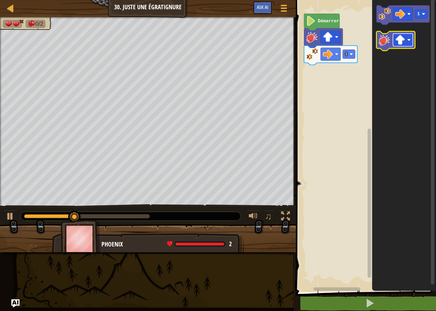
click at [404, 41] on image "Espace de travail de Blocky" at bounding box center [400, 40] width 10 height 10
click at [379, 43] on icon "Espace de travail de Blocky" at bounding box center [396, 41] width 39 height 19
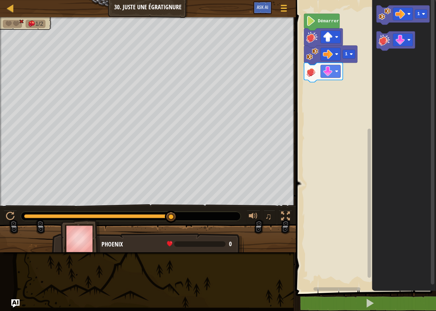
click at [316, 36] on image "Espace de travail de Blocky" at bounding box center [312, 37] width 12 height 12
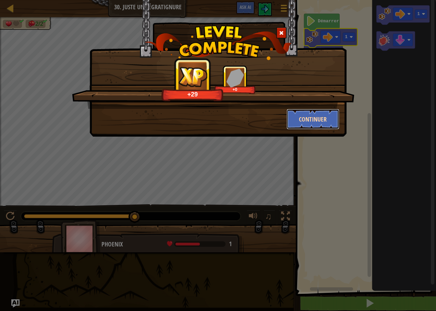
click at [323, 116] on button "Continuer" at bounding box center [313, 119] width 53 height 21
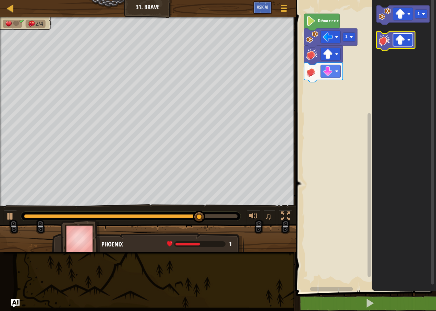
click at [398, 40] on image "Espace de travail de Blocky" at bounding box center [400, 40] width 10 height 10
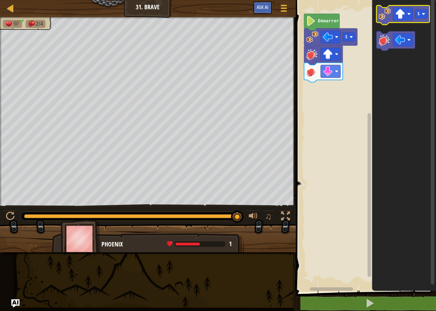
click at [379, 14] on icon "Espace de travail de Blocky" at bounding box center [403, 14] width 53 height 19
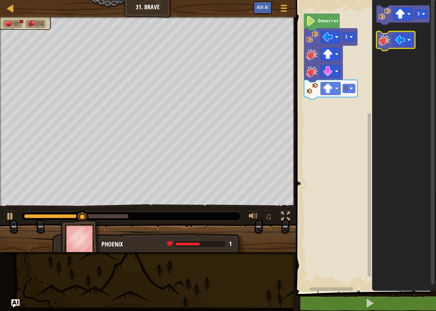
click at [382, 37] on image "Espace de travail de Blocky" at bounding box center [385, 40] width 12 height 12
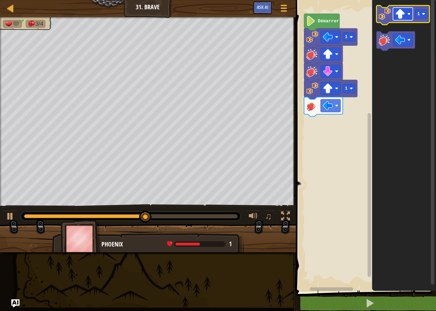
click at [399, 15] on image "Espace de travail de Blocky" at bounding box center [400, 14] width 10 height 10
click at [385, 22] on icon "Espace de travail de Blocky" at bounding box center [403, 14] width 53 height 19
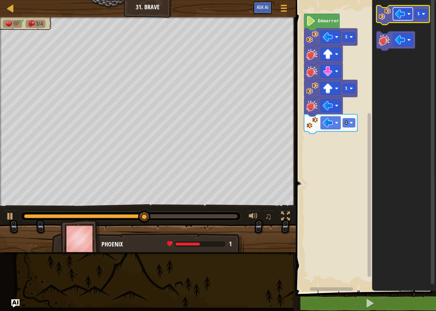
click at [405, 16] on image "Espace de travail de Blocky" at bounding box center [400, 14] width 10 height 10
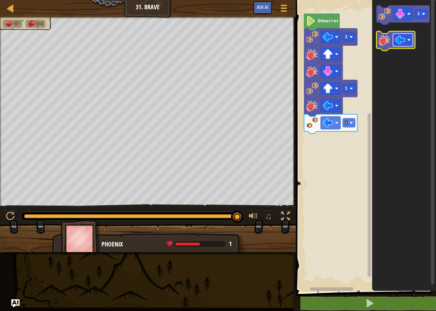
click at [401, 42] on image "Espace de travail de Blocky" at bounding box center [400, 40] width 10 height 10
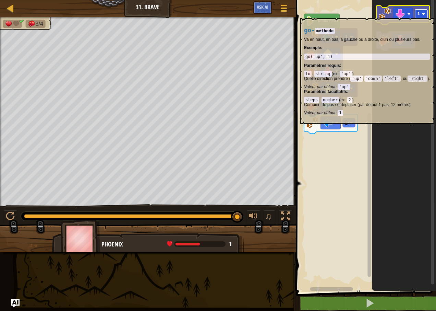
click at [423, 15] on image "Espace de travail de Blocky" at bounding box center [423, 13] width 3 height 3
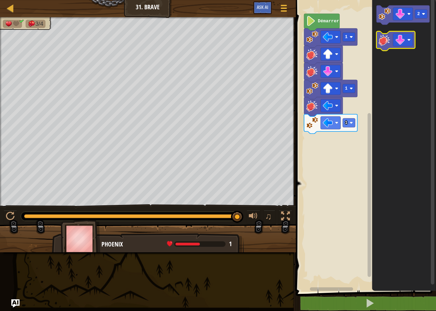
click at [382, 37] on image "Espace de travail de Blocky" at bounding box center [385, 40] width 12 height 12
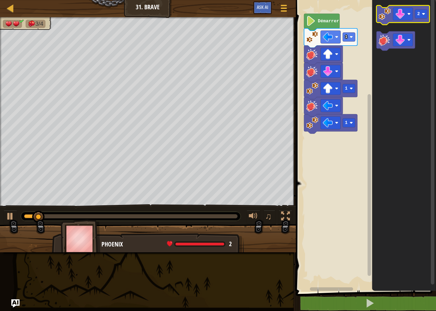
click at [391, 14] on image "Espace de travail de Blocky" at bounding box center [385, 14] width 12 height 12
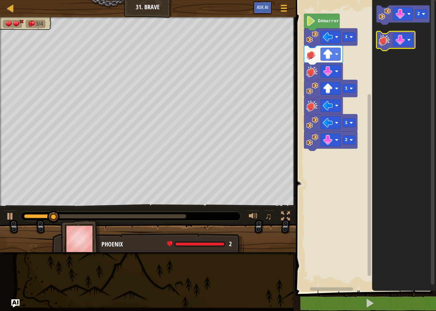
click at [386, 39] on image "Espace de travail de Blocky" at bounding box center [385, 40] width 12 height 12
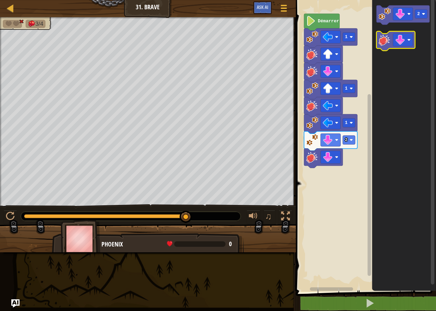
click at [391, 33] on g "Espace de travail de Blocky" at bounding box center [396, 41] width 39 height 19
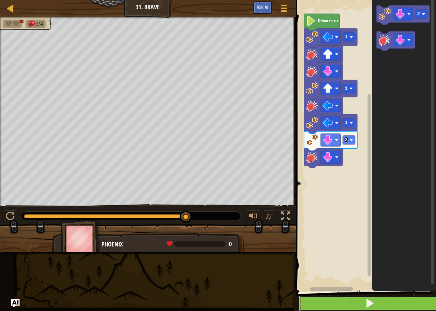
click at [320, 302] on button at bounding box center [370, 303] width 142 height 16
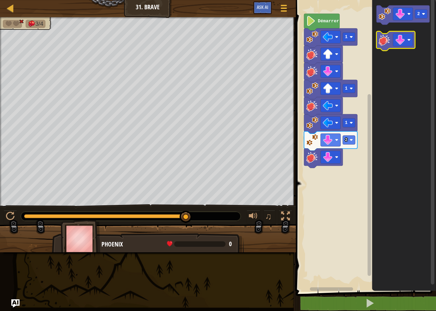
click at [383, 47] on icon "Espace de travail de Blocky" at bounding box center [396, 41] width 39 height 19
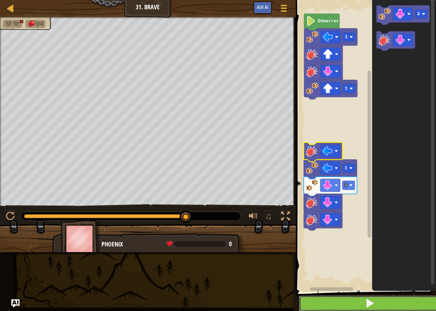
click at [309, 302] on button at bounding box center [370, 303] width 142 height 16
click at [320, 306] on button at bounding box center [370, 303] width 142 height 16
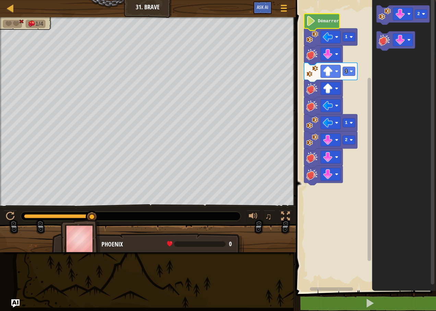
click at [324, 24] on icon "Espace de travail de Blocky" at bounding box center [322, 22] width 36 height 17
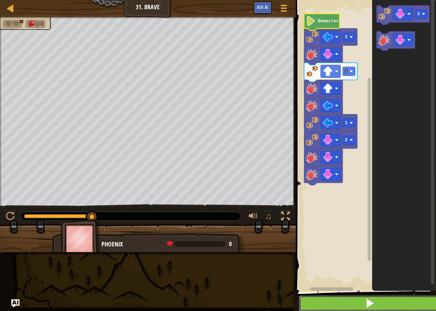
click at [314, 299] on button at bounding box center [370, 303] width 142 height 16
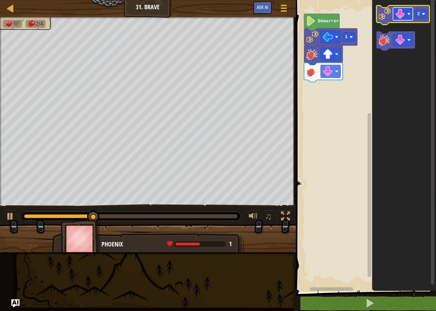
click at [409, 17] on rect "Espace de travail de Blocky" at bounding box center [403, 14] width 20 height 13
click at [423, 16] on rect "Espace de travail de Blocky" at bounding box center [421, 14] width 12 height 9
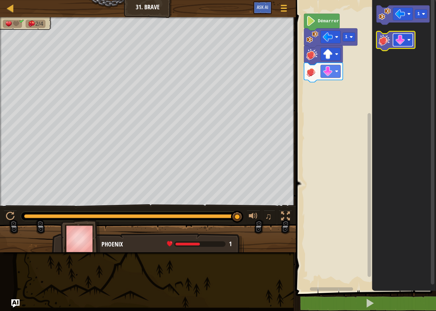
click at [399, 39] on image "Espace de travail de Blocky" at bounding box center [400, 40] width 10 height 10
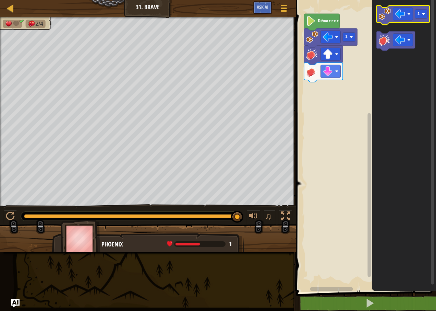
click at [384, 15] on image "Espace de travail de Blocky" at bounding box center [385, 14] width 12 height 12
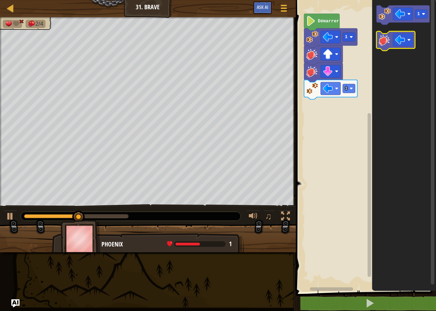
click at [381, 41] on image "Espace de travail de Blocky" at bounding box center [385, 40] width 12 height 12
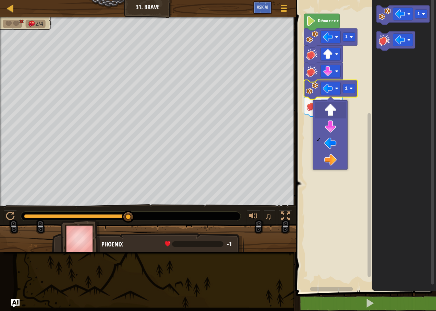
drag, startPoint x: 328, startPoint y: 106, endPoint x: 335, endPoint y: 99, distance: 9.7
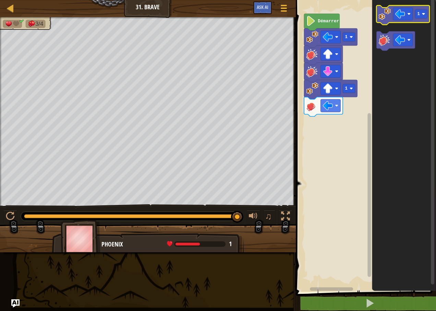
click at [389, 15] on image "Espace de travail de Blocky" at bounding box center [385, 14] width 12 height 12
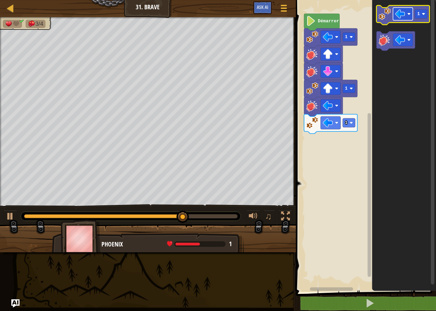
click at [410, 13] on image "Espace de travail de Blocky" at bounding box center [409, 13] width 3 height 3
click at [422, 13] on rect "Espace de travail de Blocky" at bounding box center [421, 14] width 12 height 9
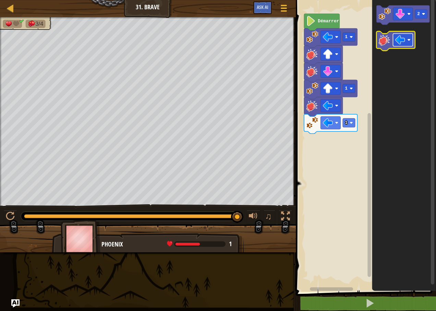
click at [400, 42] on image "Espace de travail de Blocky" at bounding box center [400, 40] width 10 height 10
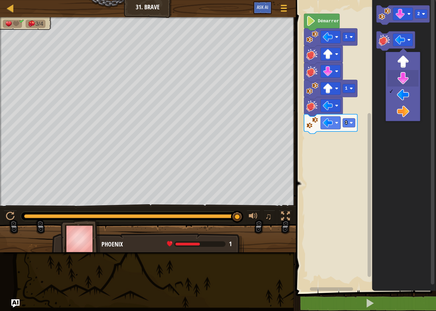
drag, startPoint x: 411, startPoint y: 78, endPoint x: 412, endPoint y: 70, distance: 8.0
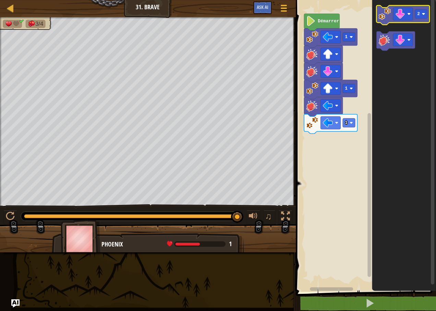
click at [385, 15] on image "Espace de travail de Blocky" at bounding box center [385, 14] width 12 height 12
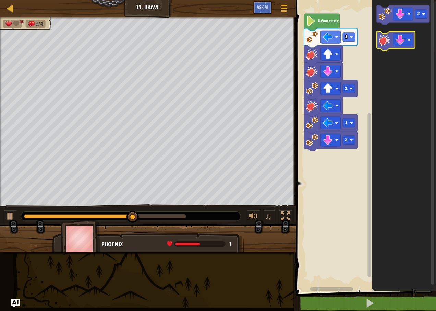
click at [389, 38] on image "Espace de travail de Blocky" at bounding box center [385, 40] width 12 height 12
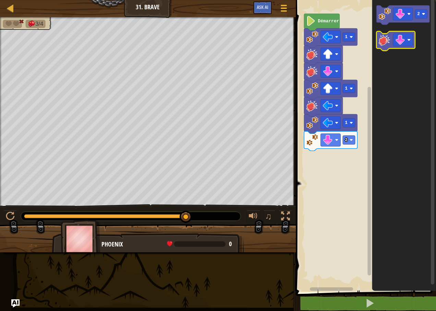
click at [388, 46] on icon "Espace de travail de Blocky" at bounding box center [396, 41] width 39 height 19
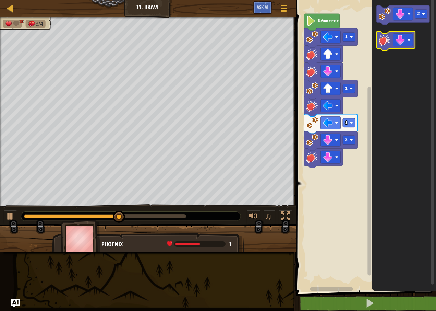
click at [388, 46] on icon "Espace de travail de Blocky" at bounding box center [396, 41] width 39 height 19
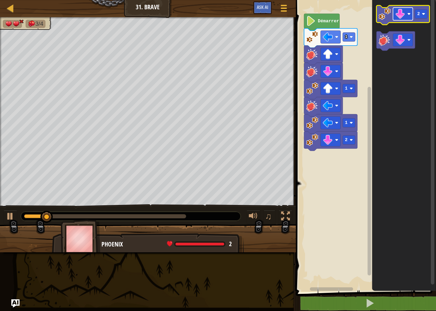
click at [405, 15] on g "Espace de travail de Blocky" at bounding box center [403, 14] width 20 height 13
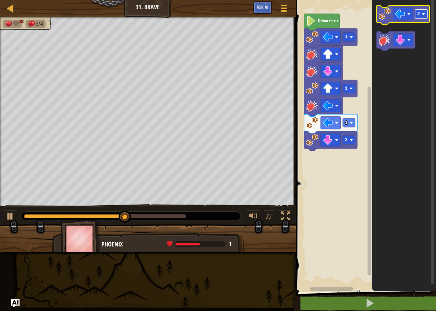
click at [425, 11] on rect "Espace de travail de Blocky" at bounding box center [421, 14] width 12 height 9
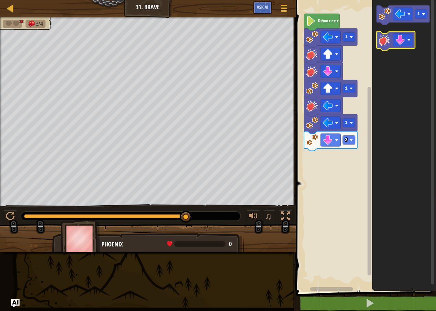
click at [389, 37] on image "Espace de travail de Blocky" at bounding box center [385, 40] width 12 height 12
click at [318, 201] on rect "Espace de travail de Blocky" at bounding box center [365, 144] width 142 height 295
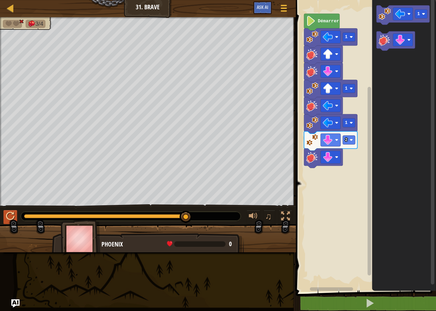
click at [9, 223] on div "♫" at bounding box center [148, 214] width 296 height 21
click at [12, 220] on div at bounding box center [10, 216] width 9 height 9
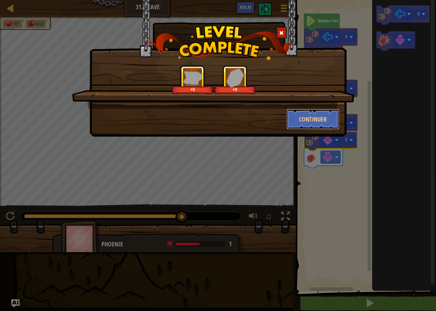
click at [324, 123] on button "Continuer" at bounding box center [313, 119] width 53 height 21
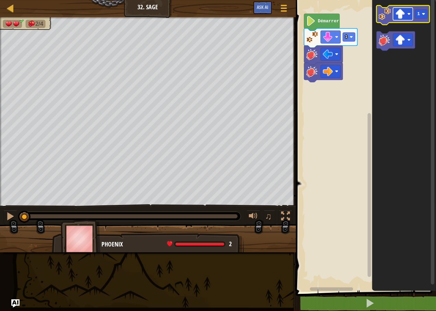
click at [403, 12] on image "Espace de travail de Blocky" at bounding box center [400, 14] width 10 height 10
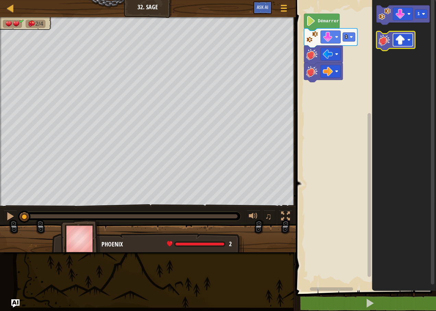
click at [396, 40] on image "Espace de travail de Blocky" at bounding box center [400, 40] width 10 height 10
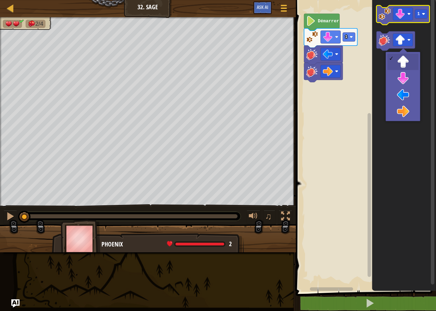
click at [382, 16] on image "Espace de travail de Blocky" at bounding box center [385, 14] width 12 height 12
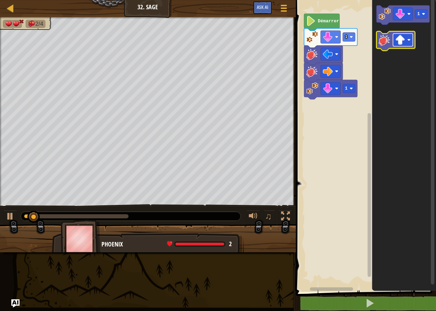
click at [400, 40] on image "Espace de travail de Blocky" at bounding box center [400, 40] width 10 height 10
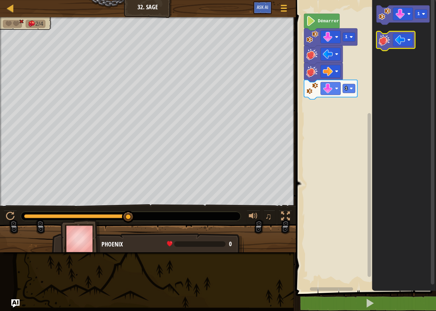
click at [391, 43] on image "Espace de travail de Blocky" at bounding box center [385, 40] width 12 height 12
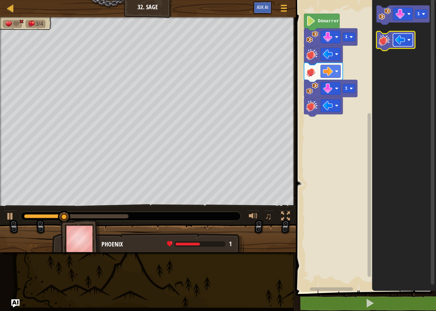
click at [402, 41] on image "Espace de travail de Blocky" at bounding box center [400, 40] width 10 height 10
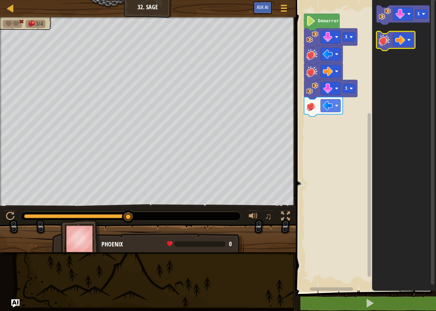
click at [384, 38] on image "Espace de travail de Blocky" at bounding box center [385, 40] width 12 height 12
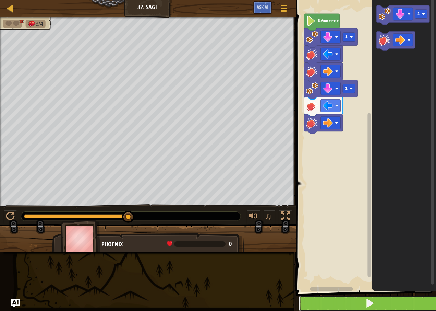
click at [342, 304] on button at bounding box center [370, 303] width 142 height 16
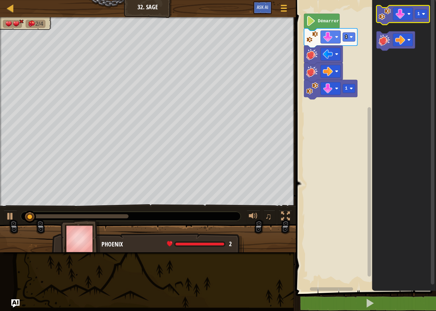
click at [414, 10] on icon "Espace de travail de Blocky" at bounding box center [403, 14] width 53 height 19
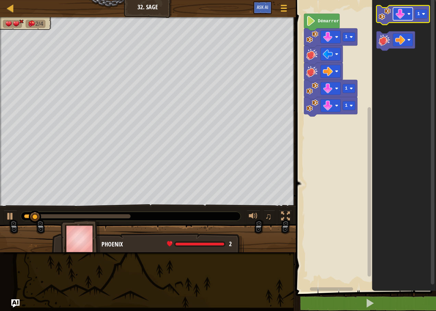
click at [409, 14] on image "Espace de travail de Blocky" at bounding box center [409, 13] width 3 height 3
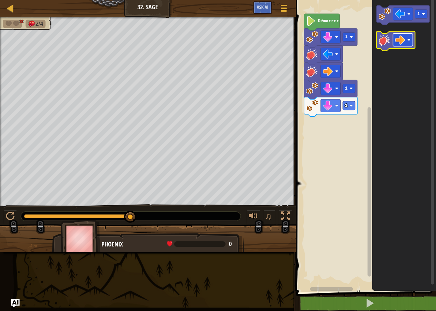
click at [411, 34] on rect "Espace de travail de Blocky" at bounding box center [403, 40] width 20 height 13
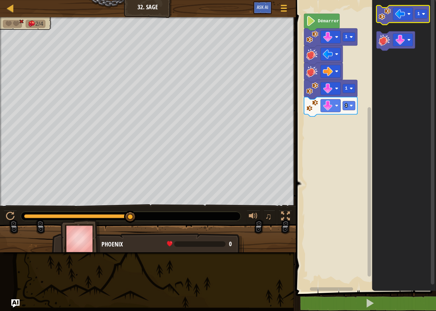
click at [380, 11] on image "Espace de travail de Blocky" at bounding box center [385, 14] width 12 height 12
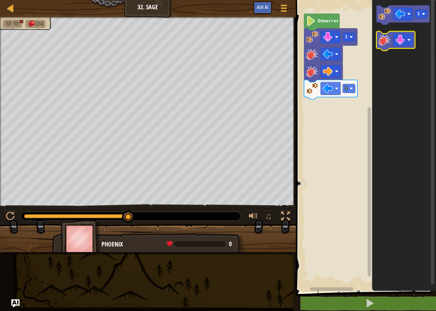
click at [390, 49] on icon "Espace de travail de Blocky" at bounding box center [396, 41] width 39 height 19
click at [387, 46] on icon "Espace de travail de Blocky" at bounding box center [396, 41] width 39 height 19
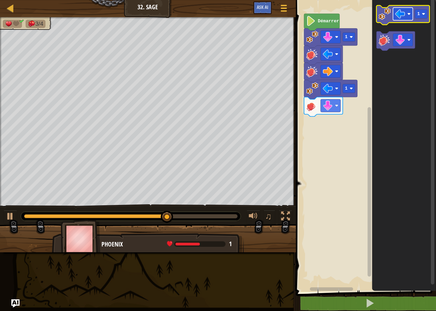
click at [409, 20] on rect "Espace de travail de Blocky" at bounding box center [403, 14] width 20 height 13
click at [421, 13] on rect "Espace de travail de Blocky" at bounding box center [421, 14] width 12 height 9
click at [391, 17] on image "Espace de travail de Blocky" at bounding box center [385, 14] width 12 height 12
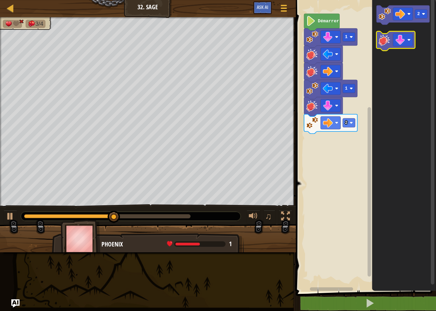
click at [390, 42] on image "Espace de travail de Blocky" at bounding box center [385, 40] width 12 height 12
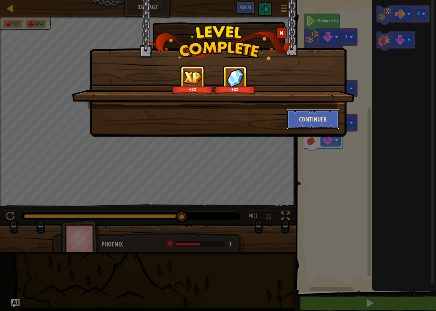
click at [308, 114] on button "Continuer" at bounding box center [313, 119] width 53 height 21
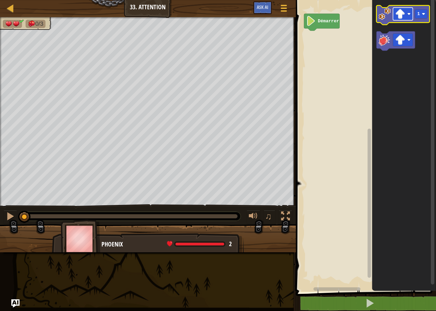
click at [404, 8] on rect "Espace de travail de Blocky" at bounding box center [403, 14] width 20 height 13
click at [415, 18] on g "1" at bounding box center [403, 14] width 53 height 19
click at [407, 20] on rect "Espace de travail de Blocky" at bounding box center [403, 14] width 20 height 13
click at [381, 18] on image "Espace de travail de Blocky" at bounding box center [385, 14] width 12 height 12
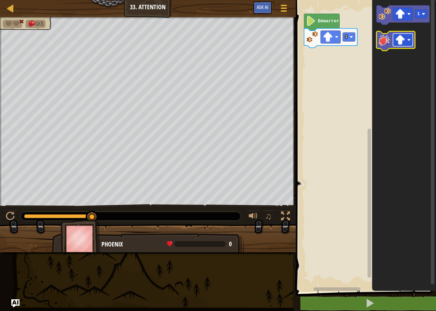
click at [399, 38] on image "Espace de travail de Blocky" at bounding box center [400, 40] width 10 height 10
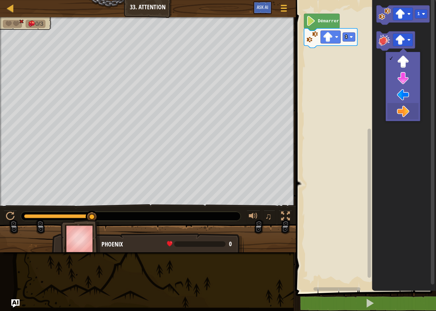
drag, startPoint x: 402, startPoint y: 116, endPoint x: 401, endPoint y: 111, distance: 4.1
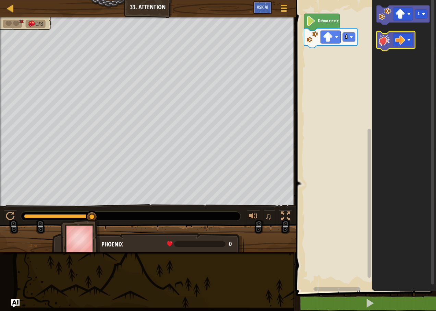
click at [385, 43] on image "Espace de travail de Blocky" at bounding box center [385, 40] width 12 height 12
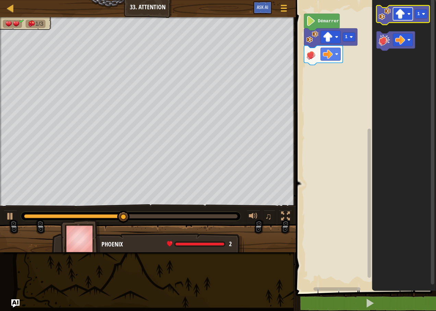
click at [412, 17] on rect "Espace de travail de Blocky" at bounding box center [403, 14] width 20 height 13
click at [426, 20] on icon "Espace de travail de Blocky" at bounding box center [403, 14] width 53 height 19
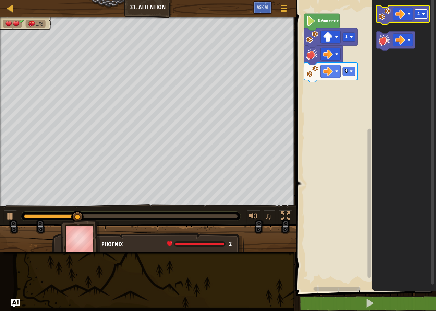
click at [426, 17] on rect "Espace de travail de Blocky" at bounding box center [421, 14] width 12 height 9
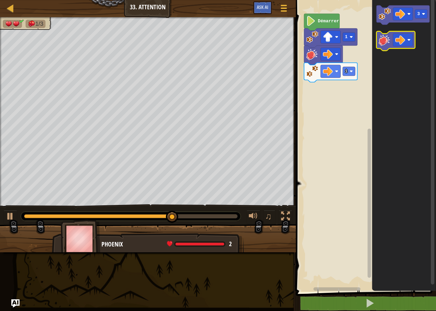
click at [409, 48] on icon "Espace de travail de Blocky" at bounding box center [396, 41] width 39 height 19
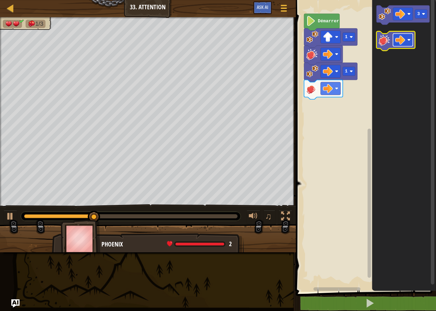
click at [409, 44] on rect "Espace de travail de Blocky" at bounding box center [403, 40] width 20 height 13
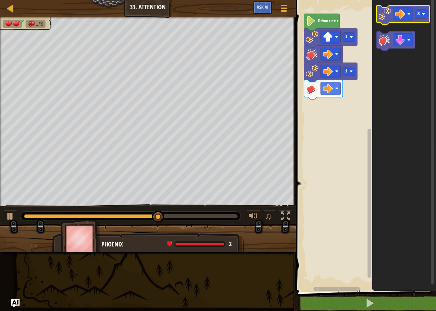
click at [385, 15] on image "Espace de travail de Blocky" at bounding box center [385, 14] width 12 height 12
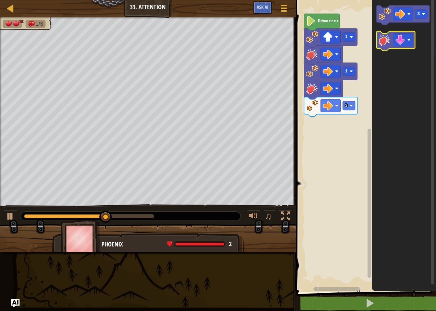
click at [385, 38] on image "Espace de travail de Blocky" at bounding box center [385, 40] width 12 height 12
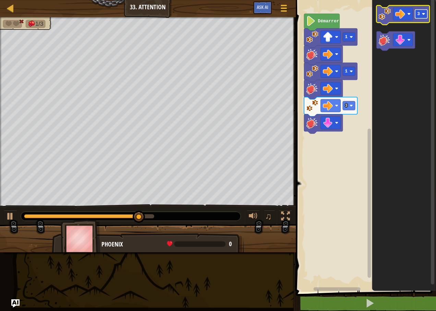
click at [421, 11] on rect "Espace de travail de Blocky" at bounding box center [421, 14] width 12 height 9
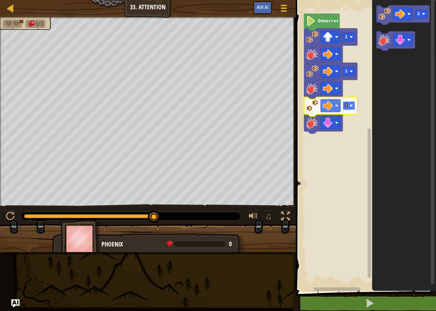
click at [354, 105] on rect "Espace de travail de Blocky" at bounding box center [349, 105] width 12 height 9
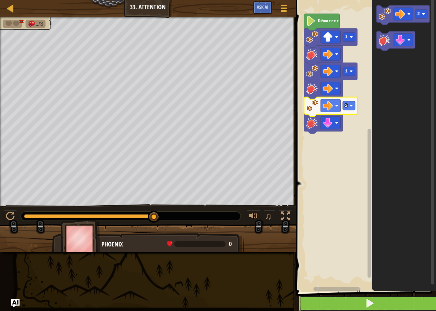
drag, startPoint x: 342, startPoint y: 304, endPoint x: 339, endPoint y: 299, distance: 5.4
click at [342, 302] on button at bounding box center [370, 303] width 142 height 16
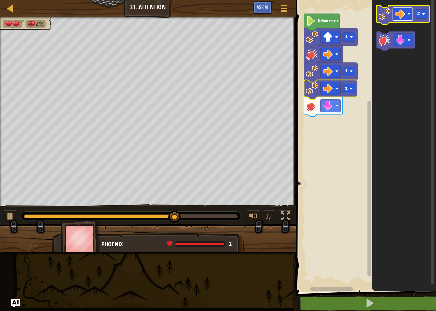
click at [409, 16] on rect "Espace de travail de Blocky" at bounding box center [403, 14] width 20 height 13
click at [385, 20] on image "Espace de travail de Blocky" at bounding box center [385, 14] width 12 height 12
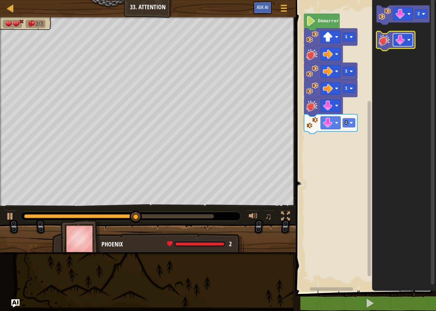
click at [403, 38] on image "Espace de travail de Blocky" at bounding box center [400, 40] width 10 height 10
click at [383, 42] on image "Espace de travail de Blocky" at bounding box center [385, 40] width 12 height 12
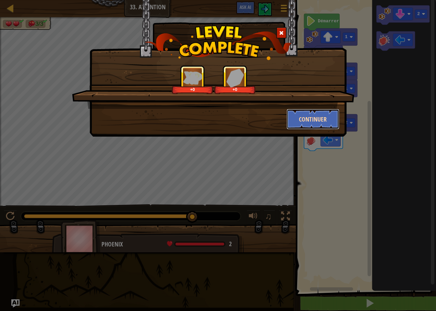
click at [307, 118] on button "Continuer" at bounding box center [313, 119] width 53 height 21
